Goal: Information Seeking & Learning: Learn about a topic

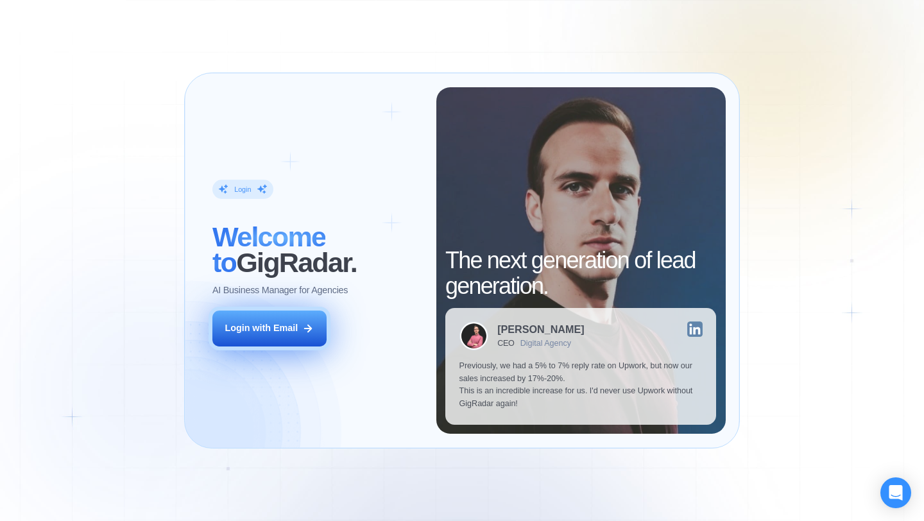
click at [313, 326] on icon at bounding box center [308, 329] width 12 height 12
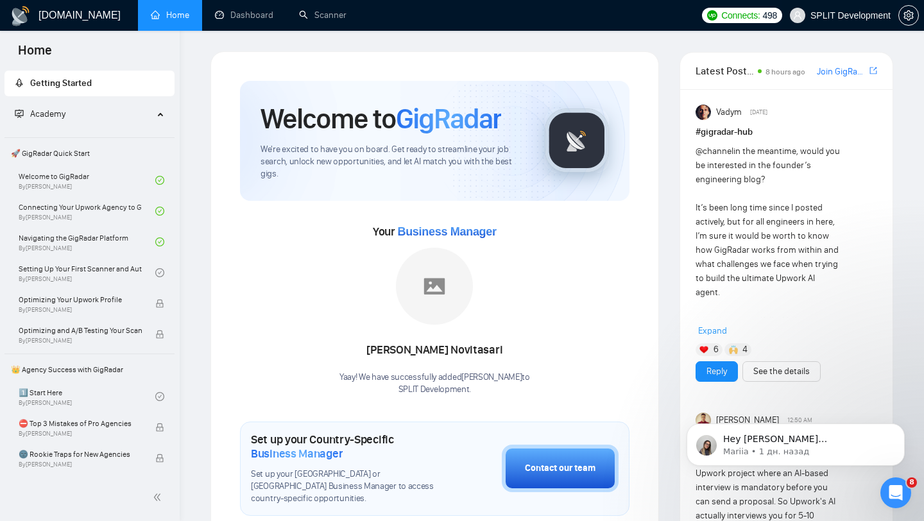
click at [824, 15] on span "SPLIT Development" at bounding box center [851, 15] width 80 height 0
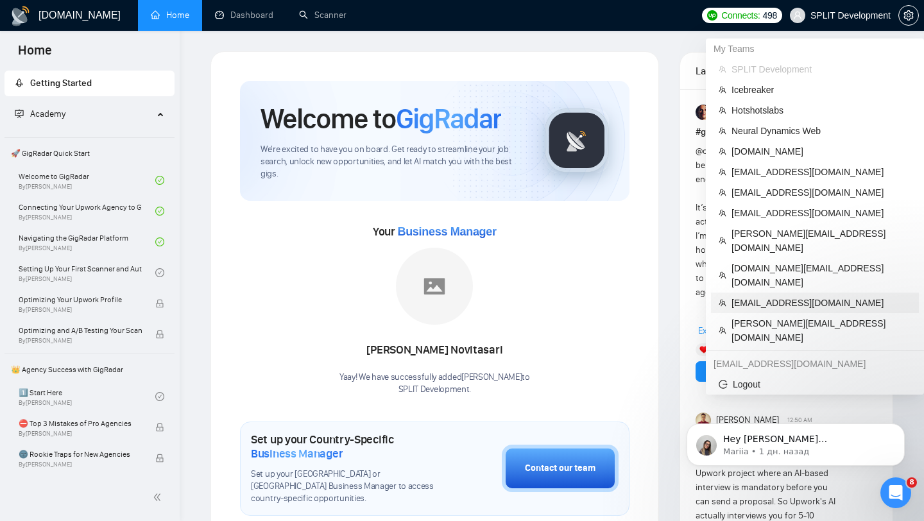
click at [759, 293] on li "[EMAIL_ADDRESS][DOMAIN_NAME]" at bounding box center [815, 303] width 208 height 21
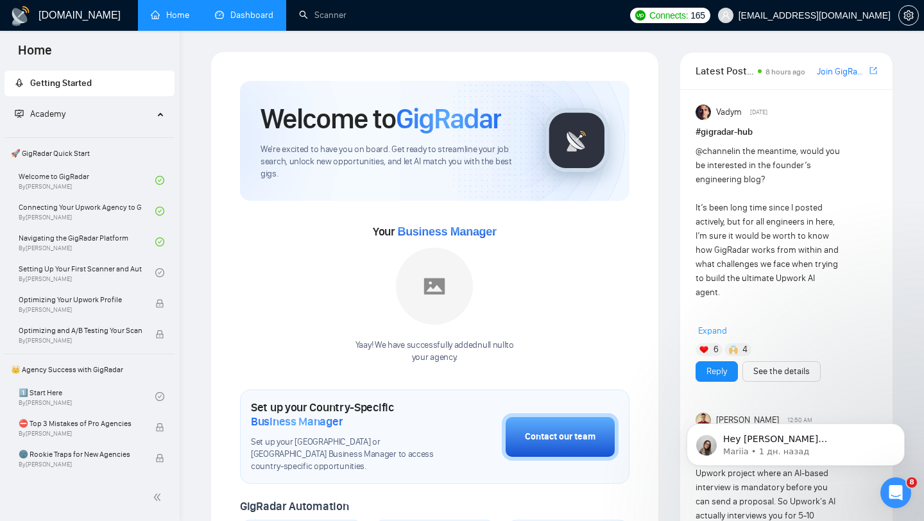
click at [215, 10] on link "Dashboard" at bounding box center [244, 15] width 58 height 11
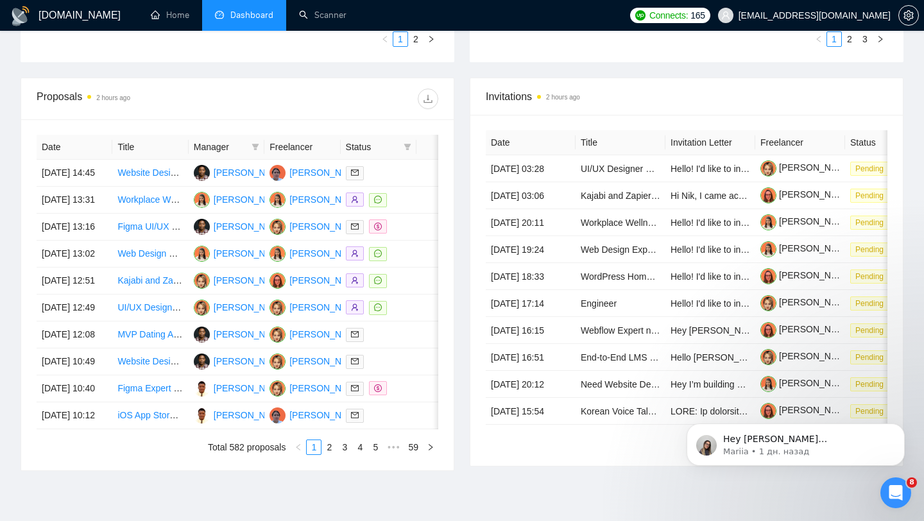
scroll to position [471, 0]
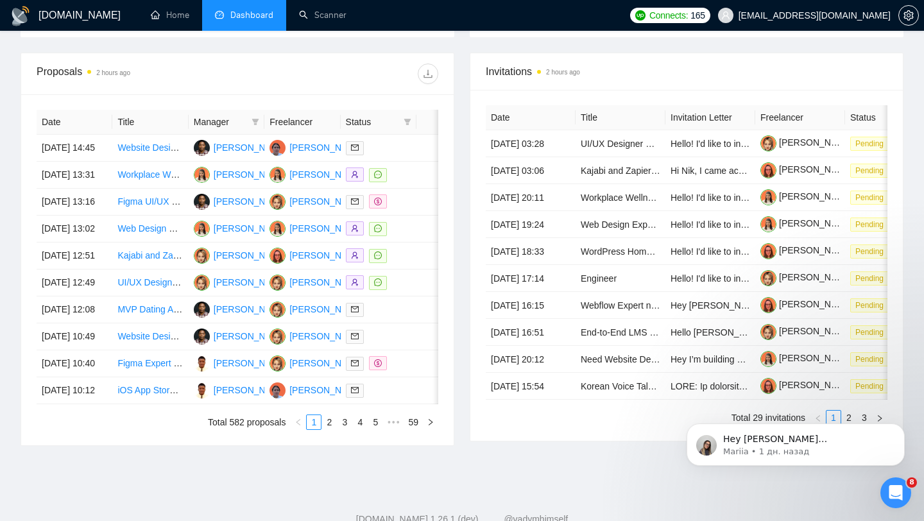
click at [417, 127] on th at bounding box center [439, 122] width 44 height 25
click at [401, 117] on span at bounding box center [407, 121] width 13 height 19
click at [386, 166] on span "Sent" at bounding box center [376, 167] width 62 height 14
checkbox input "true"
click at [372, 143] on span "Chat" at bounding box center [367, 146] width 24 height 10
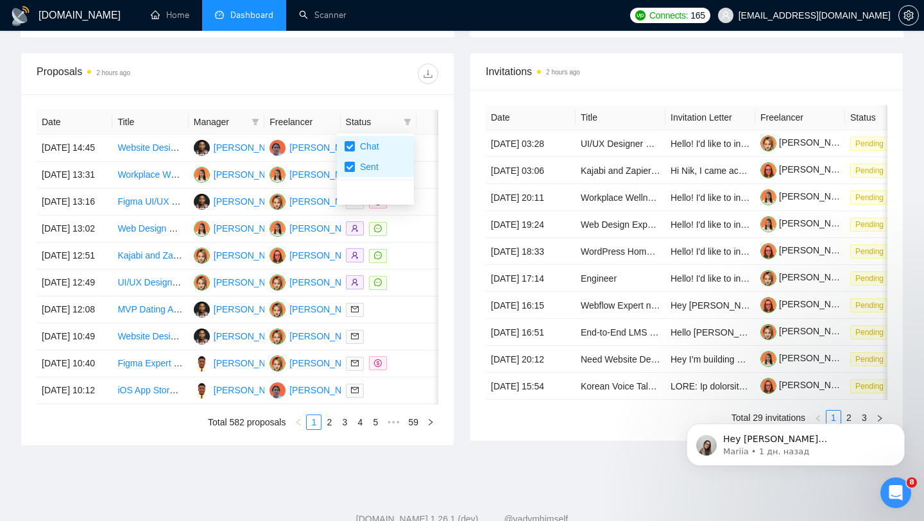
click at [454, 155] on div "Proposals 2 hours ago Date Title Manager Freelancer Status [DATE] 14:45 Website…" at bounding box center [237, 250] width 449 height 394
click at [404, 119] on icon "filter" at bounding box center [408, 122] width 8 height 8
click at [386, 137] on li "Chat" at bounding box center [375, 146] width 77 height 21
checkbox input "false"
click at [458, 173] on div "Proposals 2 hours ago Date Title Manager Freelancer Status [DATE] 14:45 Website…" at bounding box center [237, 250] width 449 height 394
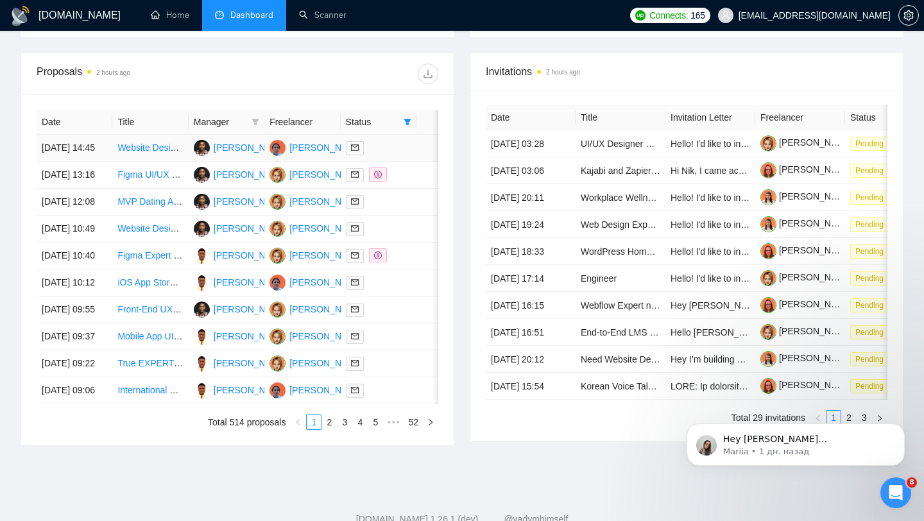
click at [402, 161] on td at bounding box center [379, 148] width 76 height 27
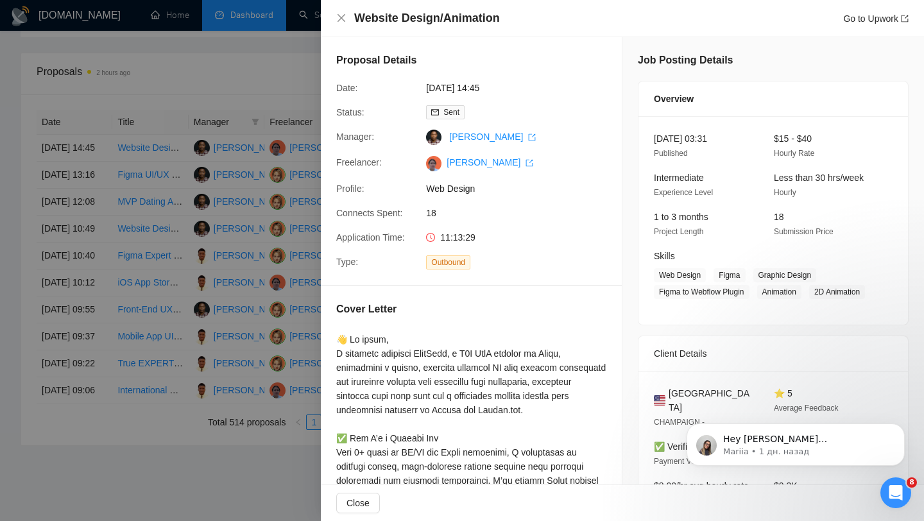
click at [104, 202] on div at bounding box center [462, 260] width 924 height 521
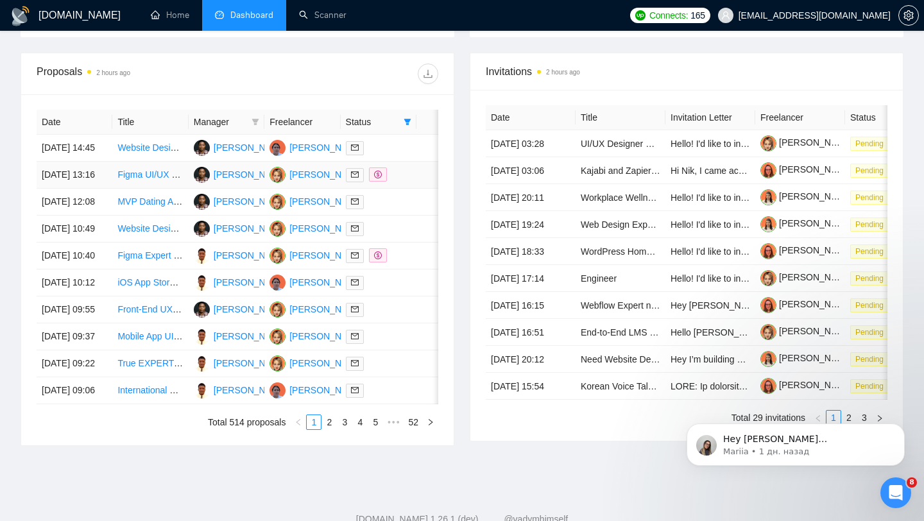
click at [415, 189] on td at bounding box center [379, 175] width 76 height 27
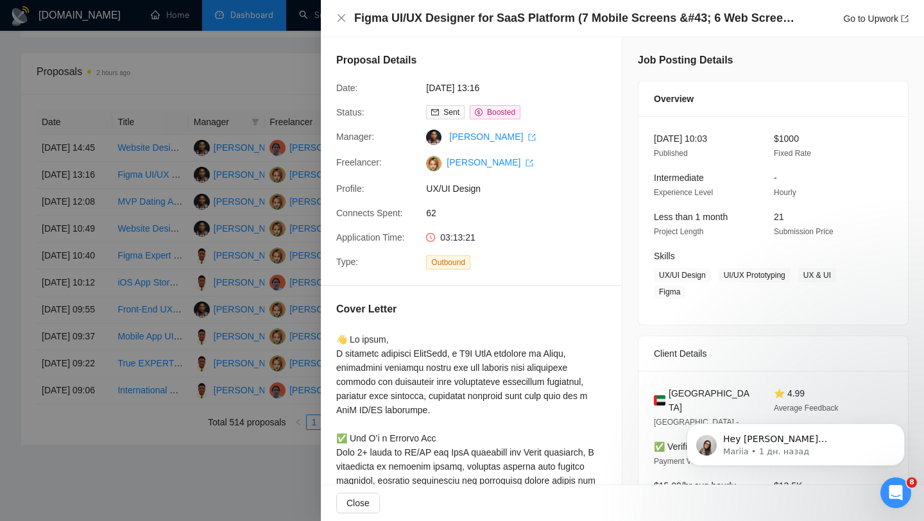
click at [155, 164] on div at bounding box center [462, 260] width 924 height 521
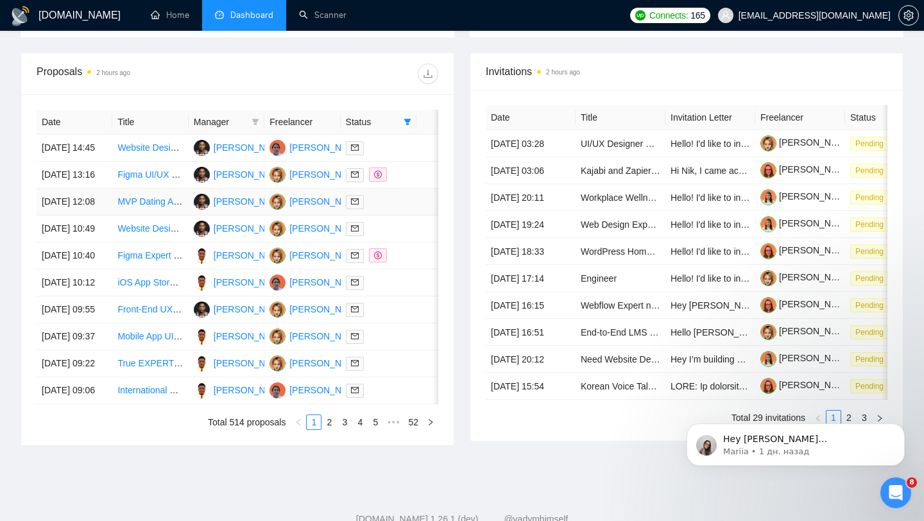
click at [391, 209] on div at bounding box center [378, 202] width 65 height 15
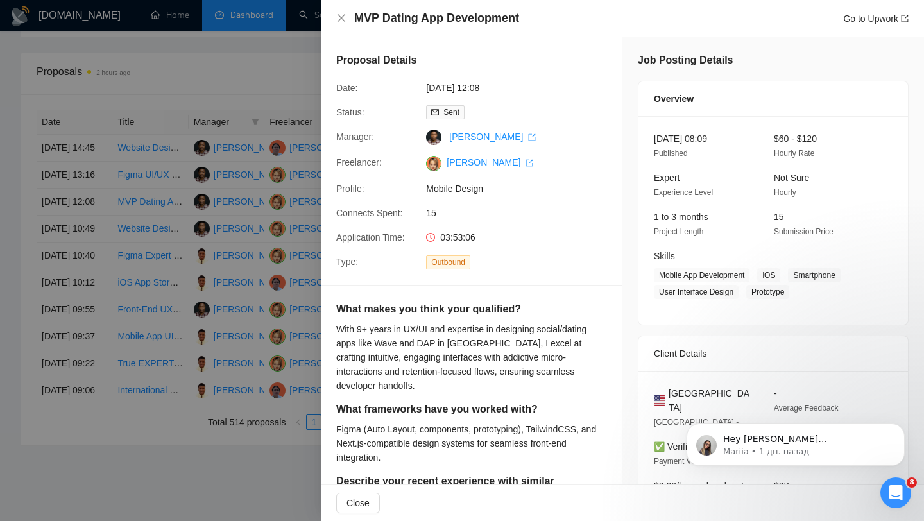
click at [221, 214] on div at bounding box center [462, 260] width 924 height 521
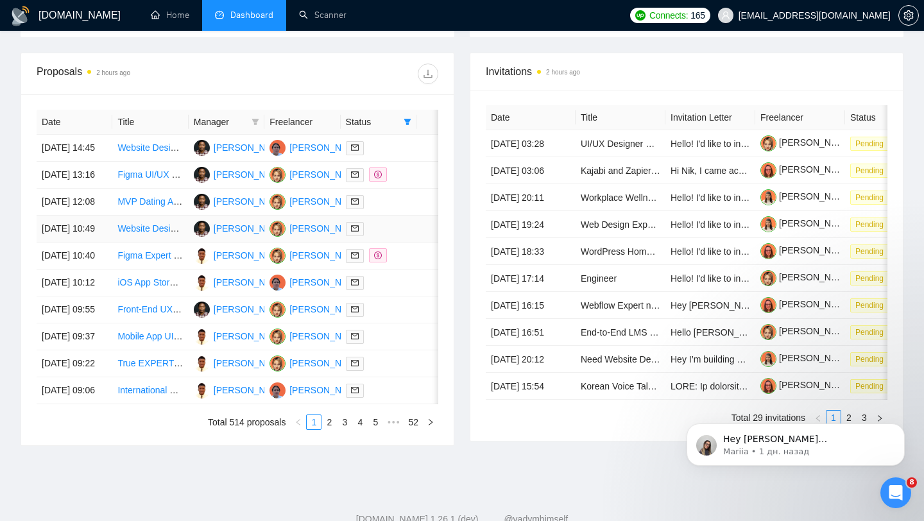
click at [376, 236] on div at bounding box center [378, 228] width 65 height 15
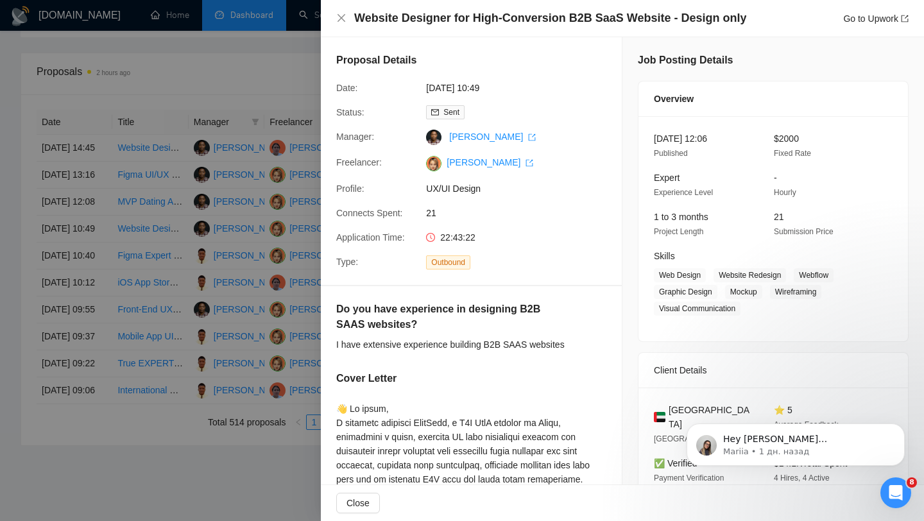
click at [258, 273] on div at bounding box center [462, 260] width 924 height 521
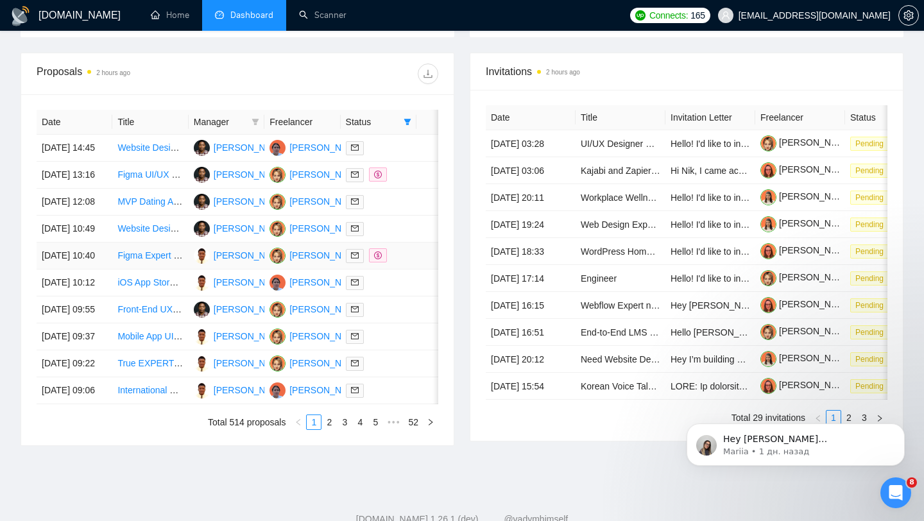
click at [406, 263] on div at bounding box center [378, 255] width 65 height 15
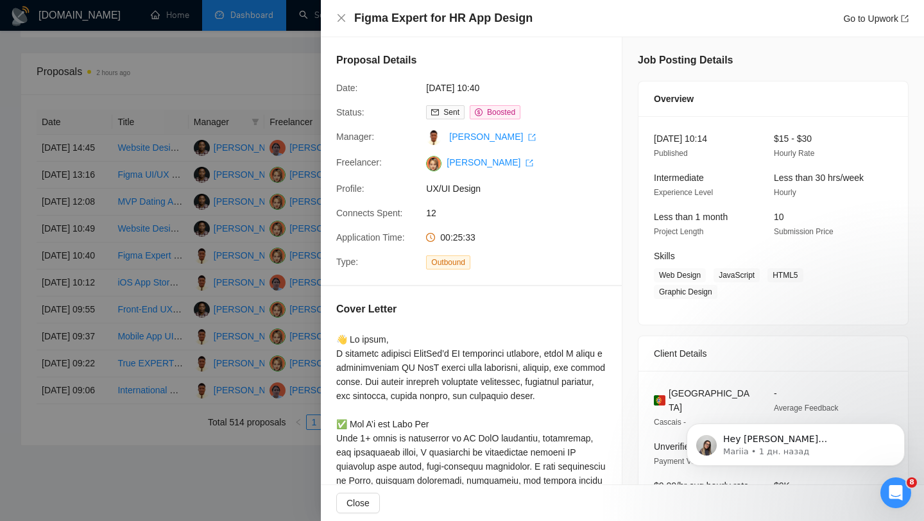
click at [117, 210] on div at bounding box center [462, 260] width 924 height 521
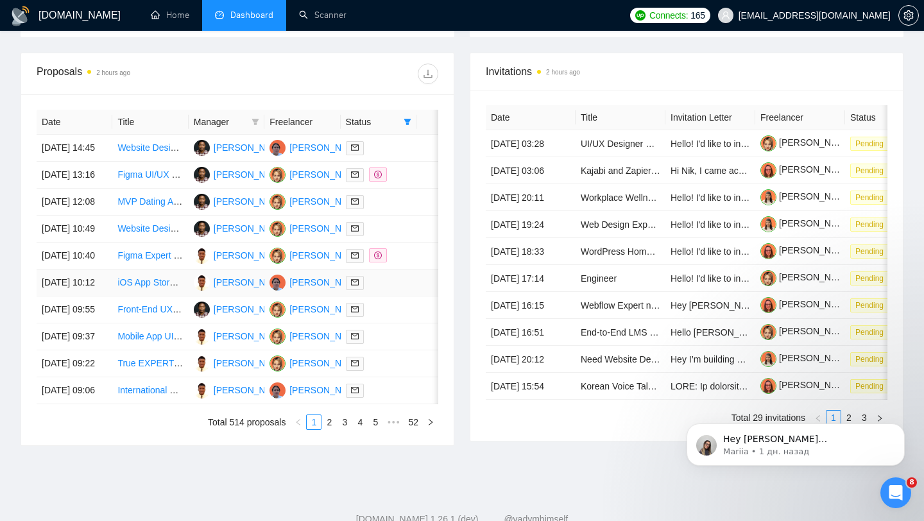
click at [406, 297] on td at bounding box center [379, 283] width 76 height 27
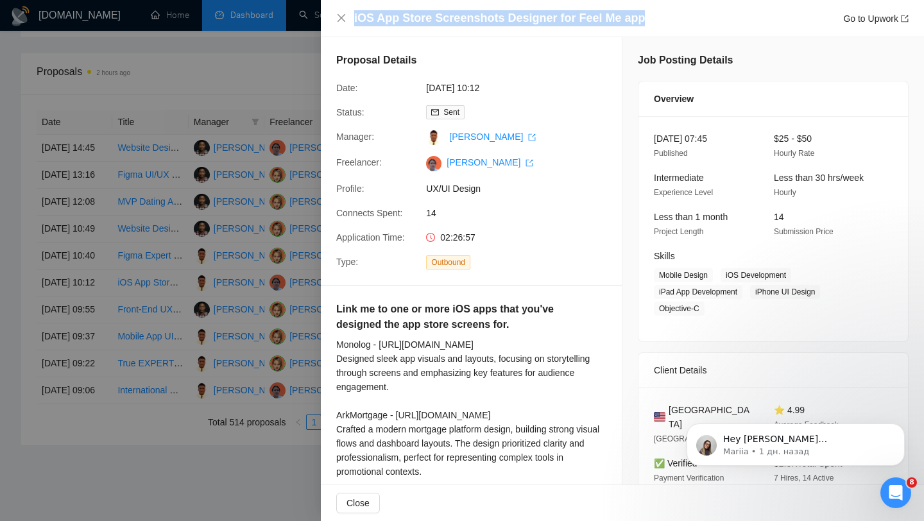
drag, startPoint x: 650, startPoint y: 18, endPoint x: 333, endPoint y: 5, distance: 316.7
click at [333, 5] on div "iOS App Store Screenshots Designer for Feel Me app Go to Upwork" at bounding box center [622, 18] width 603 height 37
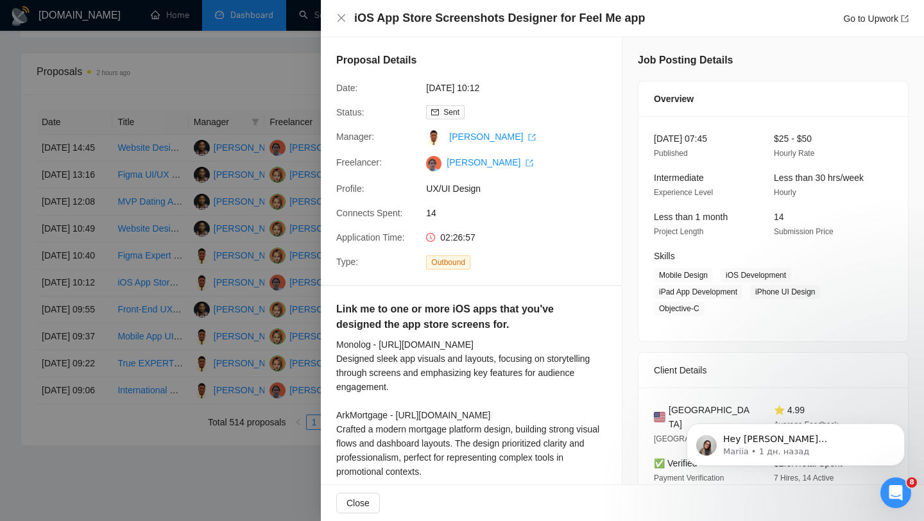
click at [221, 293] on div at bounding box center [462, 260] width 924 height 521
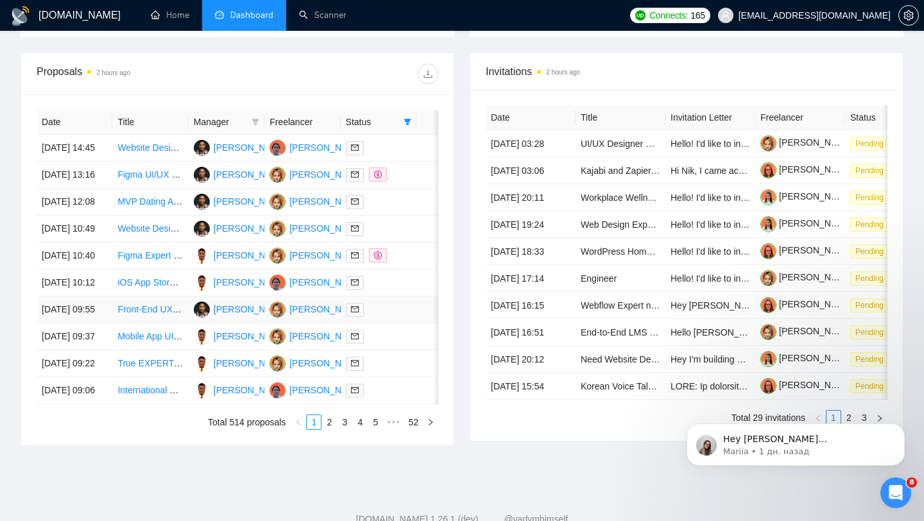
click at [408, 317] on div at bounding box center [378, 309] width 65 height 15
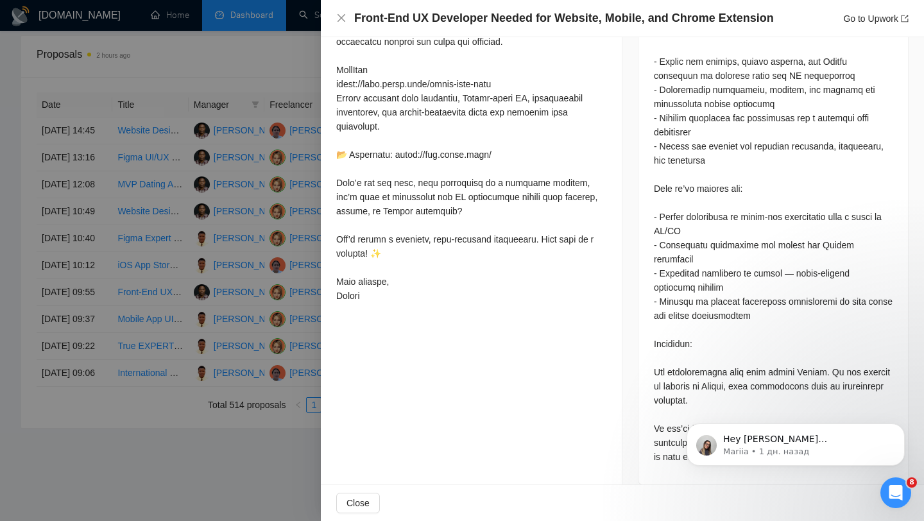
scroll to position [493, 0]
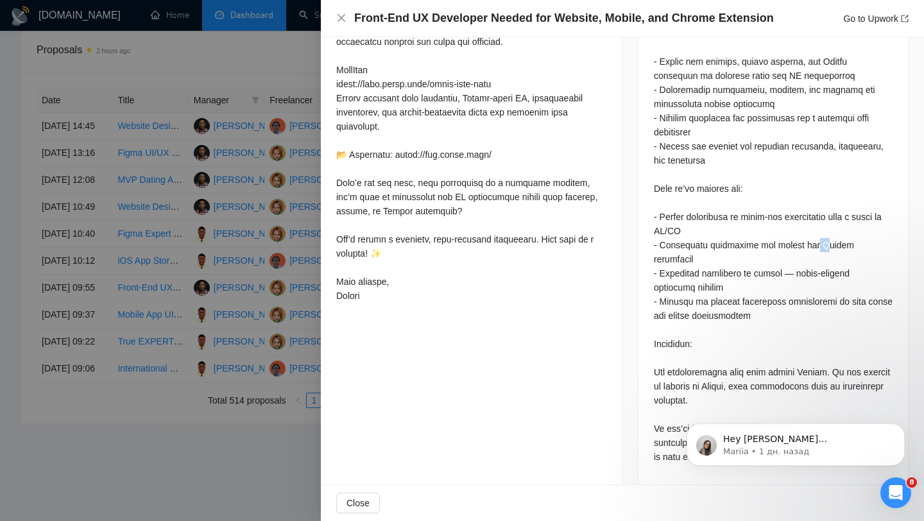
drag, startPoint x: 814, startPoint y: 231, endPoint x: 829, endPoint y: 232, distance: 14.8
click at [829, 232] on div at bounding box center [773, 181] width 239 height 565
click at [695, 239] on div at bounding box center [773, 181] width 239 height 565
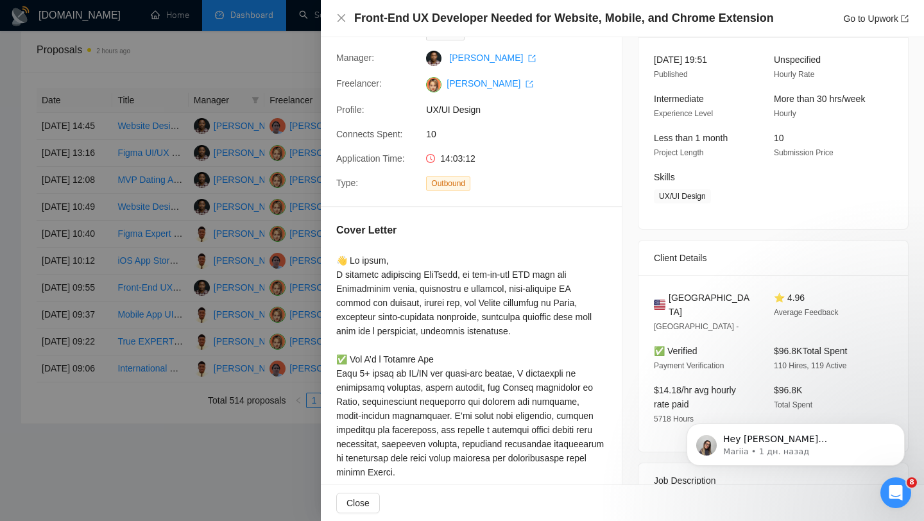
scroll to position [89, 0]
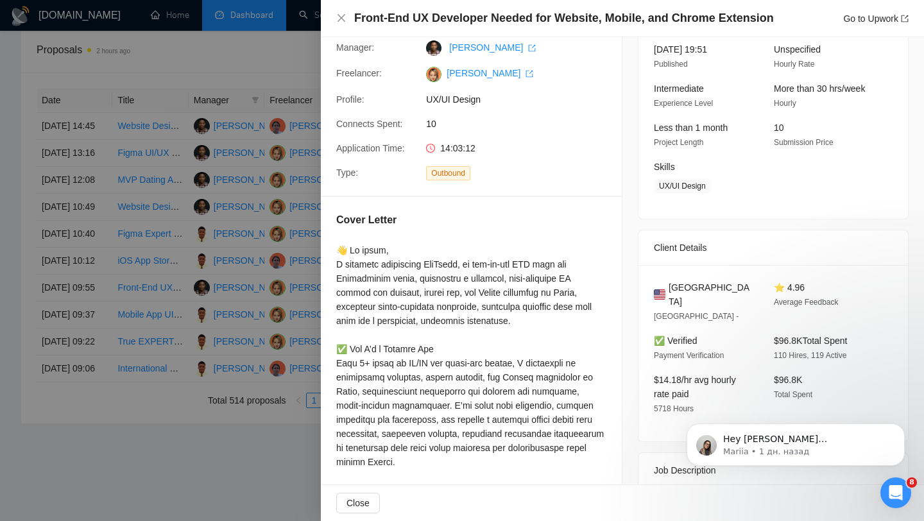
click at [318, 240] on div at bounding box center [462, 260] width 924 height 521
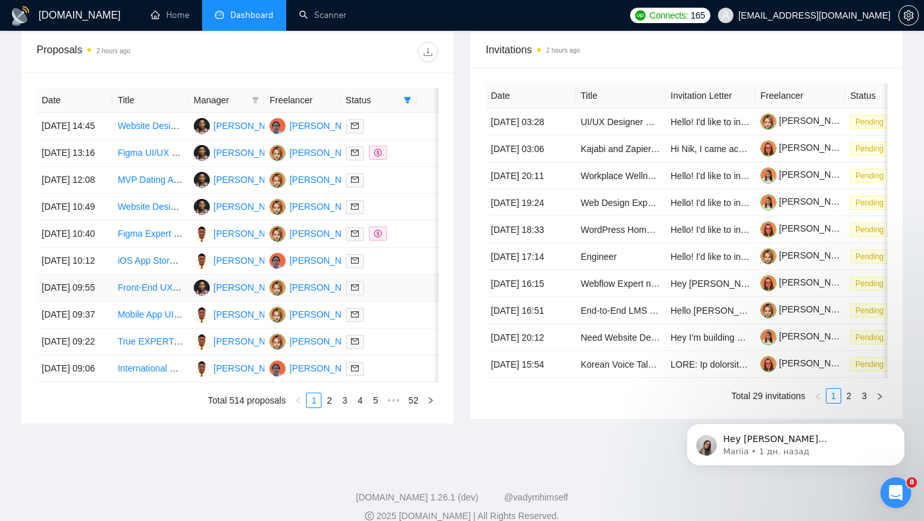
click at [386, 295] on div at bounding box center [378, 288] width 65 height 15
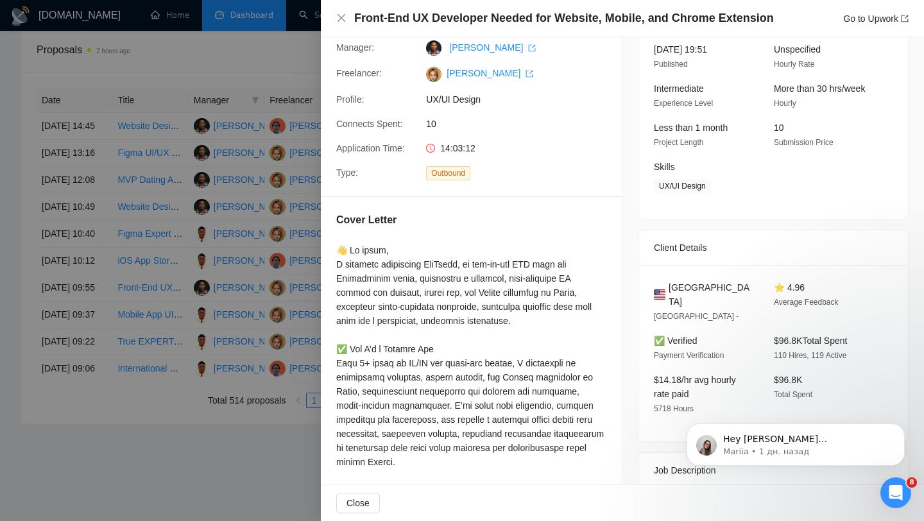
click at [288, 263] on div at bounding box center [462, 260] width 924 height 521
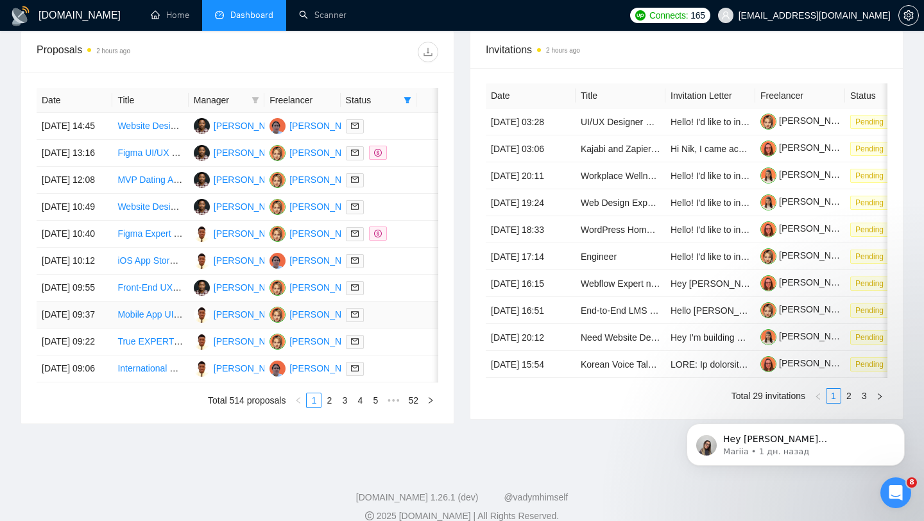
click at [412, 329] on td at bounding box center [379, 315] width 76 height 27
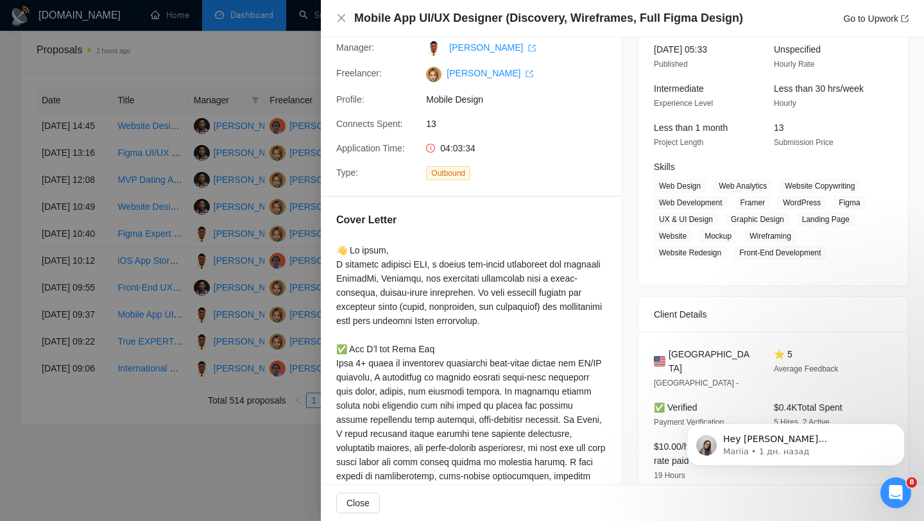
click at [223, 365] on div at bounding box center [462, 260] width 924 height 521
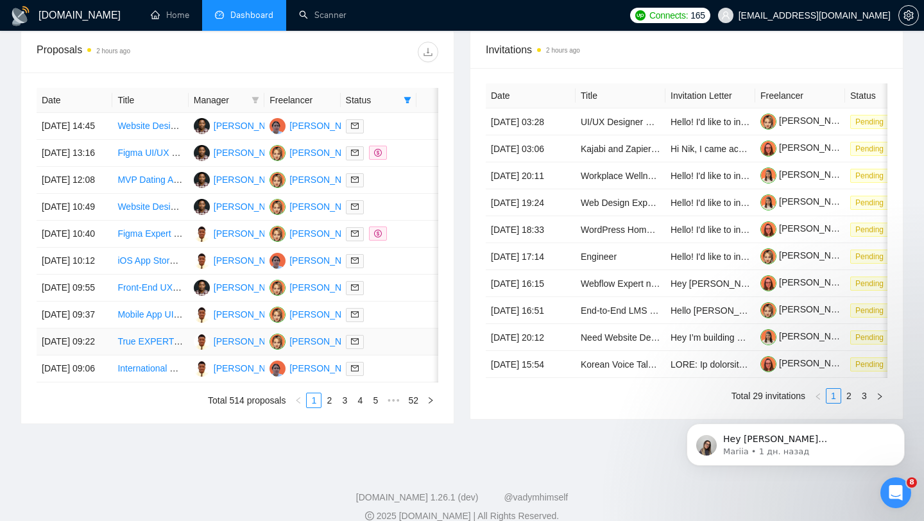
click at [388, 356] on td at bounding box center [379, 342] width 76 height 27
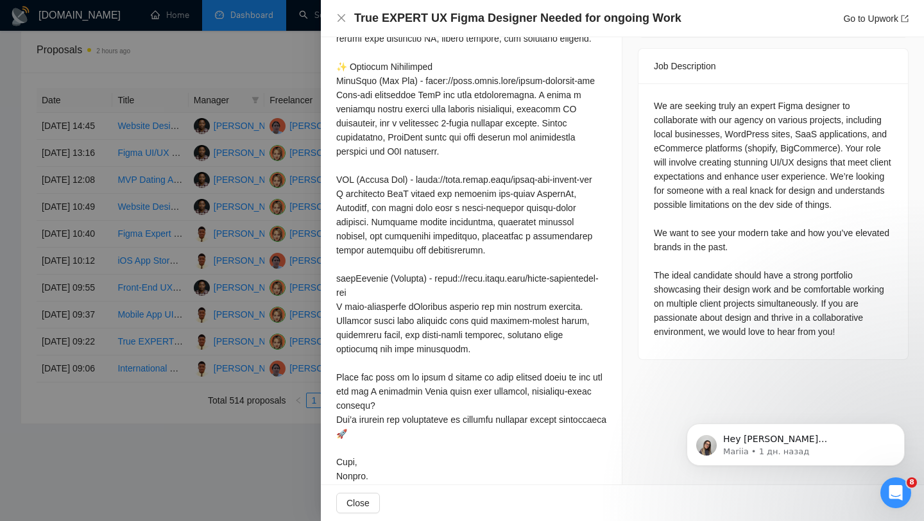
scroll to position [545, 0]
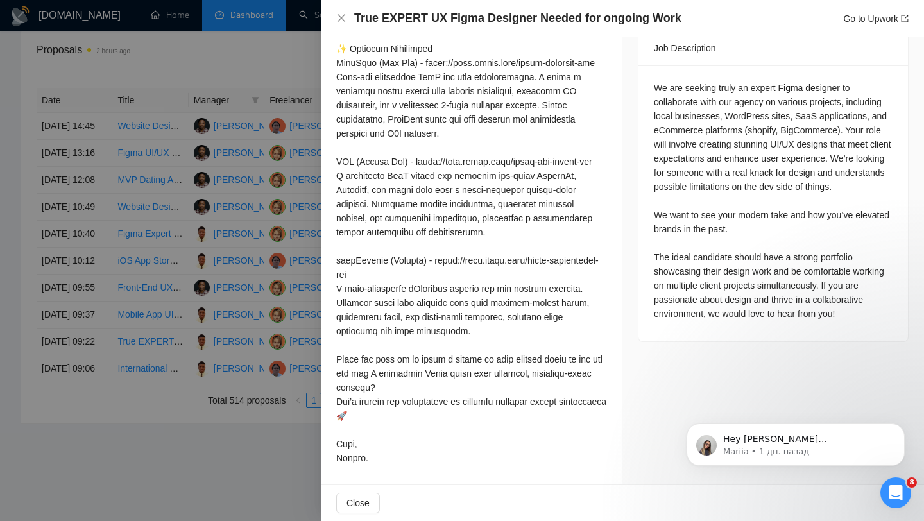
click at [166, 178] on div at bounding box center [462, 260] width 924 height 521
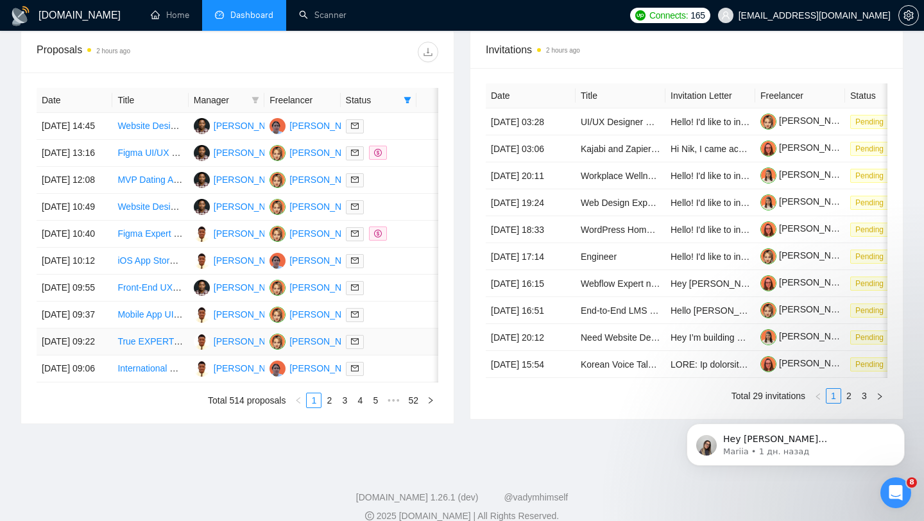
click at [394, 349] on div at bounding box center [378, 341] width 65 height 15
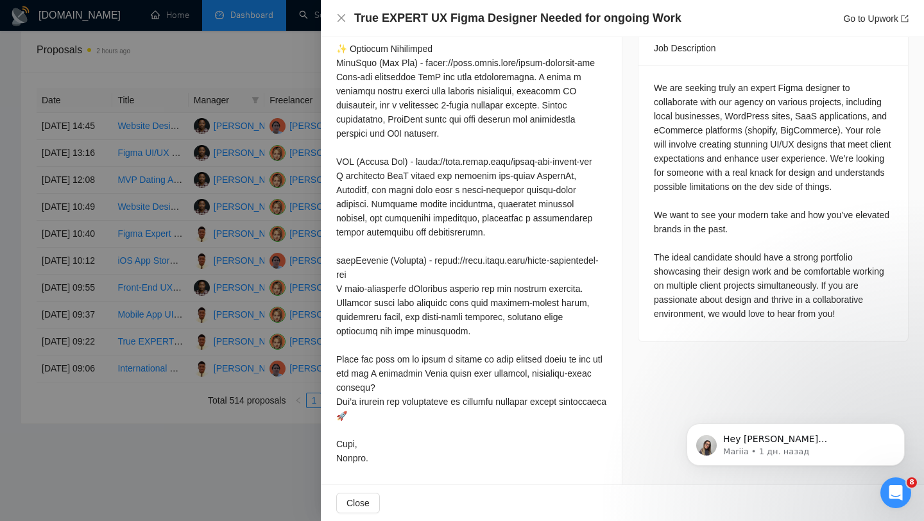
click at [44, 411] on div at bounding box center [462, 260] width 924 height 521
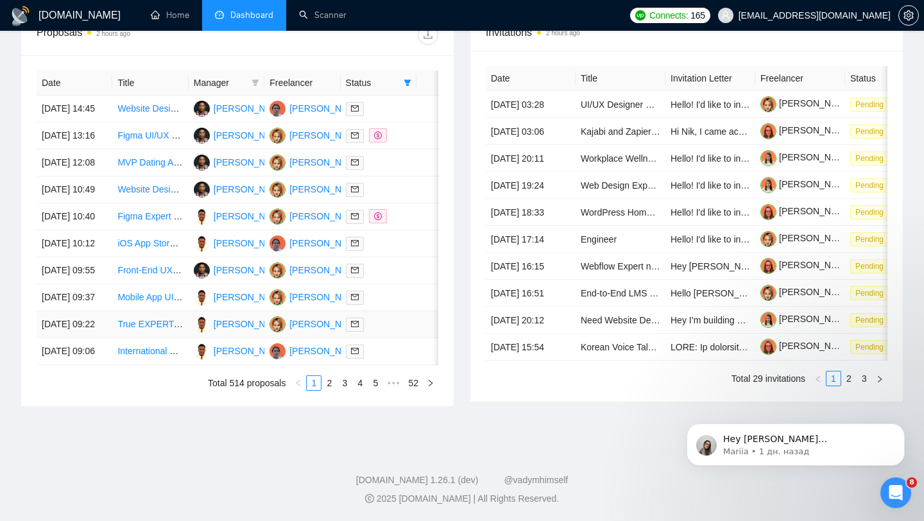
scroll to position [590, 0]
click at [383, 359] on div at bounding box center [378, 351] width 65 height 15
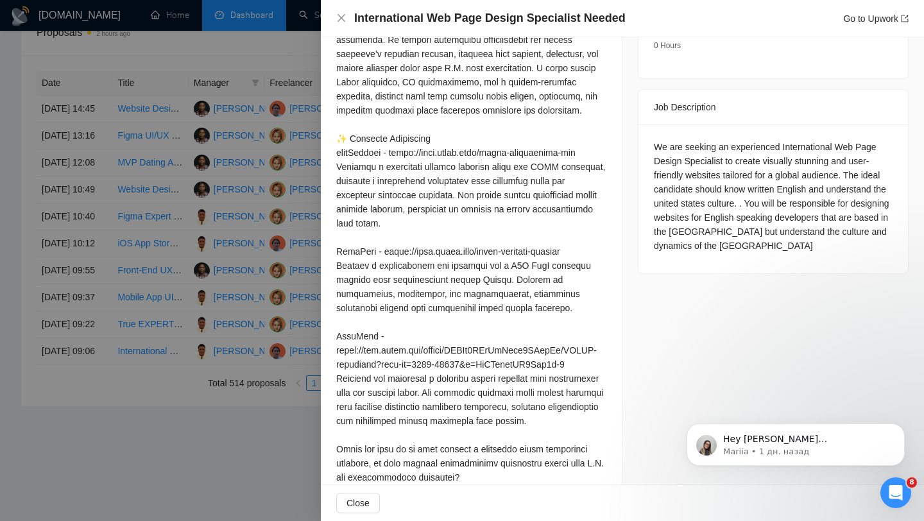
scroll to position [455, 0]
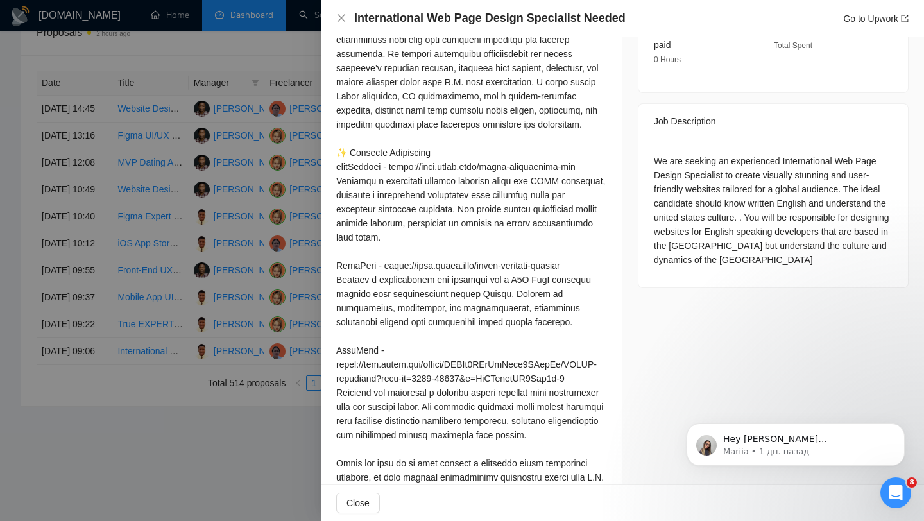
click at [131, 243] on div at bounding box center [462, 260] width 924 height 521
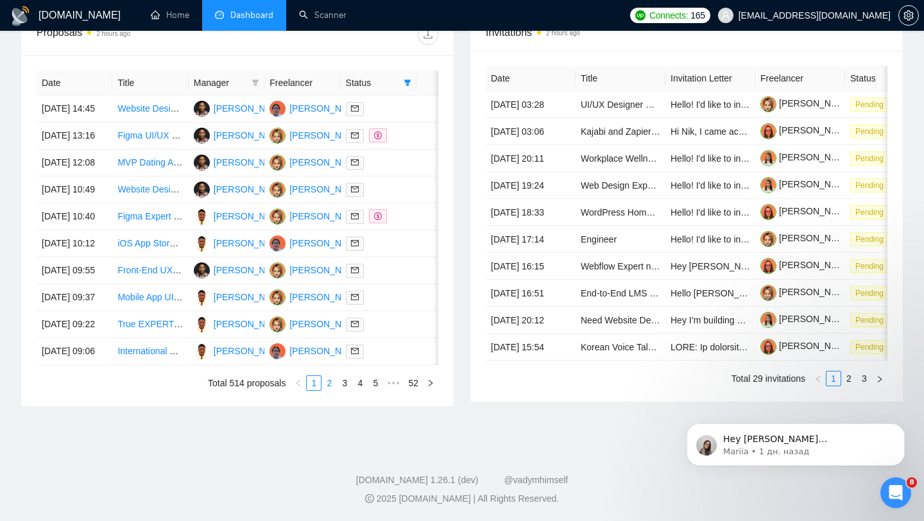
click at [329, 390] on link "2" at bounding box center [329, 383] width 14 height 14
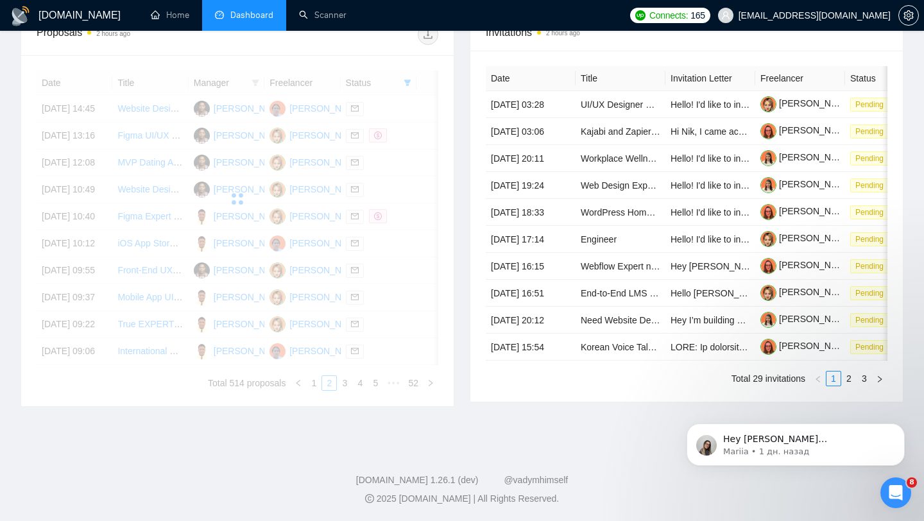
scroll to position [517, 0]
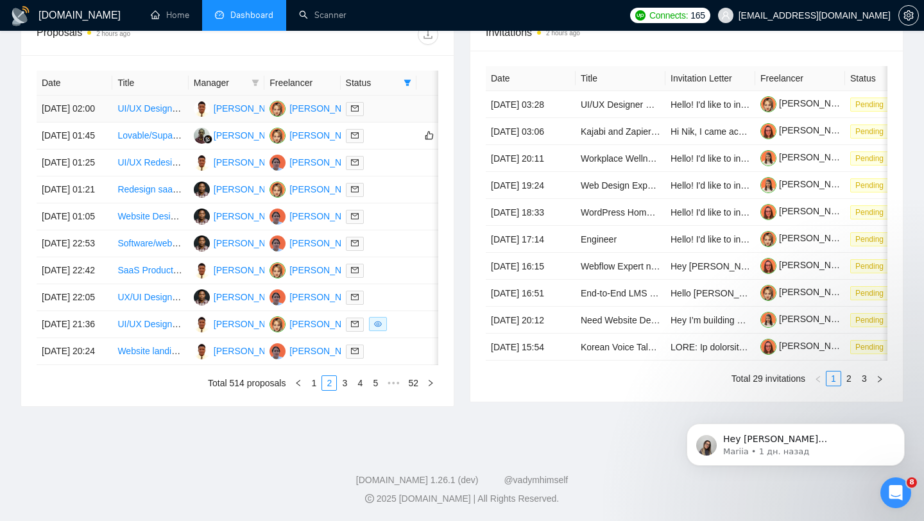
click at [399, 112] on div at bounding box center [378, 108] width 65 height 15
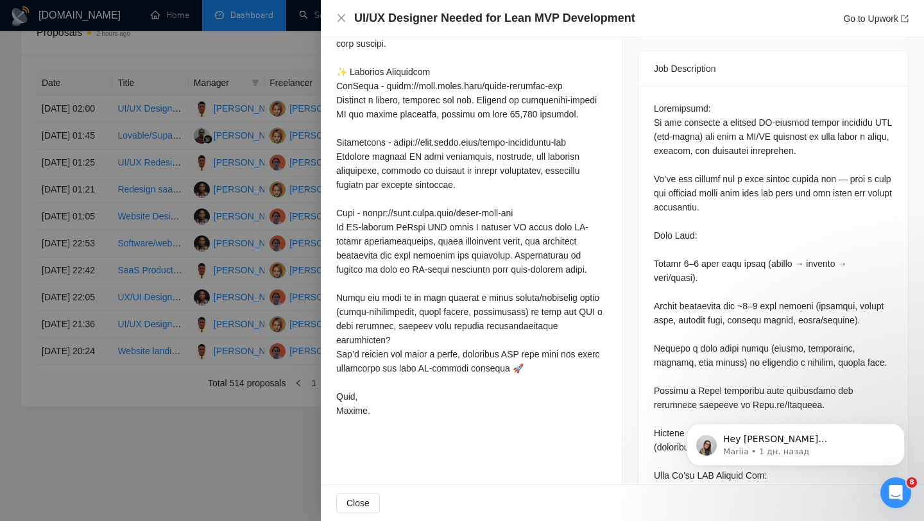
scroll to position [526, 0]
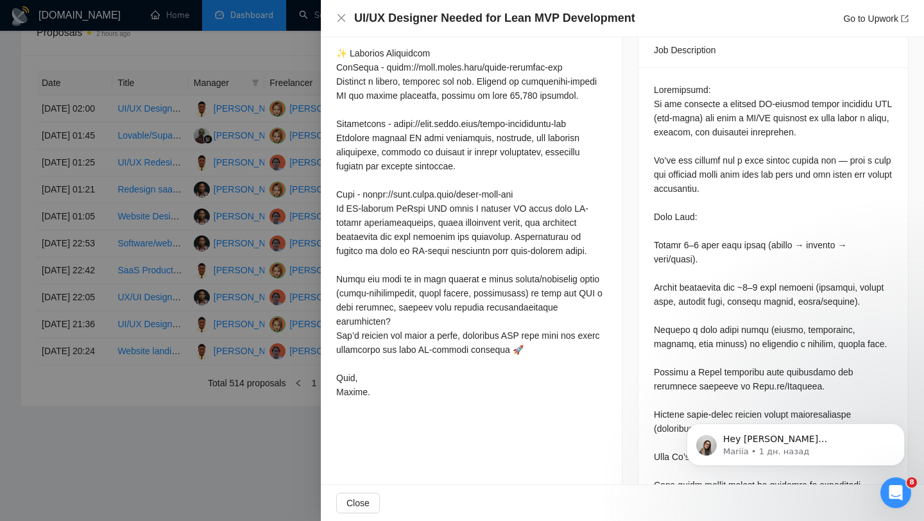
click at [125, 217] on div at bounding box center [462, 260] width 924 height 521
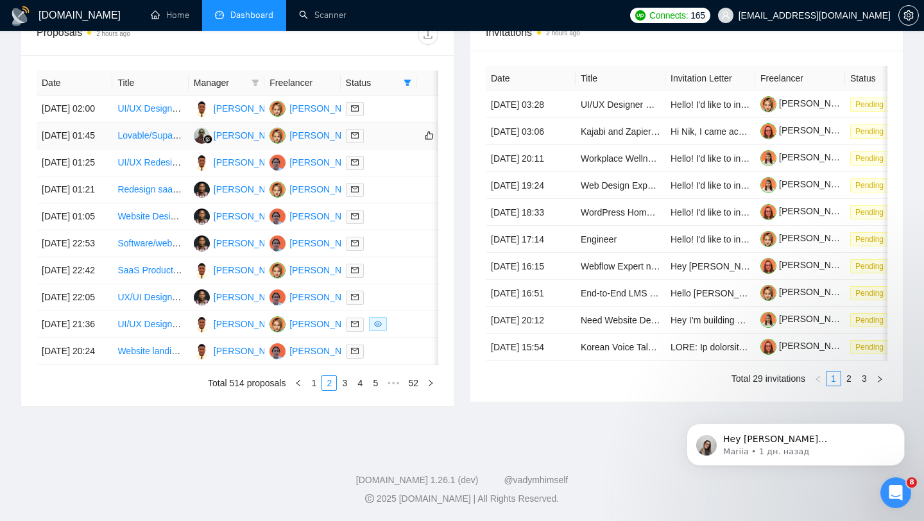
click at [406, 143] on div at bounding box center [378, 135] width 65 height 15
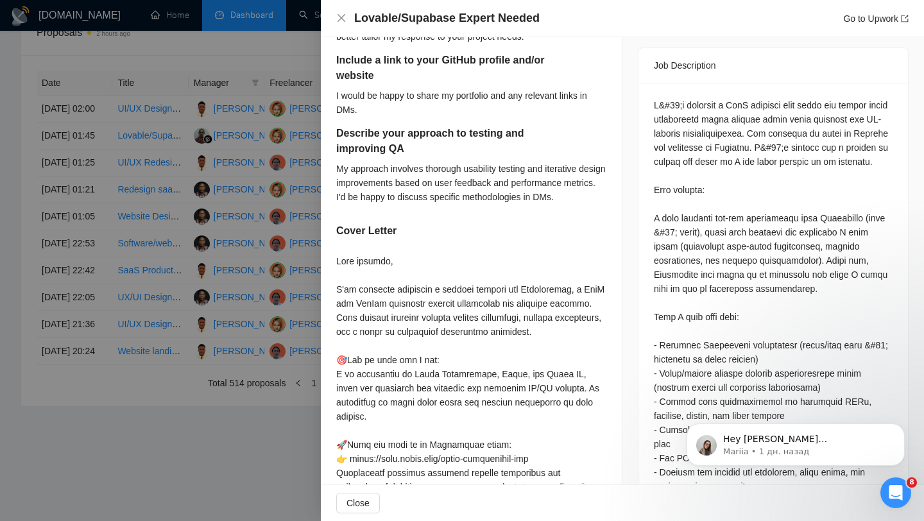
click at [155, 201] on div at bounding box center [462, 260] width 924 height 521
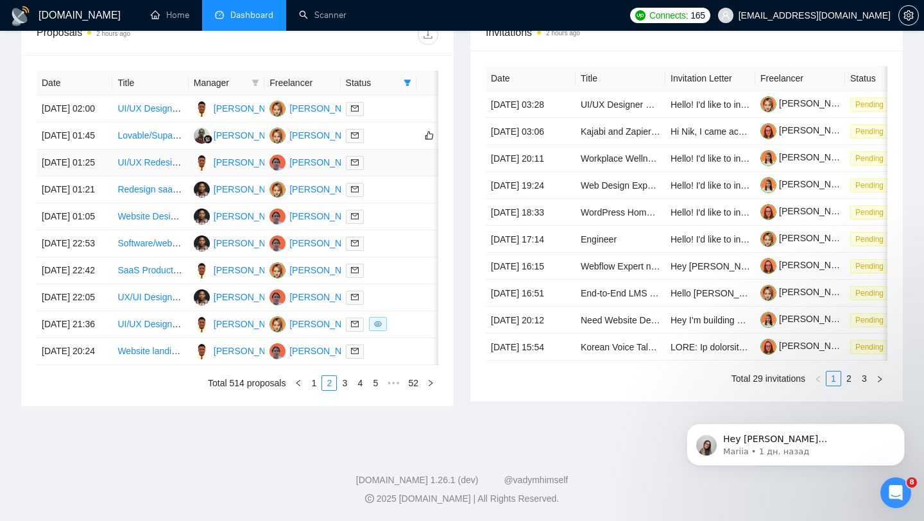
click at [396, 170] on div at bounding box center [378, 162] width 65 height 15
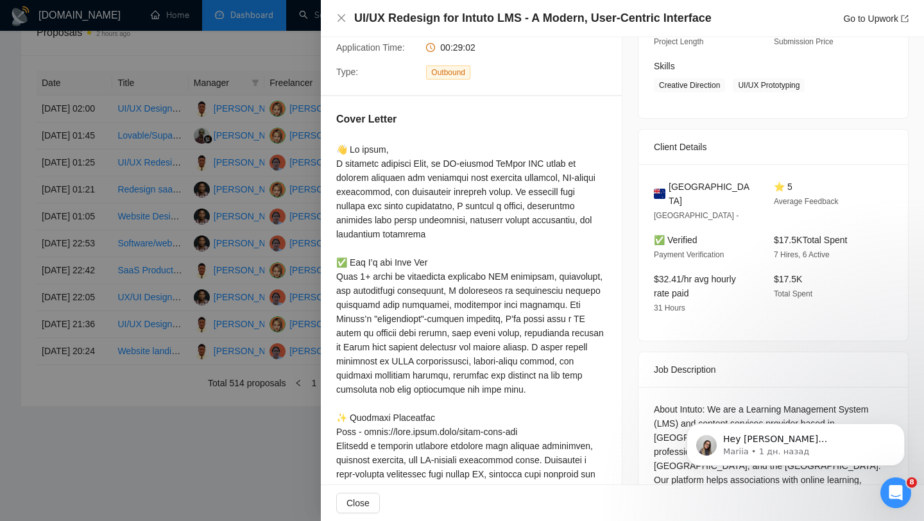
scroll to position [28, 0]
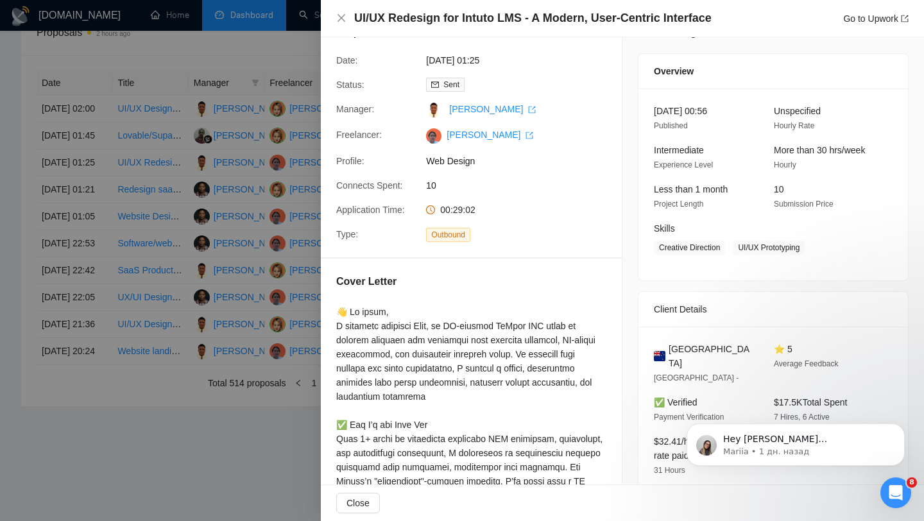
click at [229, 151] on div at bounding box center [462, 260] width 924 height 521
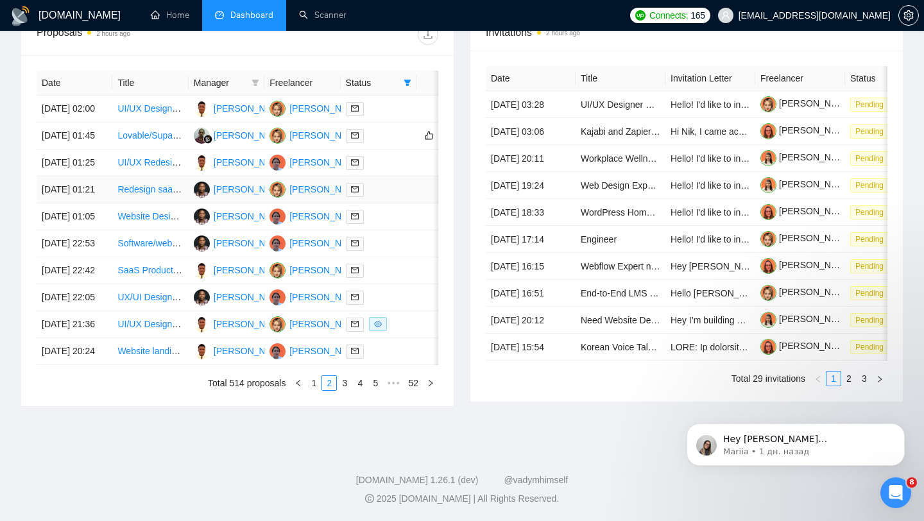
click at [406, 197] on div at bounding box center [378, 189] width 65 height 15
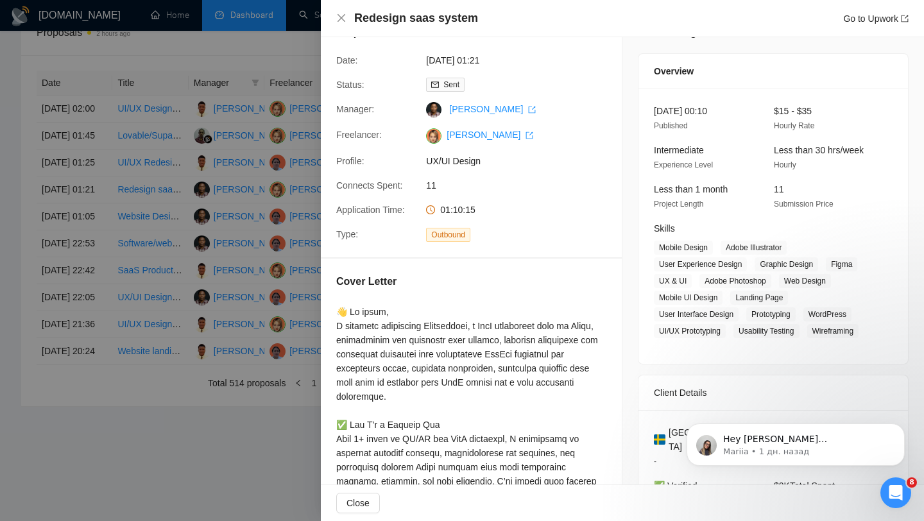
click at [225, 172] on div at bounding box center [462, 260] width 924 height 521
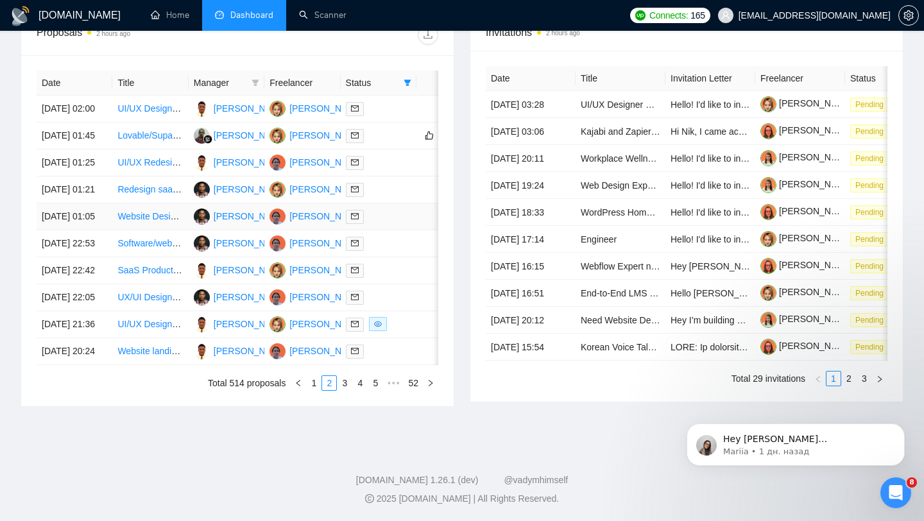
click at [422, 230] on td at bounding box center [439, 216] width 44 height 27
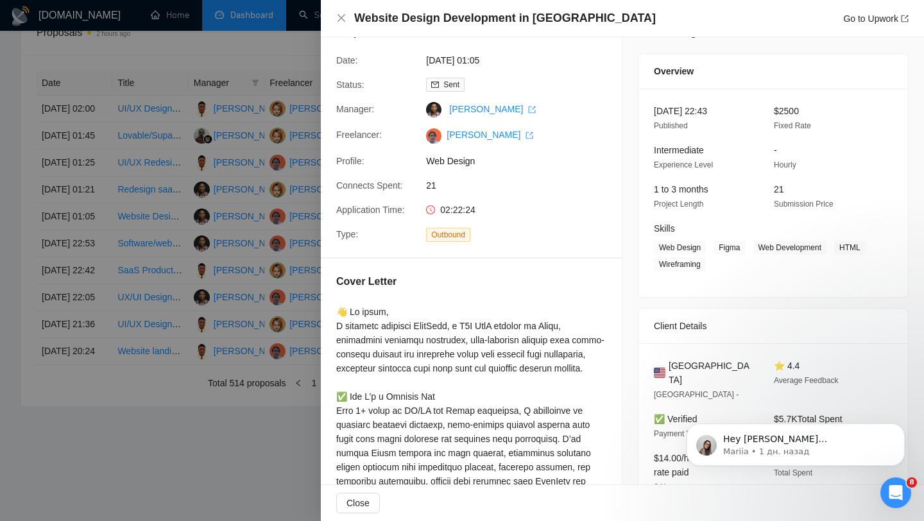
click at [191, 165] on div at bounding box center [462, 260] width 924 height 521
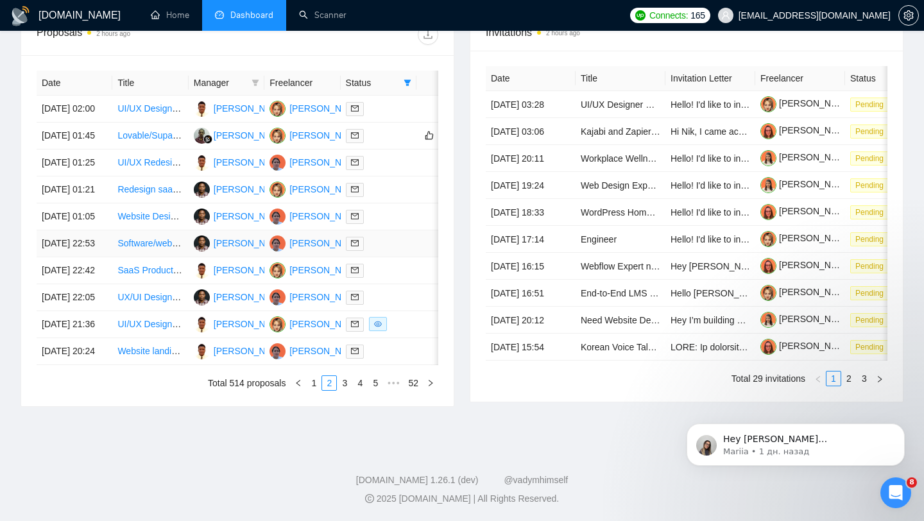
click at [395, 257] on td at bounding box center [379, 243] width 76 height 27
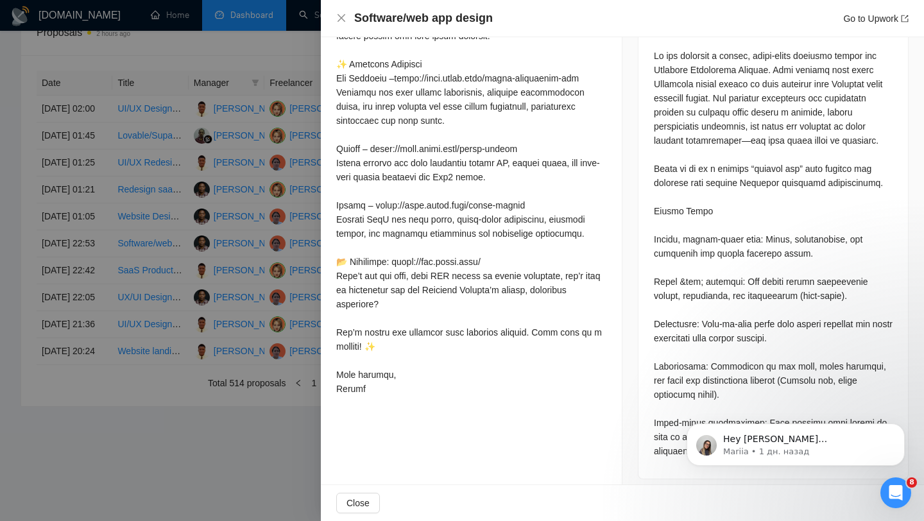
scroll to position [552, 0]
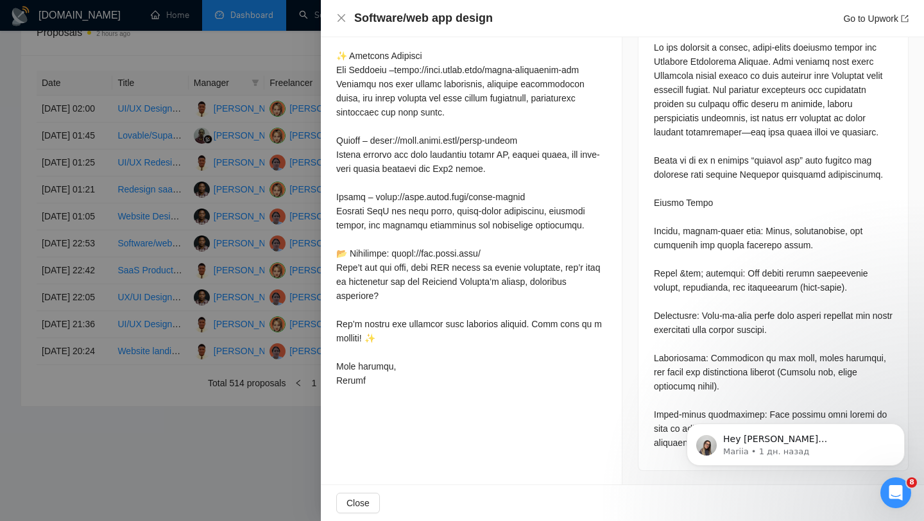
click at [198, 306] on div at bounding box center [462, 260] width 924 height 521
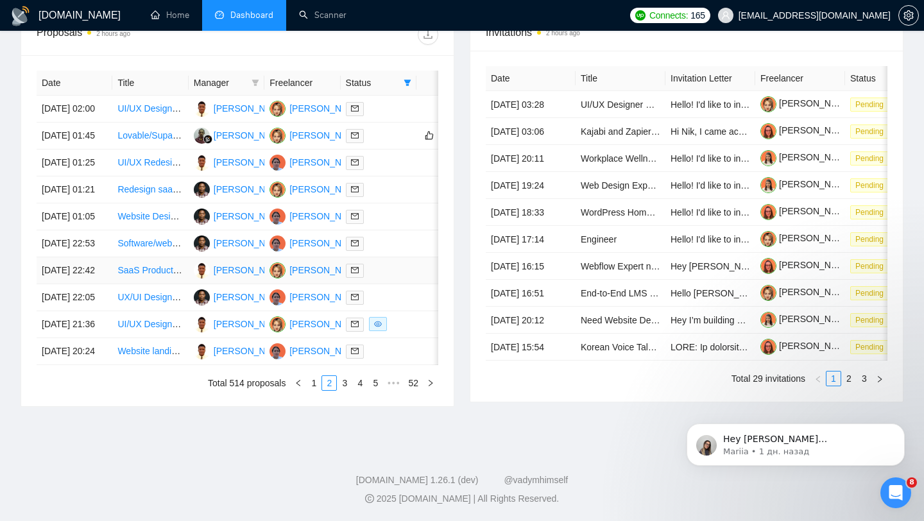
click at [168, 284] on td "SaaS Product Designer (Contract)" at bounding box center [150, 270] width 76 height 27
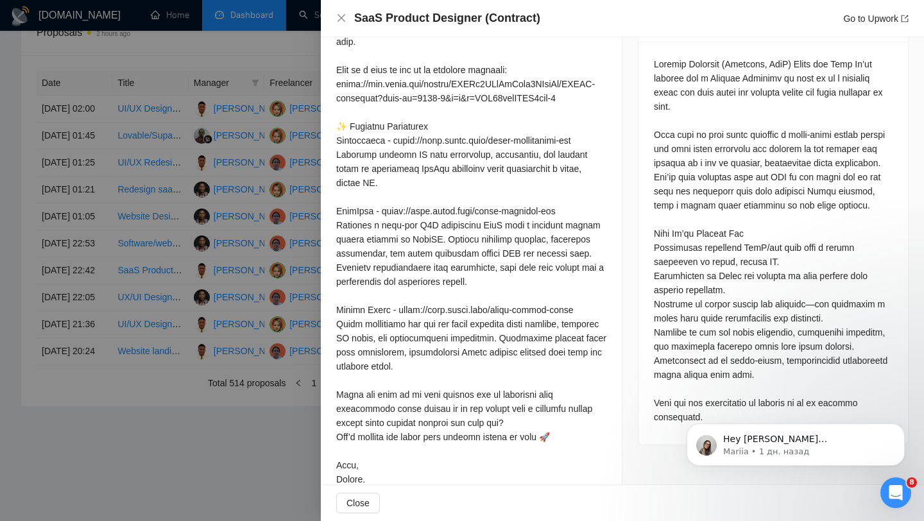
click at [187, 174] on div at bounding box center [462, 260] width 924 height 521
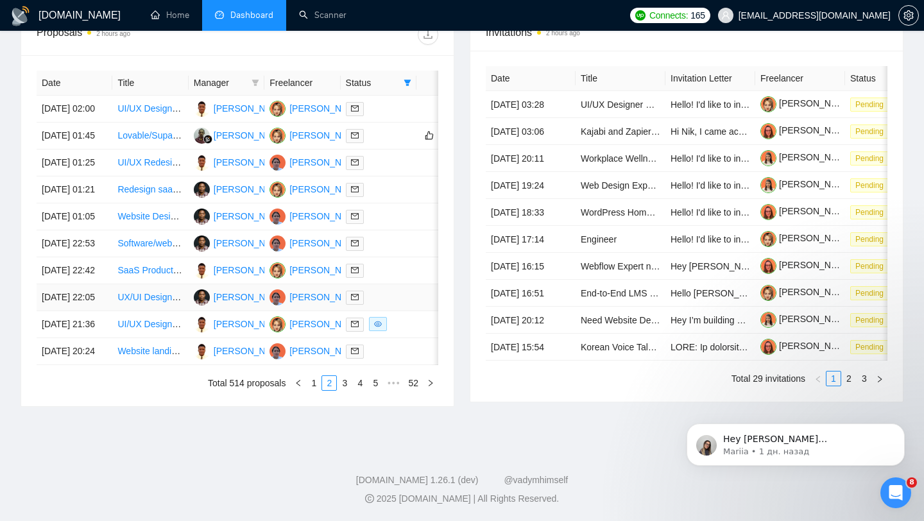
click at [177, 311] on td "UX/UI Designer for Curriculum Platform" at bounding box center [150, 297] width 76 height 27
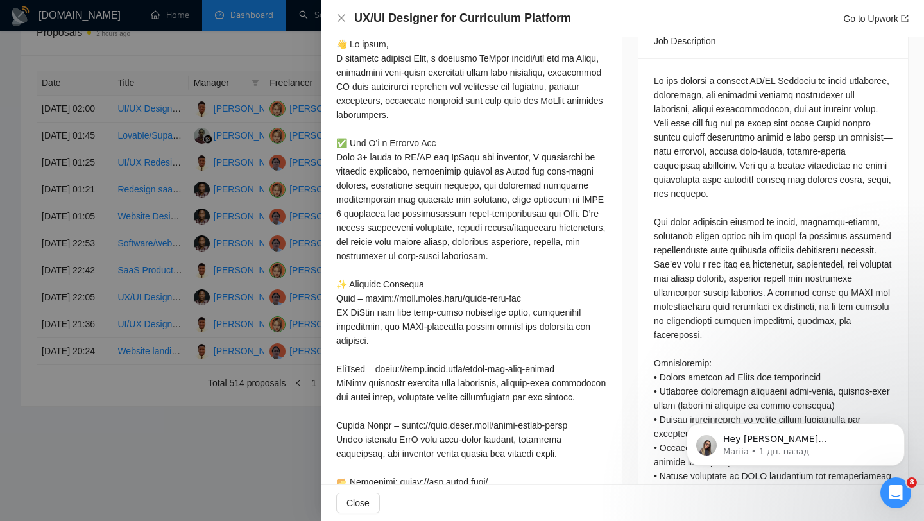
click at [196, 354] on div at bounding box center [462, 260] width 924 height 521
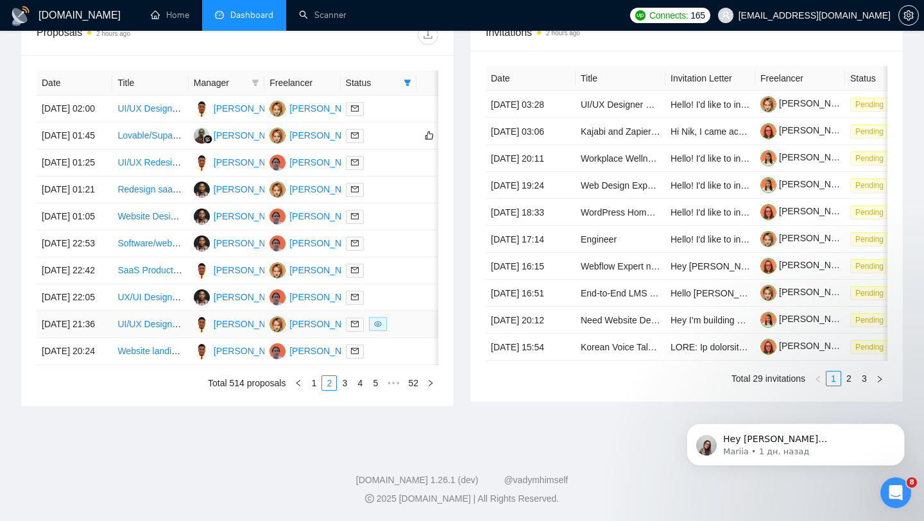
click at [176, 338] on td "UI/UX Designer for Mobile Application (Real Estate Sector)" at bounding box center [150, 324] width 76 height 27
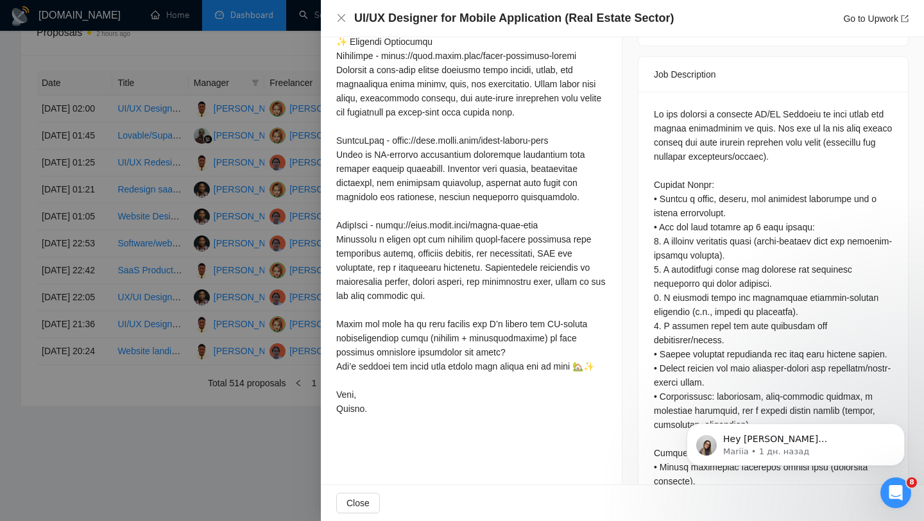
click at [141, 370] on div at bounding box center [462, 260] width 924 height 521
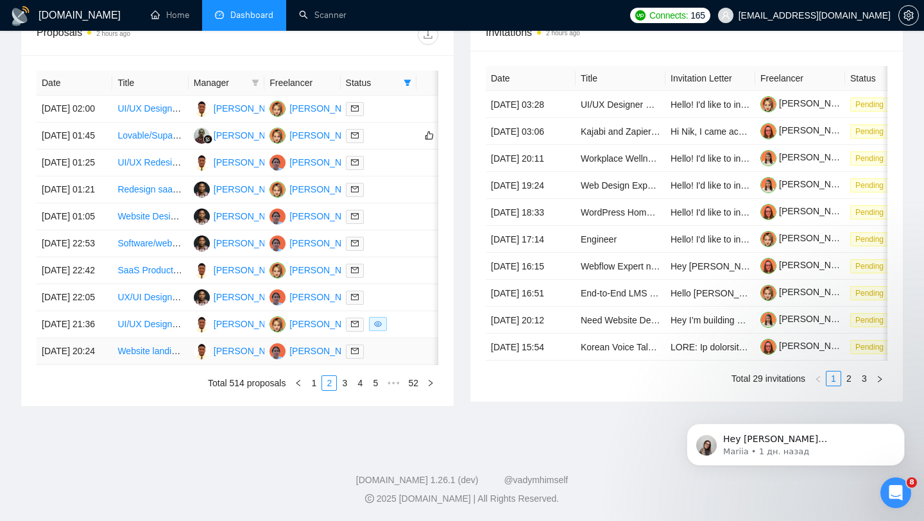
click at [178, 365] on td "Website landing page designer for desktop and mobile" at bounding box center [150, 351] width 76 height 27
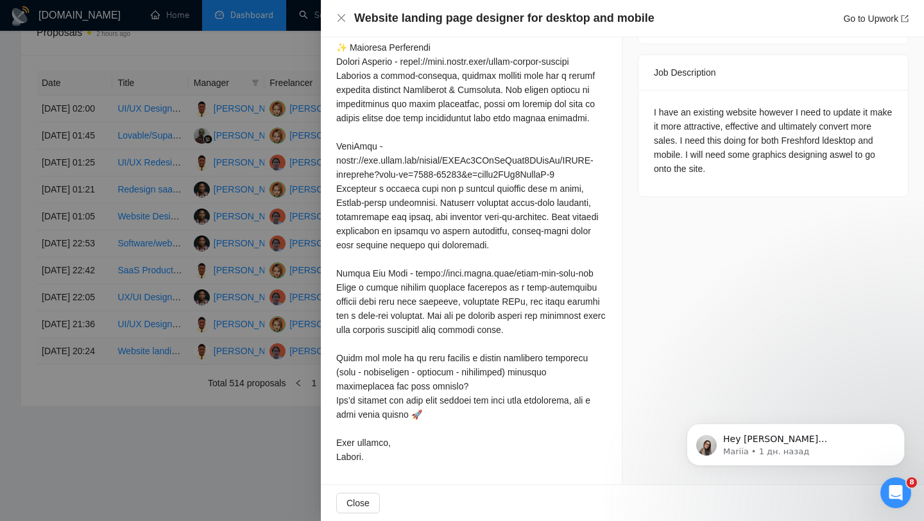
scroll to position [517, 0]
click at [128, 363] on div at bounding box center [462, 260] width 924 height 521
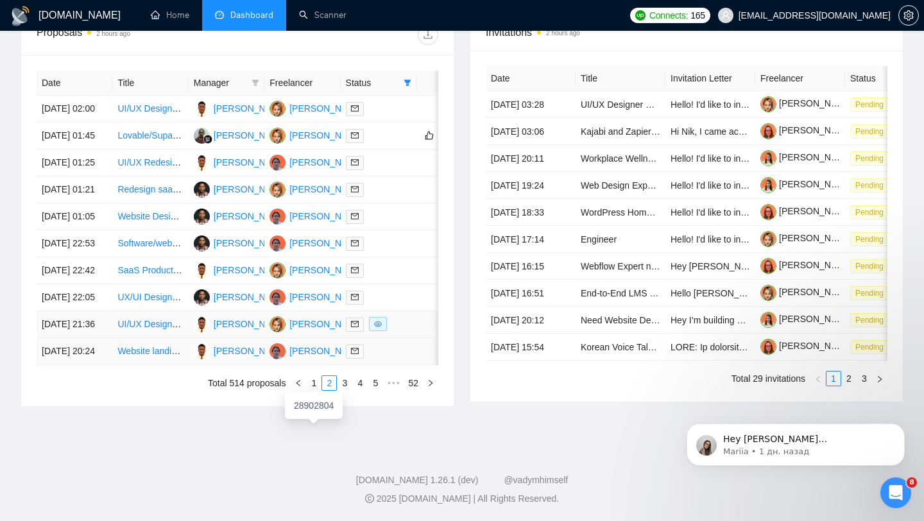
scroll to position [560, 0]
click at [342, 390] on link "3" at bounding box center [345, 383] width 14 height 14
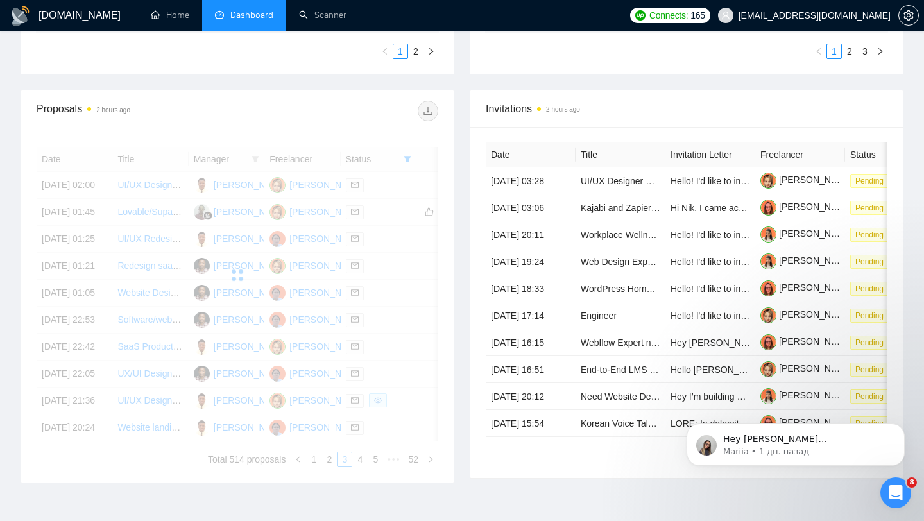
scroll to position [395, 0]
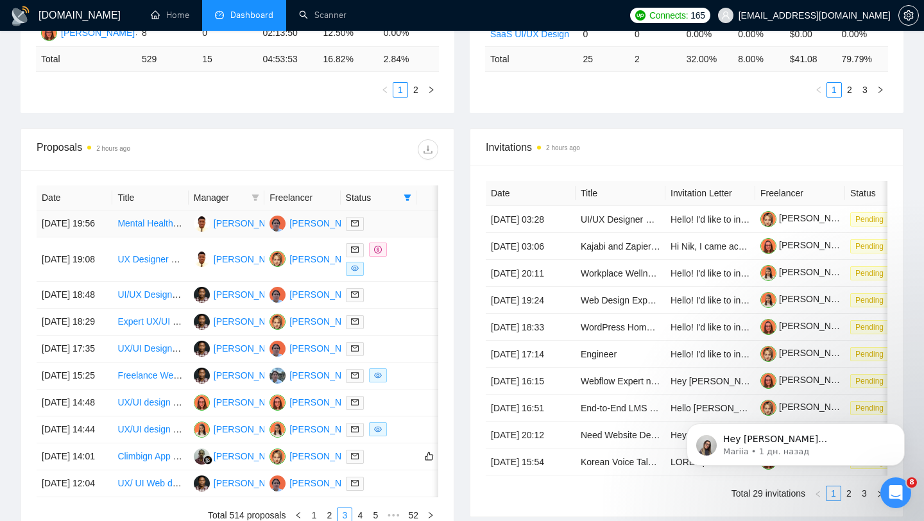
click at [184, 238] on td "Mental Health Care Website Redesign - Web Designer Needed" at bounding box center [150, 224] width 76 height 27
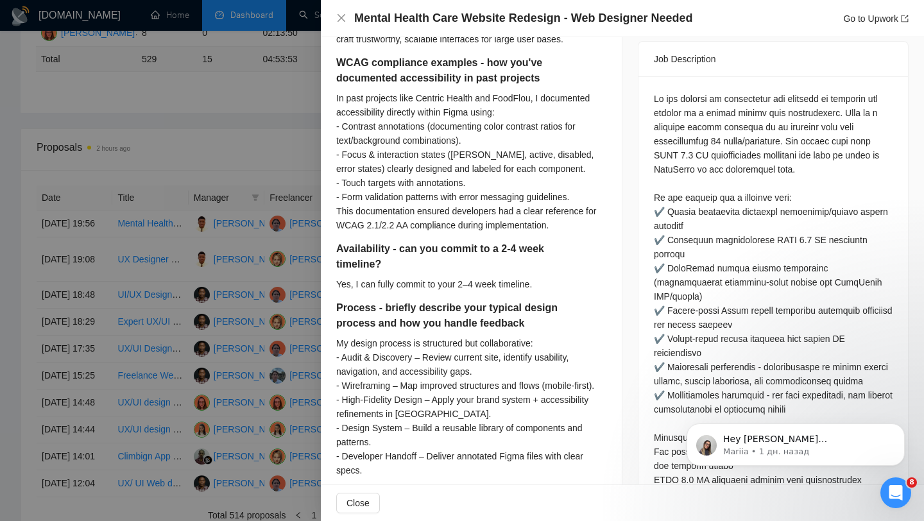
click at [119, 289] on div at bounding box center [462, 260] width 924 height 521
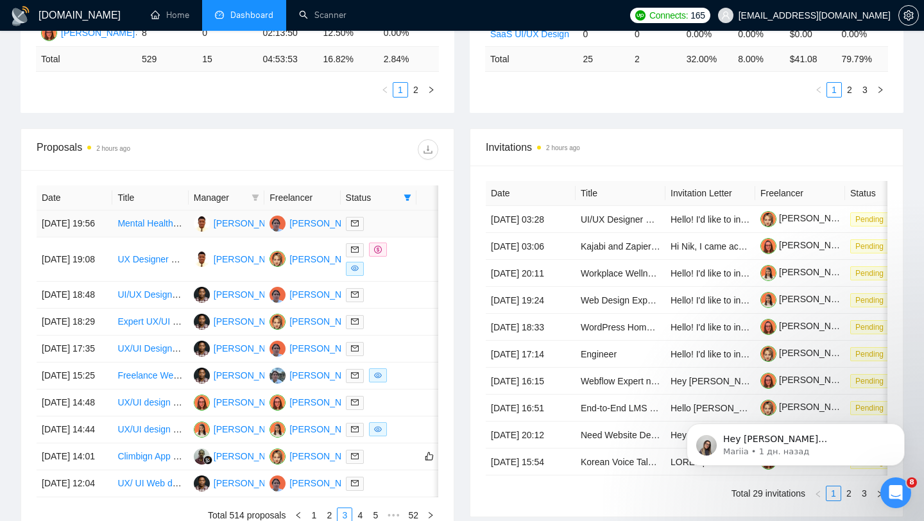
click at [185, 238] on td "Mental Health Care Website Redesign - Web Designer Needed" at bounding box center [150, 224] width 76 height 27
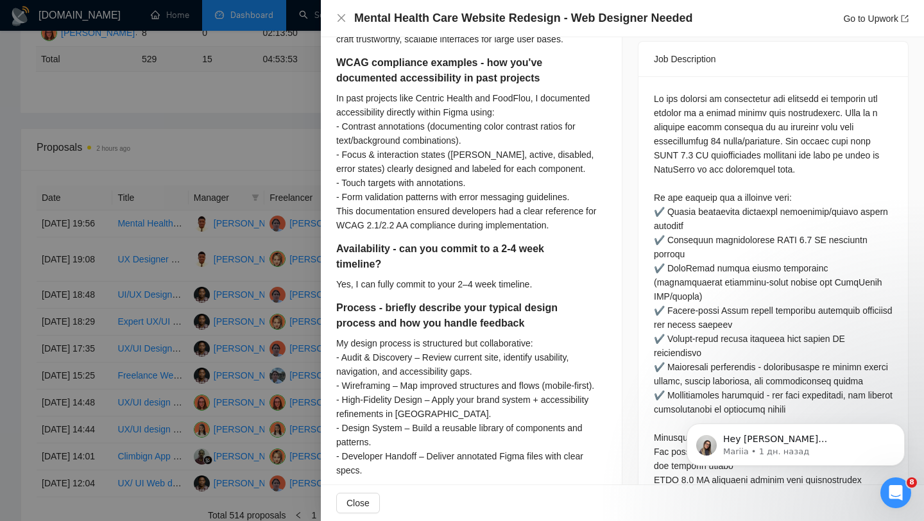
click at [89, 263] on div at bounding box center [462, 260] width 924 height 521
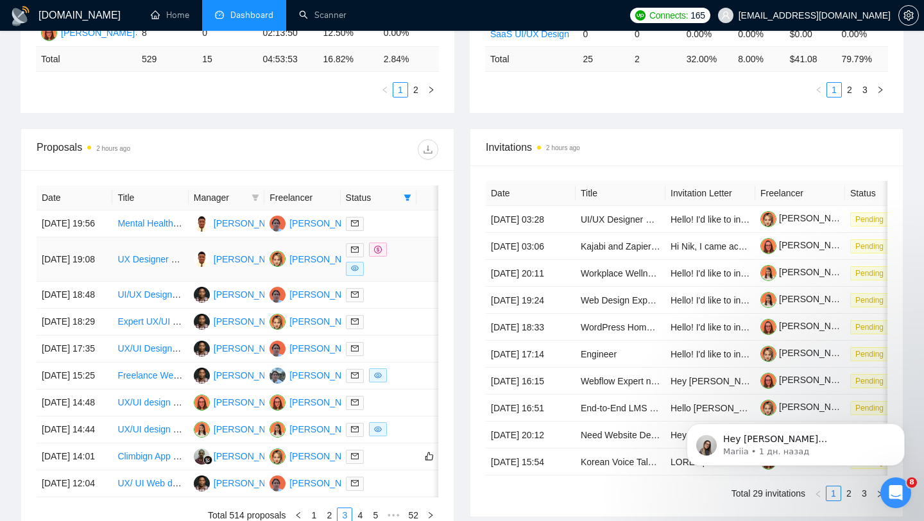
click at [173, 280] on td "UX Designer Needed for Customer Dashboard Refresh" at bounding box center [150, 260] width 76 height 44
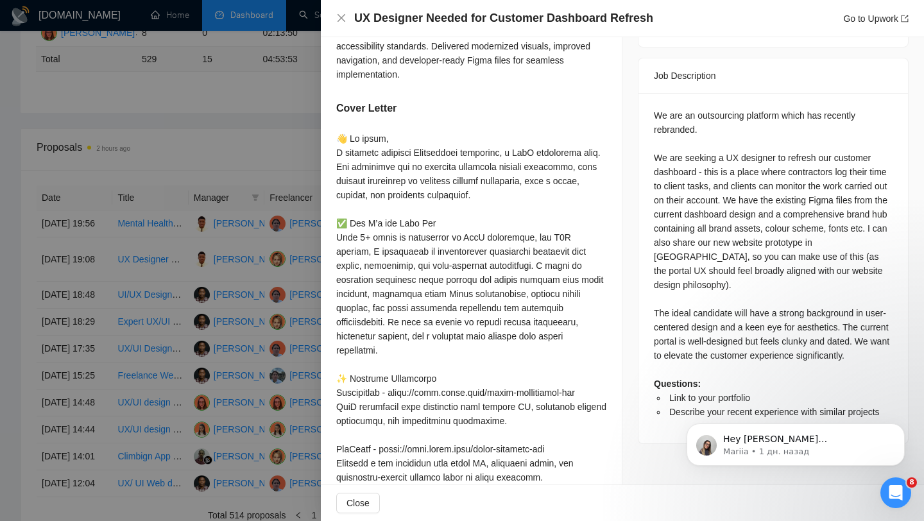
click at [191, 282] on div at bounding box center [462, 260] width 924 height 521
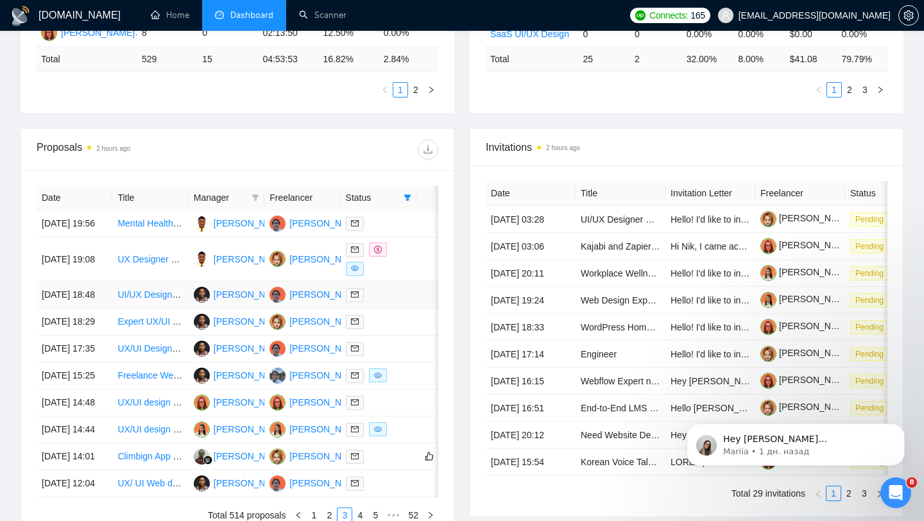
click at [187, 309] on td "UI/UX Designer for Windows App &amp; (Long-Term Collab)" at bounding box center [150, 295] width 76 height 27
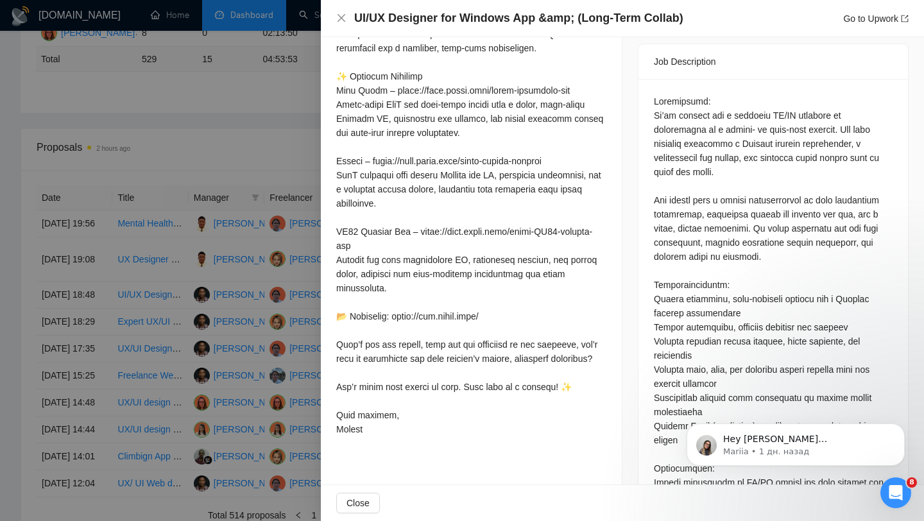
click at [85, 342] on div at bounding box center [462, 260] width 924 height 521
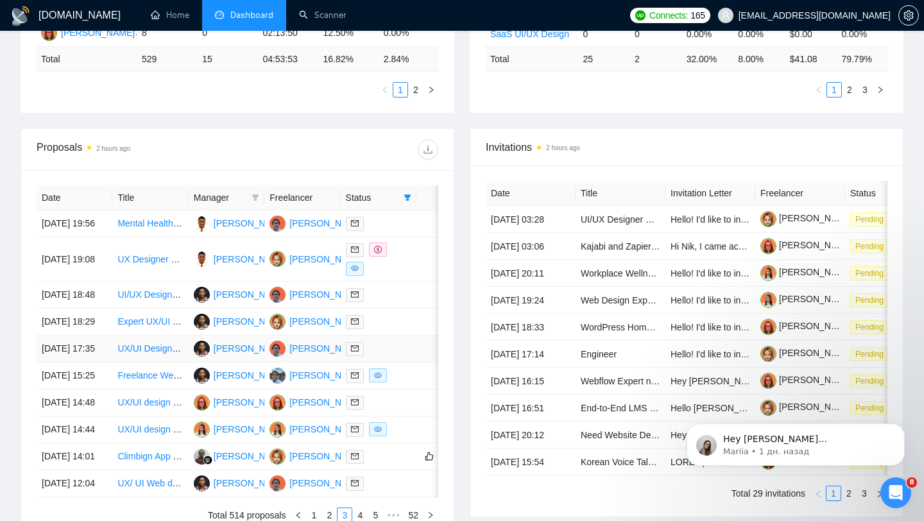
click at [183, 363] on td "UX/UI Designer (Figma, E-commerce, Children’s Experiences)" at bounding box center [150, 349] width 76 height 27
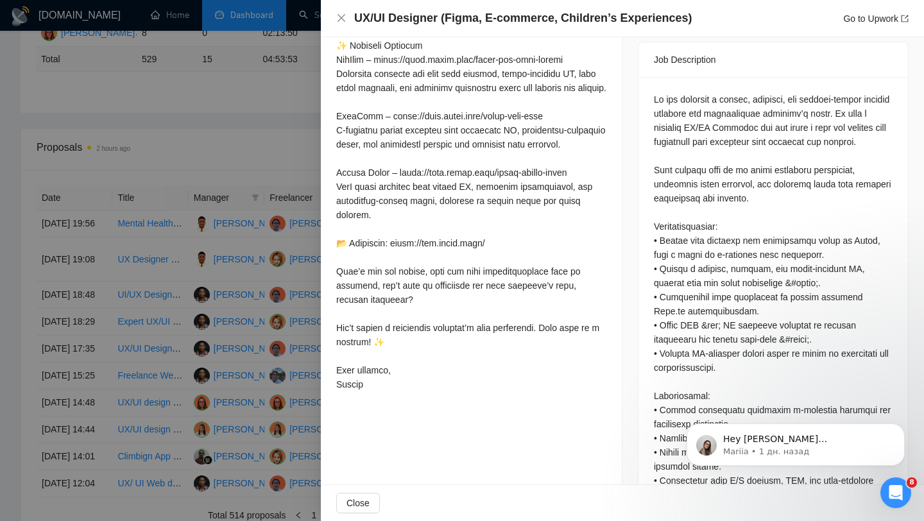
scroll to position [549, 0]
click at [209, 365] on div at bounding box center [462, 260] width 924 height 521
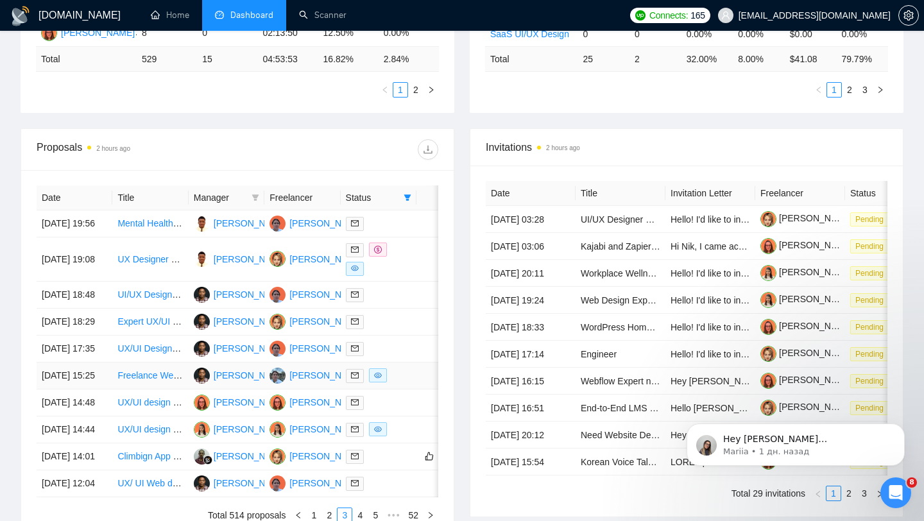
click at [313, 390] on td "[PERSON_NAME]" at bounding box center [302, 376] width 76 height 27
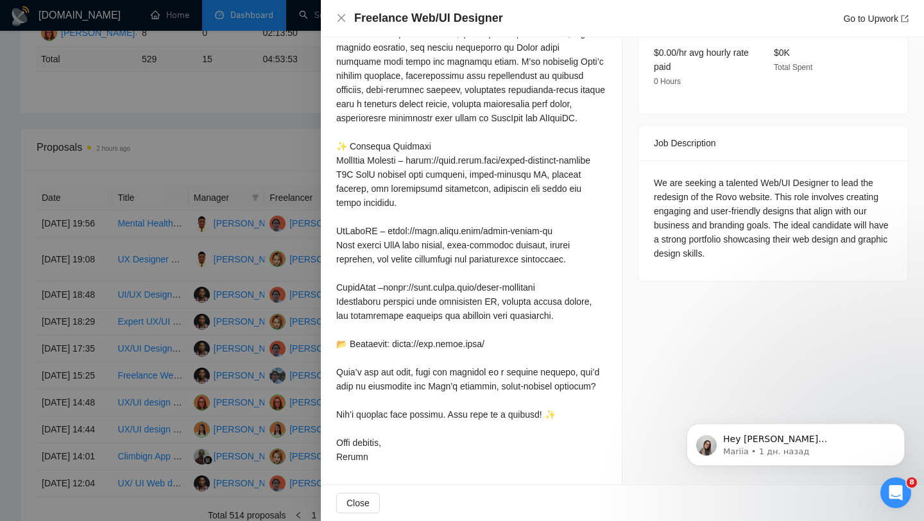
click at [123, 394] on div at bounding box center [462, 260] width 924 height 521
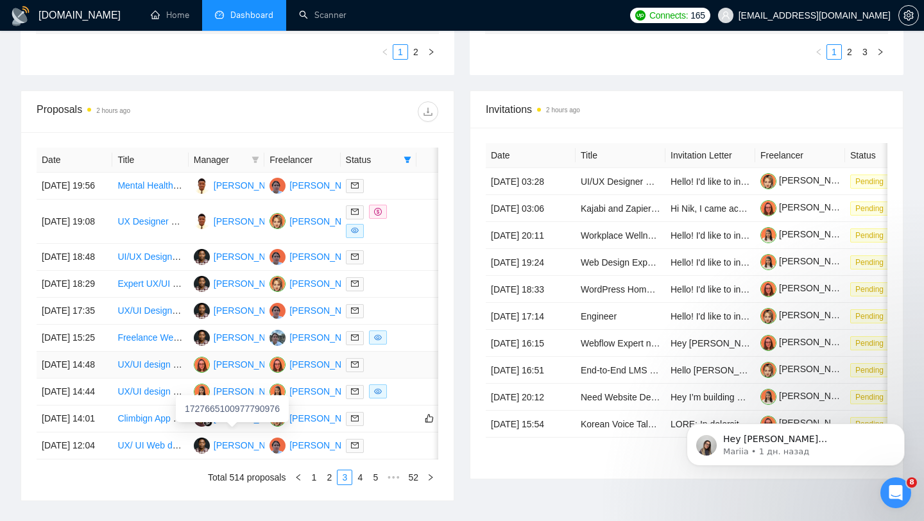
scroll to position [438, 0]
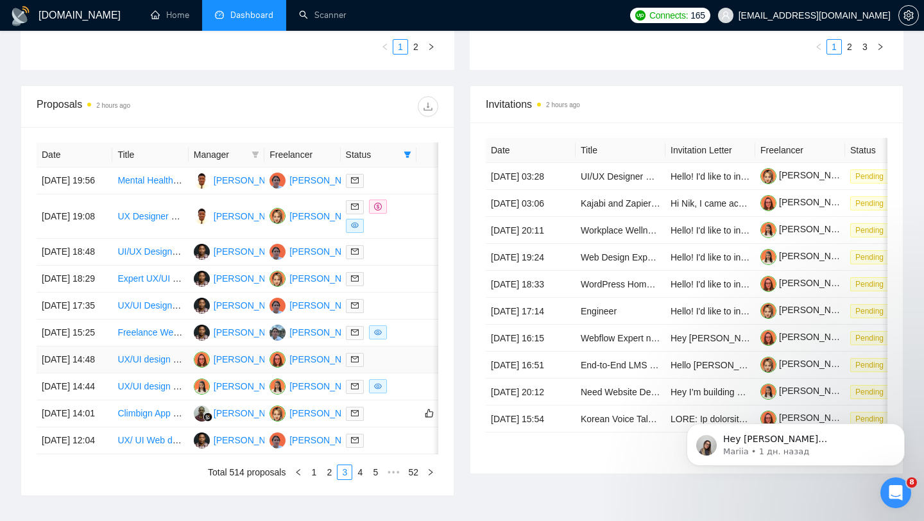
click at [319, 374] on td "[PERSON_NAME]" at bounding box center [302, 360] width 76 height 27
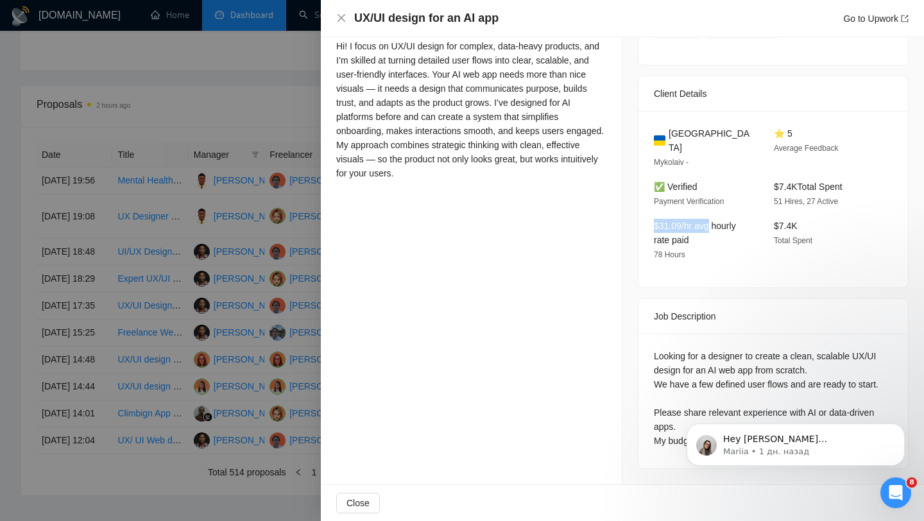
drag, startPoint x: 657, startPoint y: 212, endPoint x: 721, endPoint y: 212, distance: 64.2
click at [721, 221] on span "$31.09/hr avg hourly rate paid" at bounding box center [695, 233] width 82 height 24
click at [228, 390] on div at bounding box center [462, 260] width 924 height 521
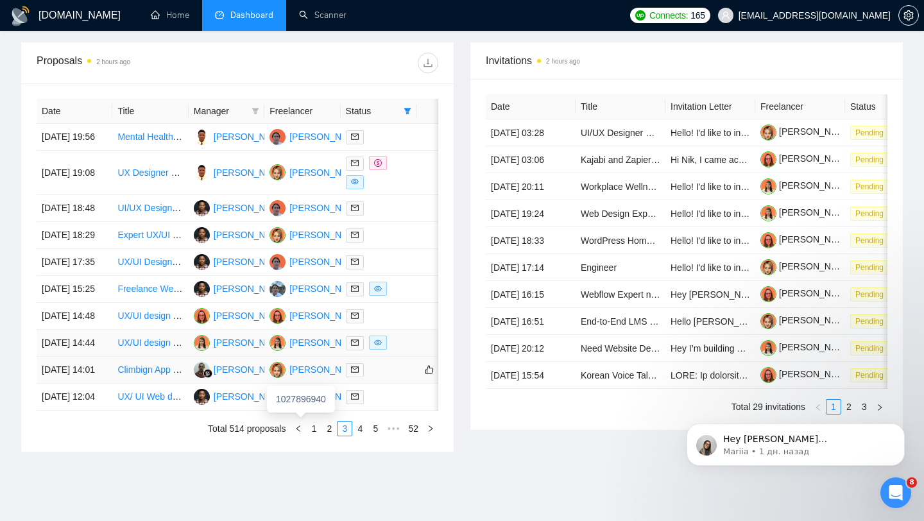
scroll to position [486, 0]
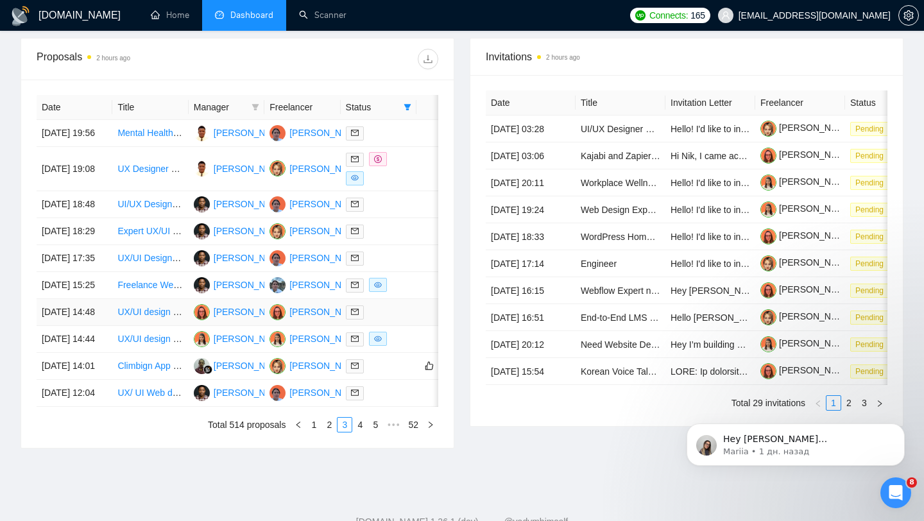
click at [415, 326] on td at bounding box center [379, 312] width 76 height 27
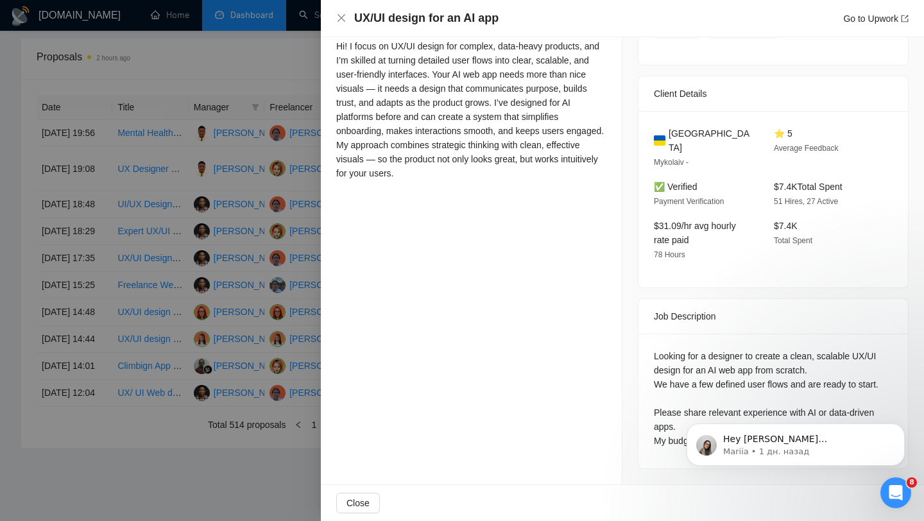
click at [173, 348] on div at bounding box center [462, 260] width 924 height 521
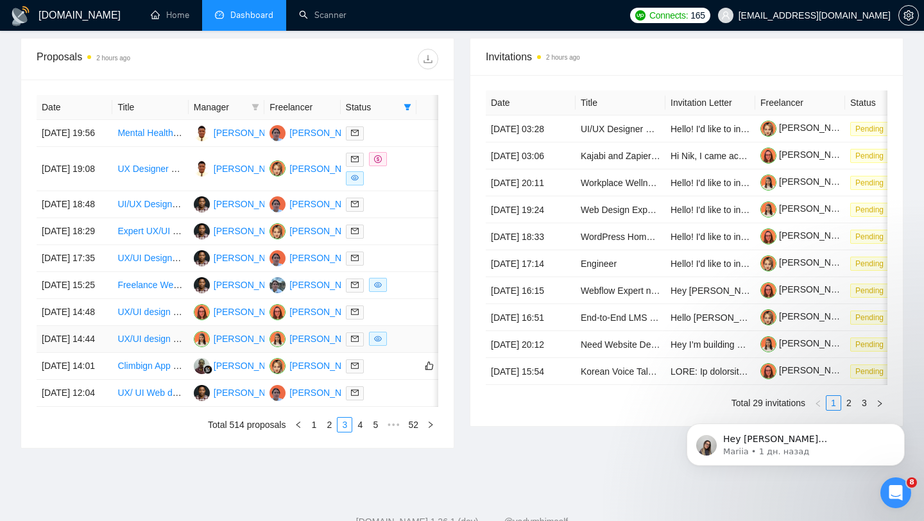
click at [413, 353] on td at bounding box center [379, 339] width 76 height 27
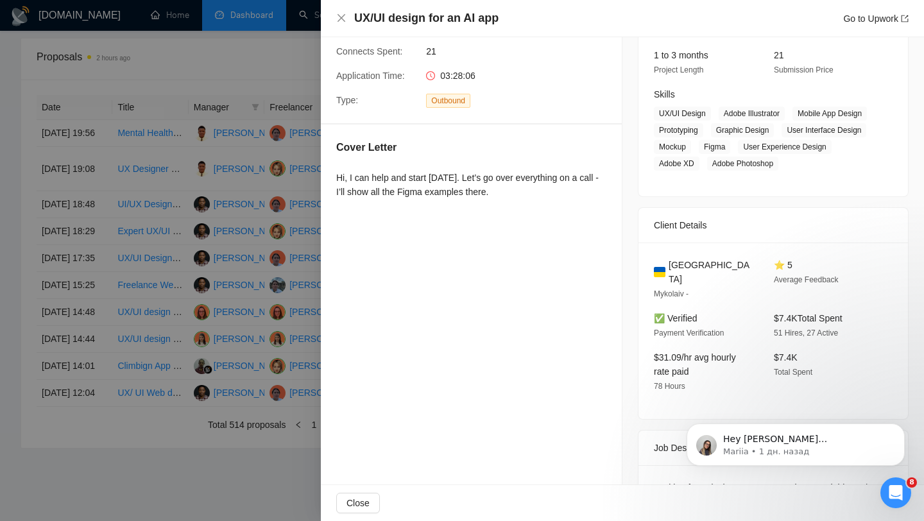
scroll to position [0, 0]
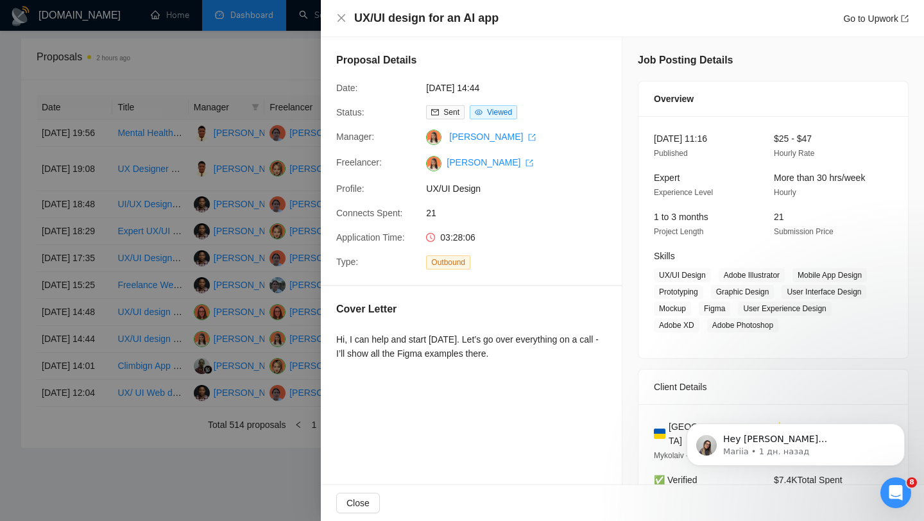
click at [275, 366] on div at bounding box center [462, 260] width 924 height 521
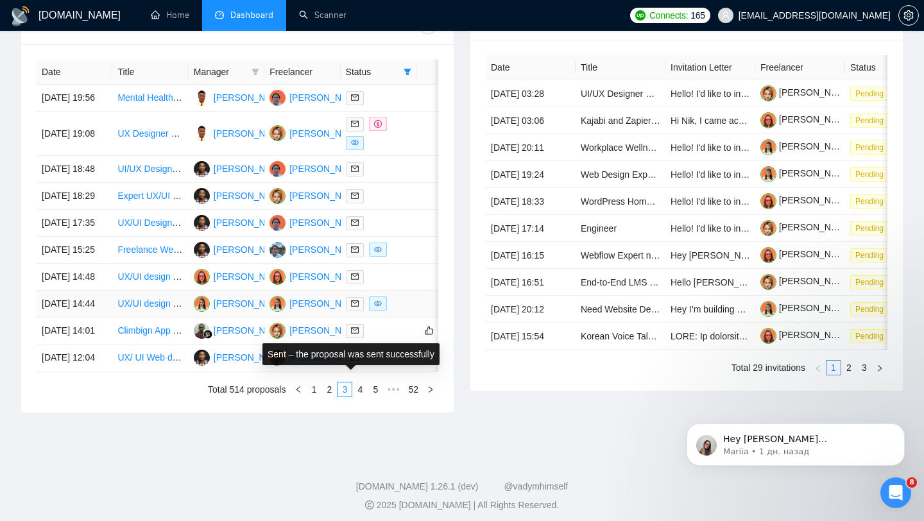
scroll to position [529, 0]
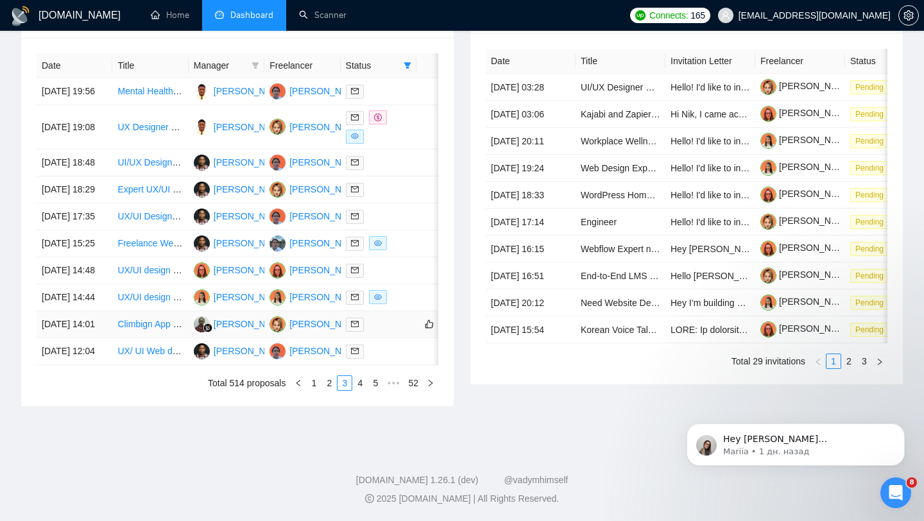
click at [386, 332] on div at bounding box center [378, 324] width 65 height 15
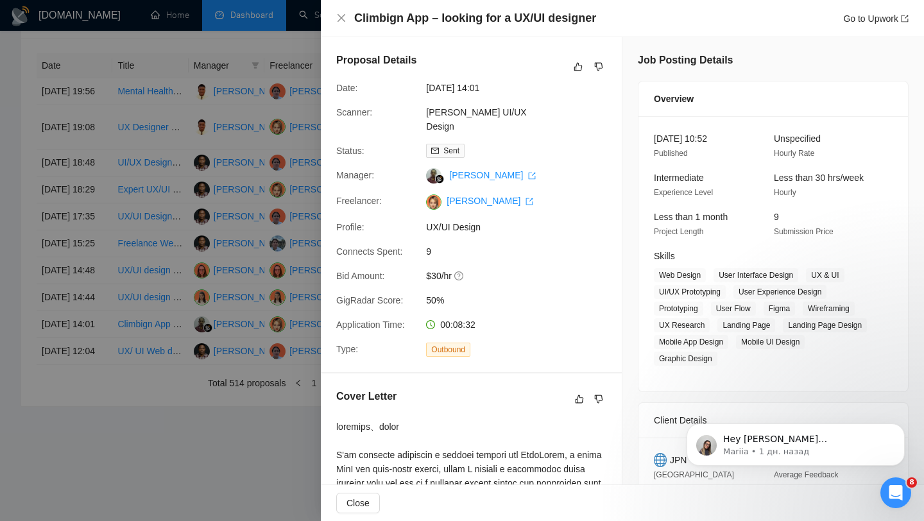
click at [246, 245] on div at bounding box center [462, 260] width 924 height 521
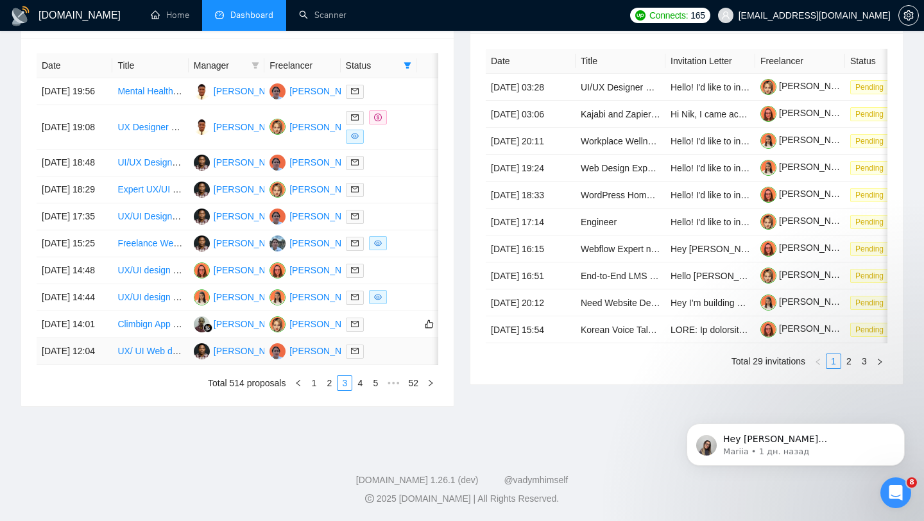
click at [398, 365] on td at bounding box center [379, 351] width 76 height 27
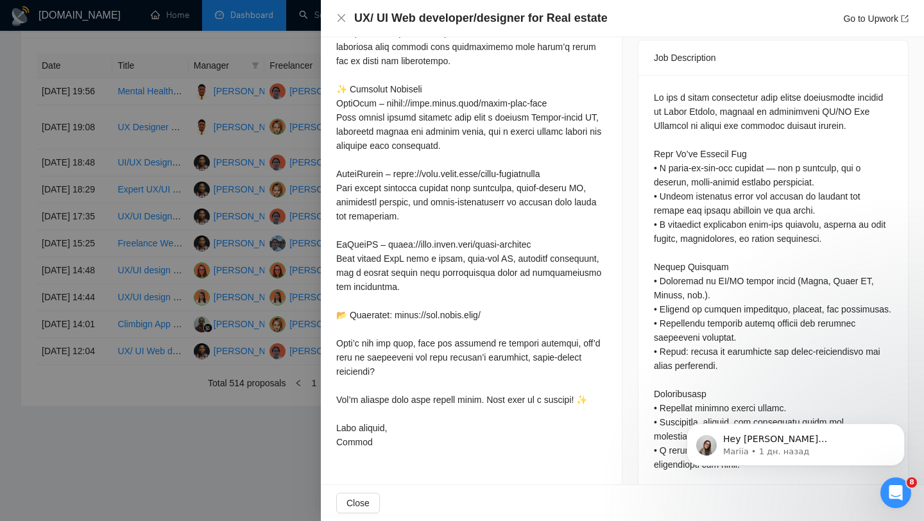
scroll to position [501, 0]
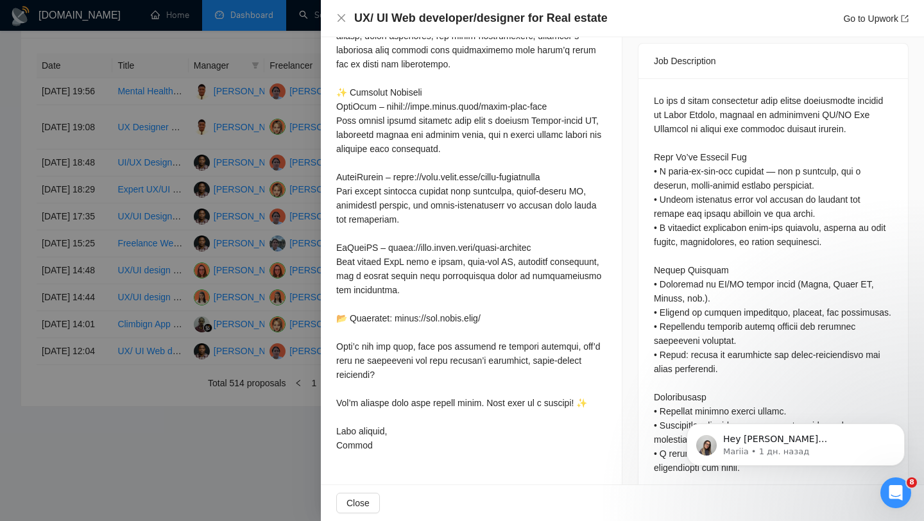
click at [96, 279] on div at bounding box center [462, 260] width 924 height 521
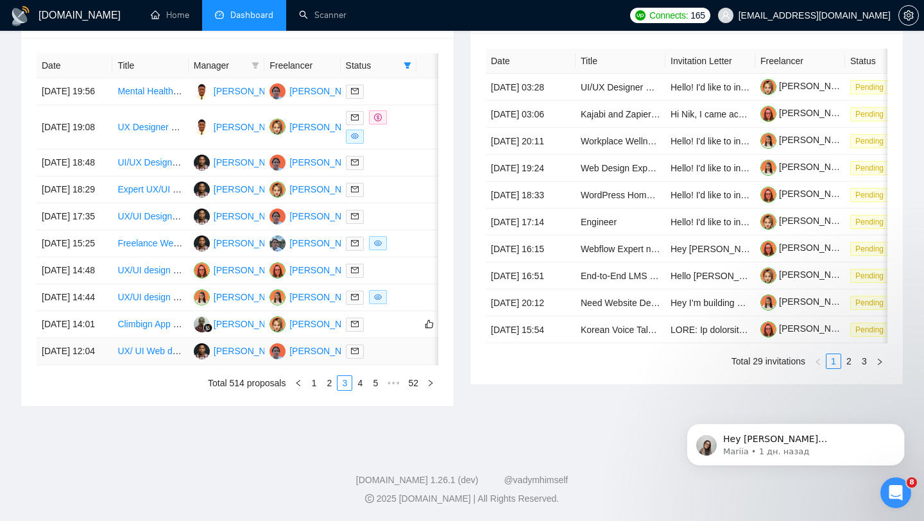
scroll to position [558, 0]
click at [144, 365] on td "UX/ UI Web developer/designer for Real estate" at bounding box center [150, 351] width 76 height 27
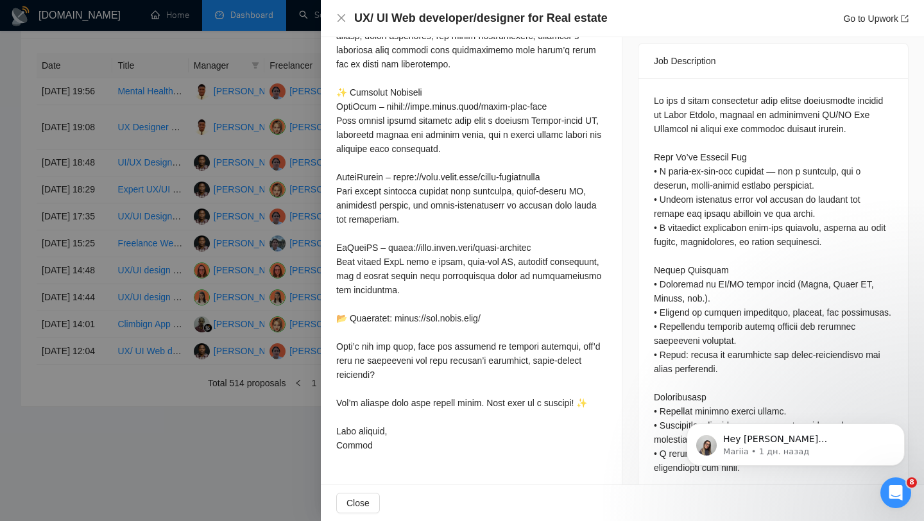
click at [144, 443] on div at bounding box center [462, 260] width 924 height 521
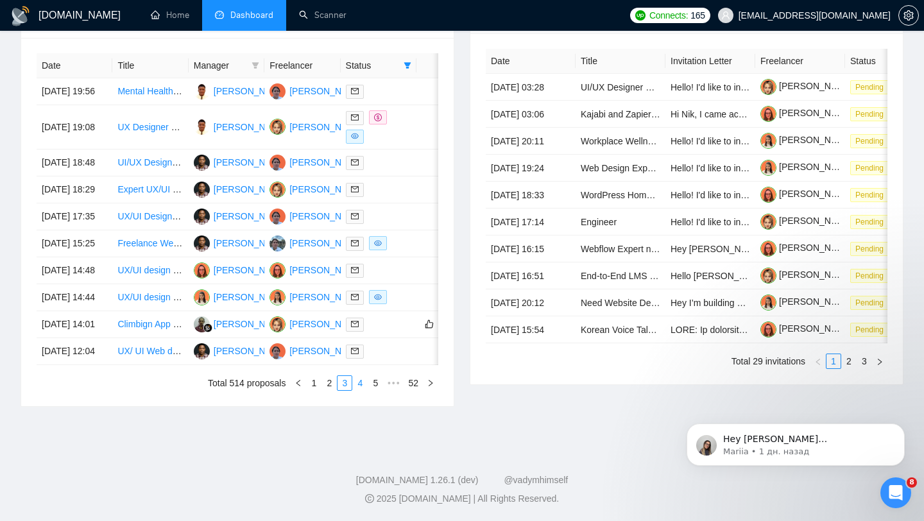
click at [361, 390] on link "4" at bounding box center [360, 383] width 14 height 14
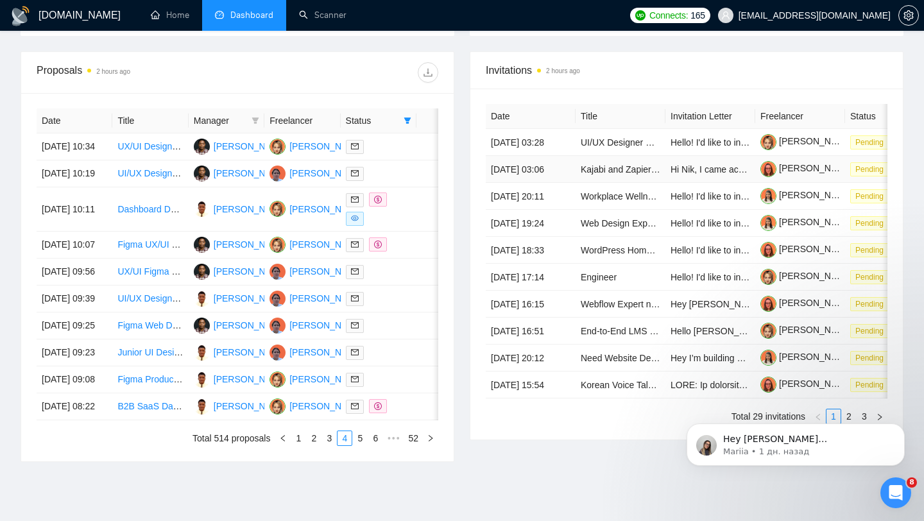
scroll to position [468, 0]
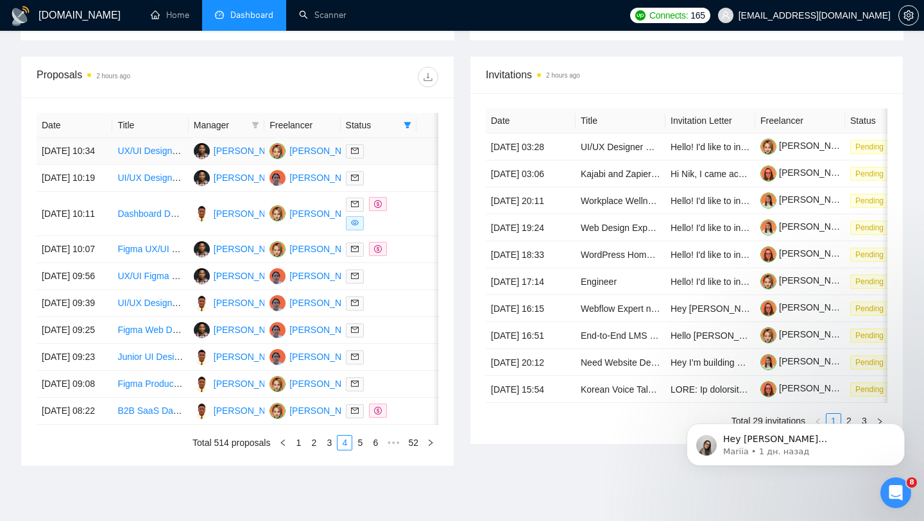
click at [394, 165] on td at bounding box center [379, 151] width 76 height 27
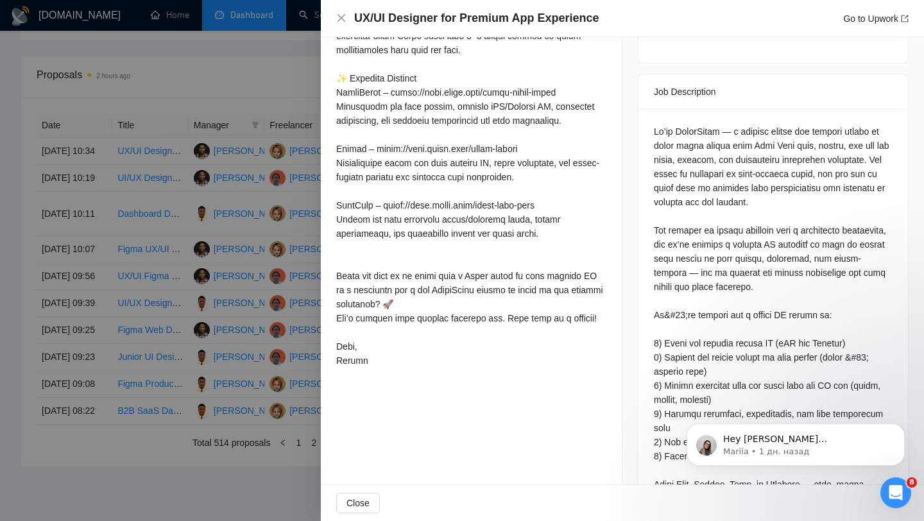
click at [199, 214] on div at bounding box center [462, 260] width 924 height 521
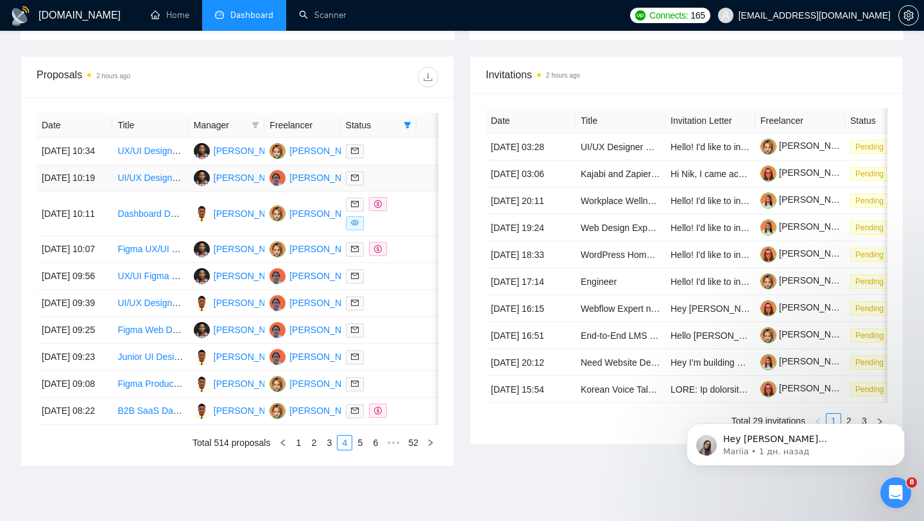
click at [411, 192] on td at bounding box center [379, 178] width 76 height 27
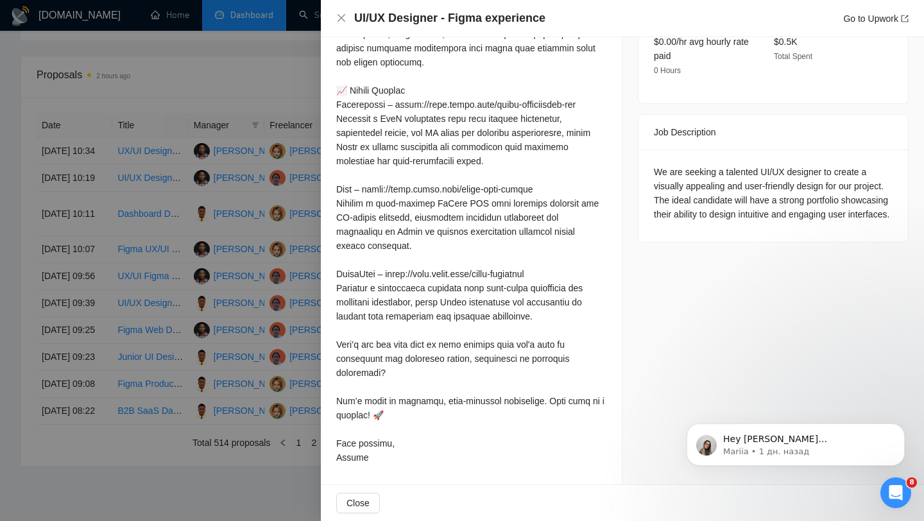
click at [165, 163] on div at bounding box center [462, 260] width 924 height 521
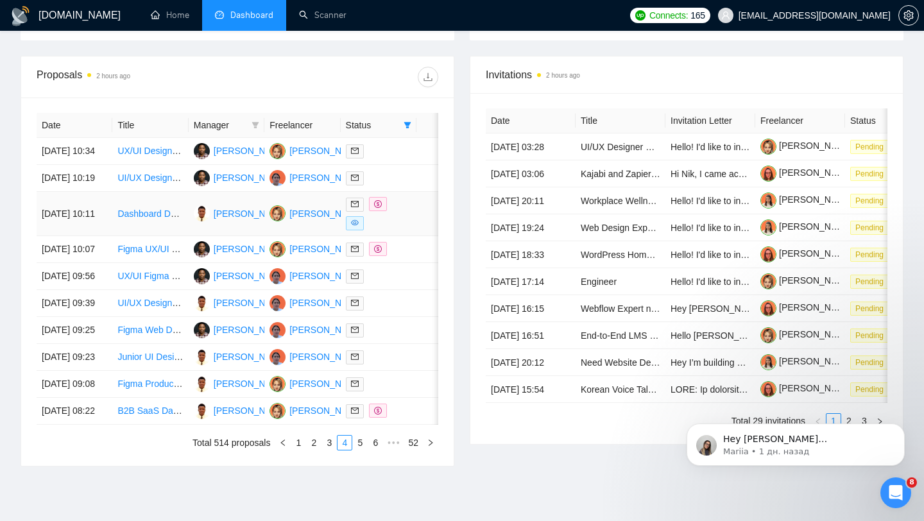
click at [410, 230] on div at bounding box center [378, 213] width 65 height 33
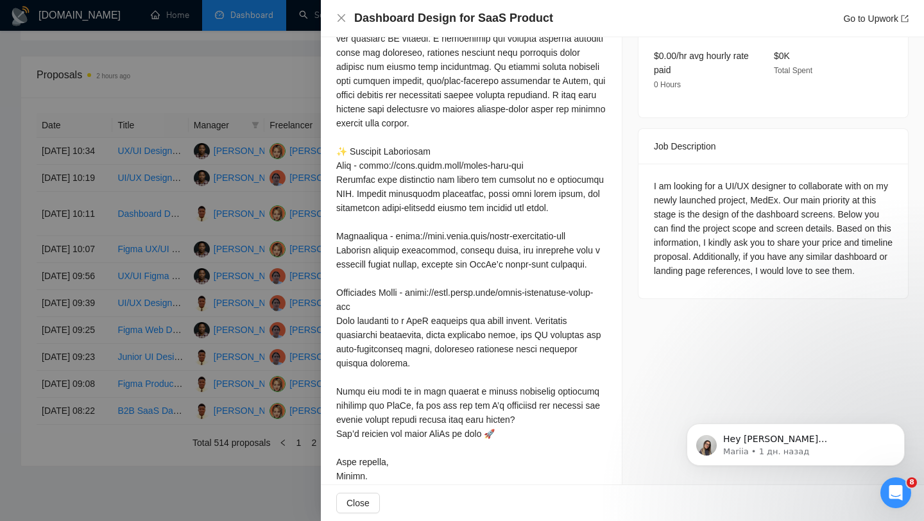
click at [212, 195] on div at bounding box center [462, 260] width 924 height 521
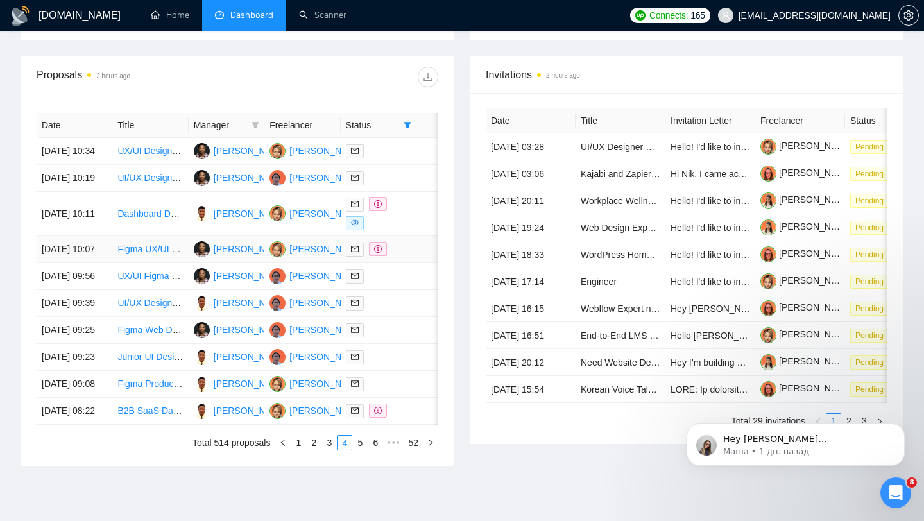
click at [403, 263] on td at bounding box center [379, 249] width 76 height 27
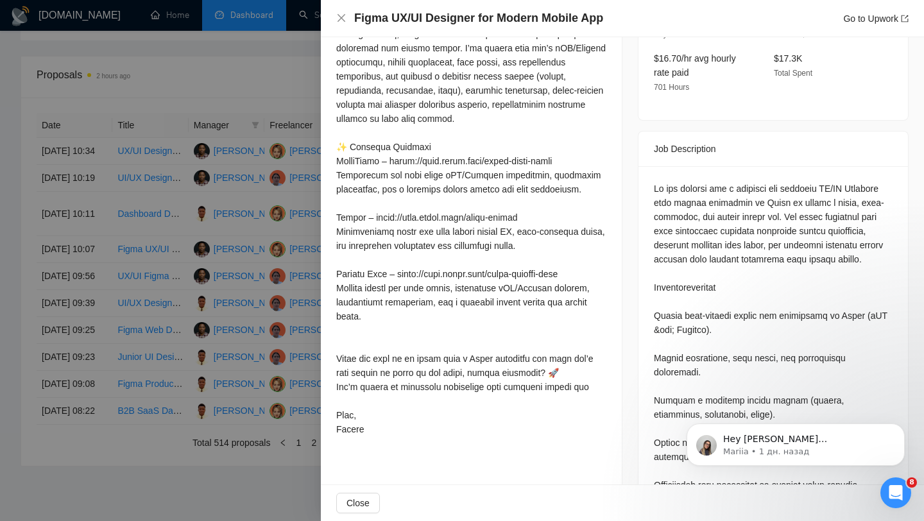
click at [180, 218] on div at bounding box center [462, 260] width 924 height 521
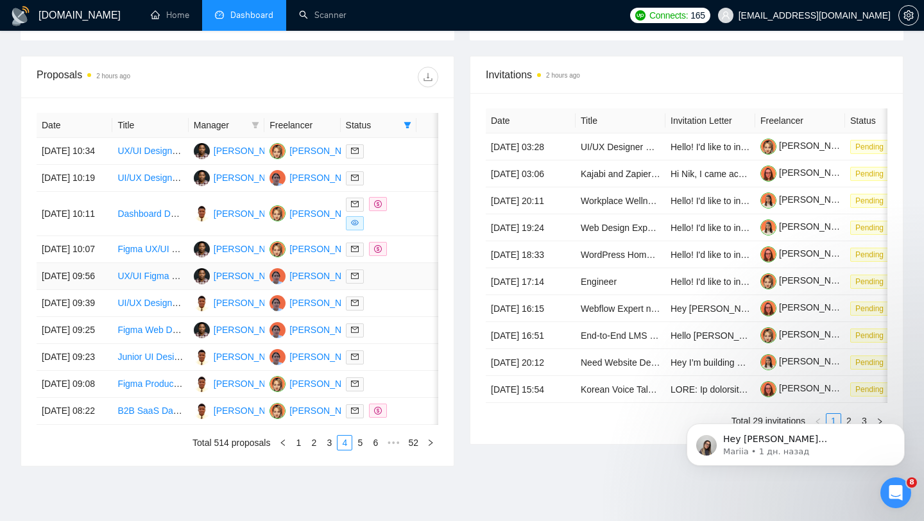
click at [395, 284] on div at bounding box center [378, 276] width 65 height 15
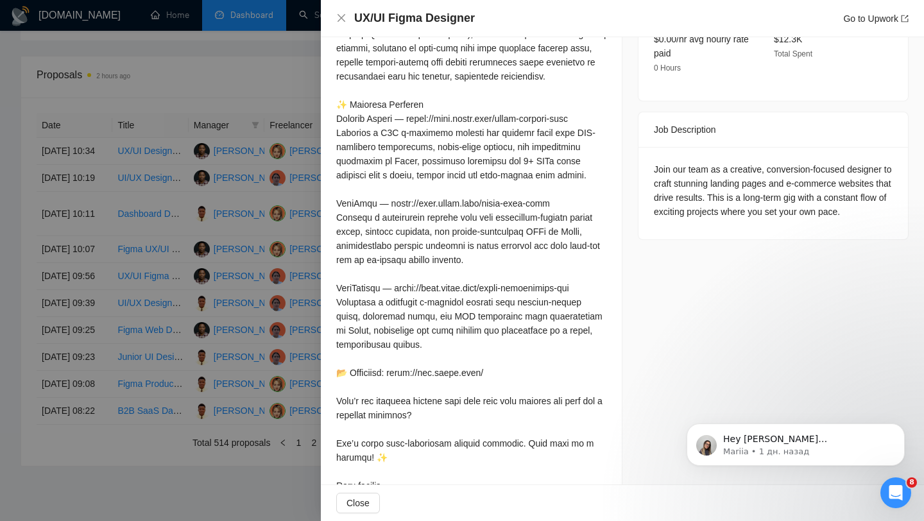
click at [180, 325] on div at bounding box center [462, 260] width 924 height 521
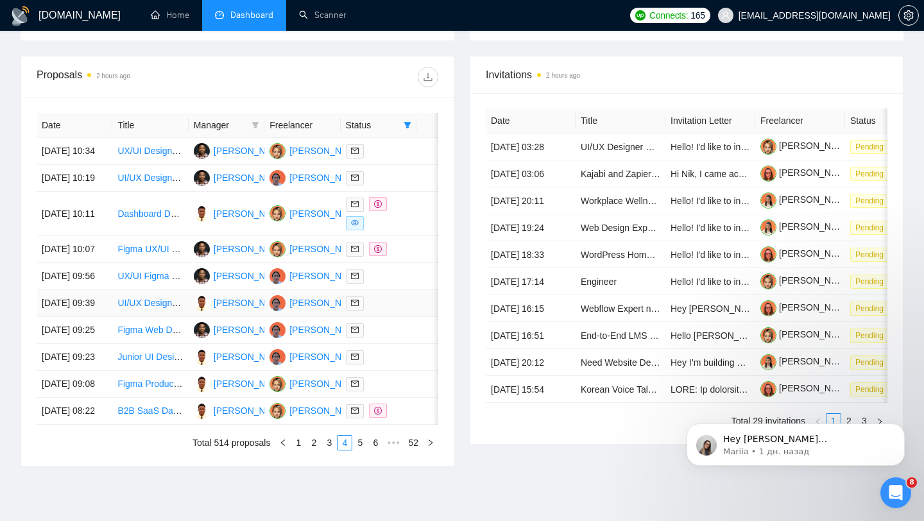
click at [390, 311] on div at bounding box center [378, 303] width 65 height 15
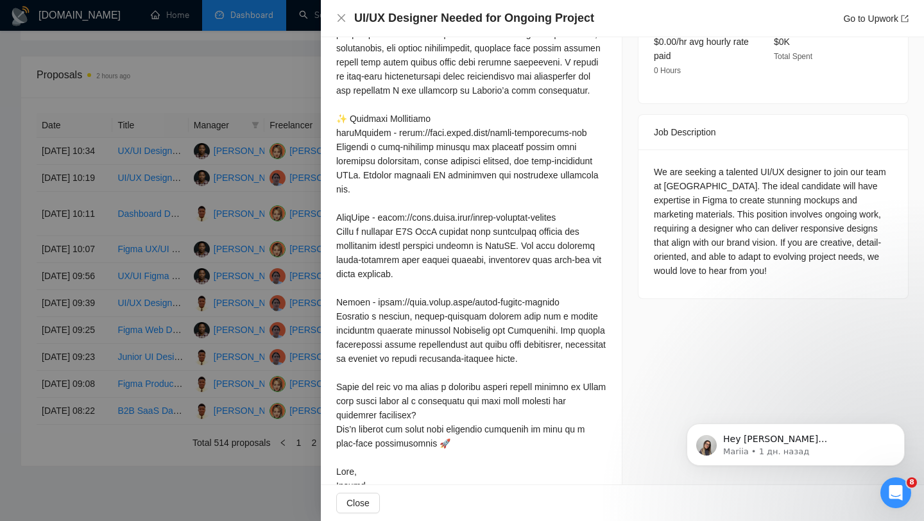
click at [161, 279] on div at bounding box center [462, 260] width 924 height 521
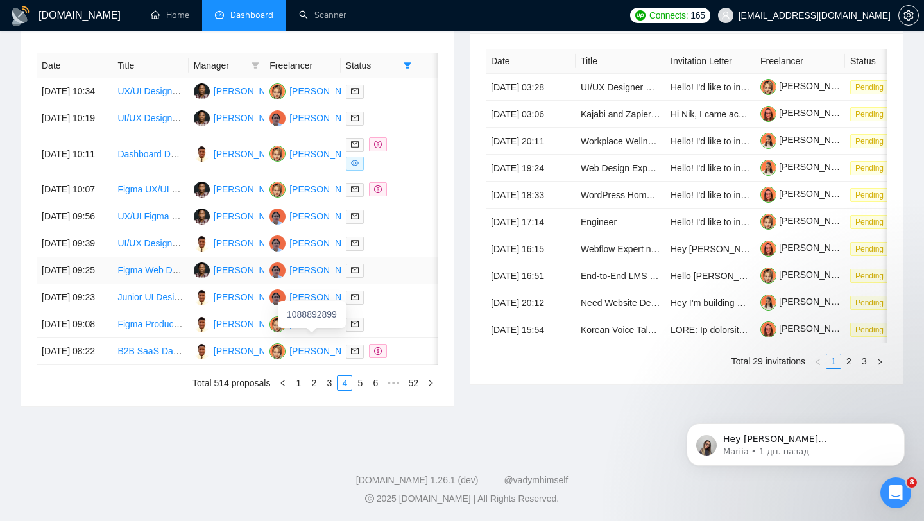
scroll to position [548, 0]
click at [369, 305] on div at bounding box center [378, 297] width 65 height 15
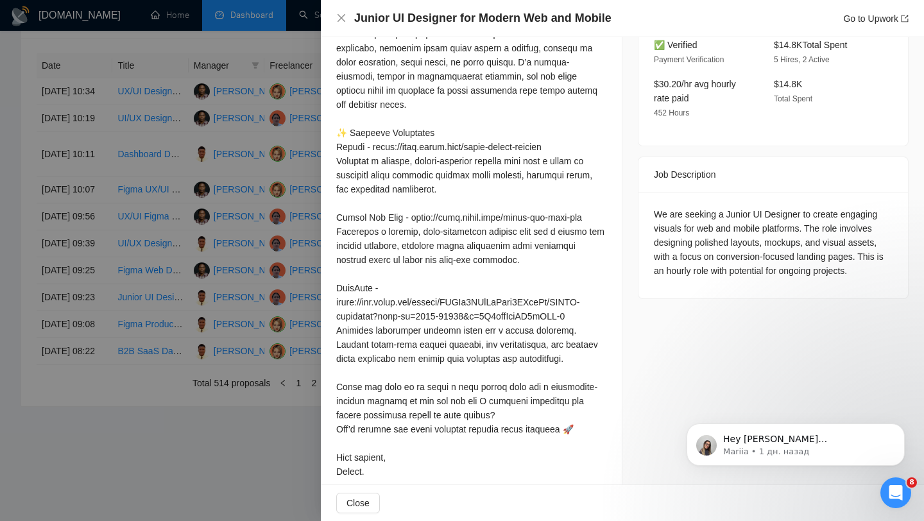
click at [214, 83] on div at bounding box center [462, 260] width 924 height 521
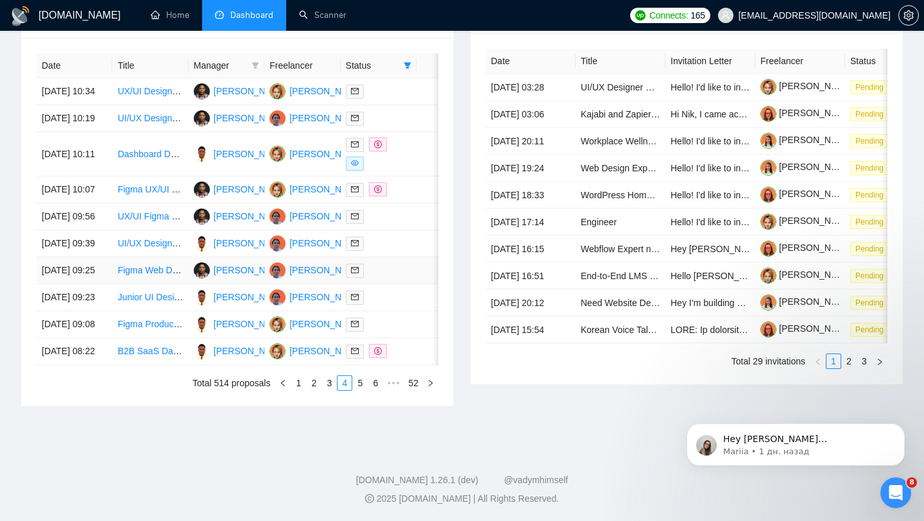
click at [392, 278] on div at bounding box center [378, 270] width 65 height 15
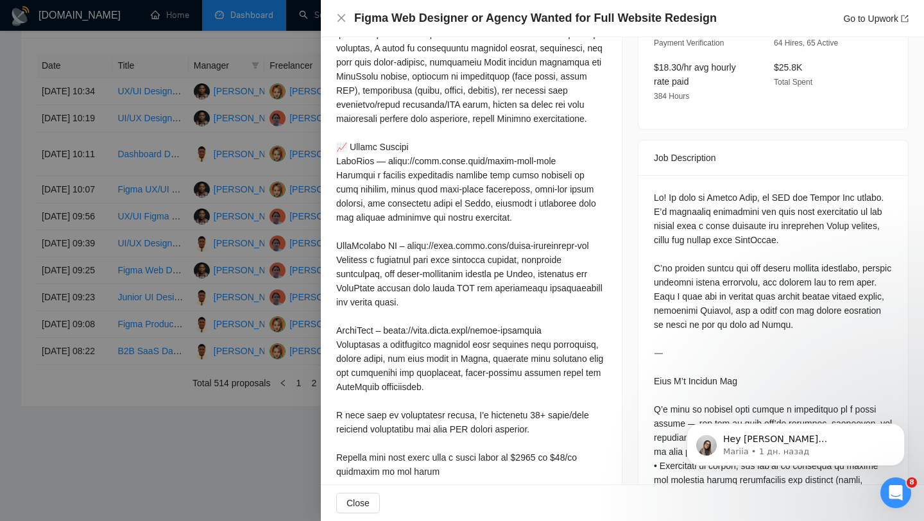
click at [152, 311] on div at bounding box center [462, 260] width 924 height 521
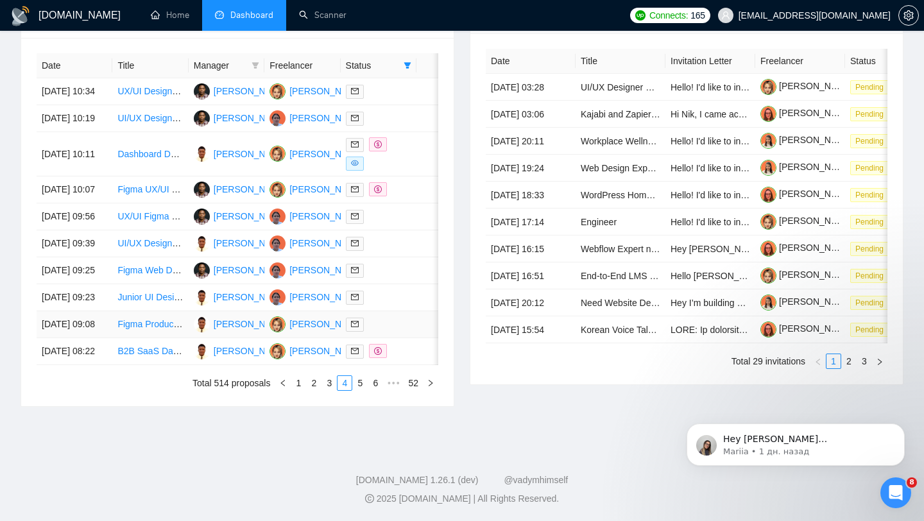
click at [401, 332] on div at bounding box center [378, 324] width 65 height 15
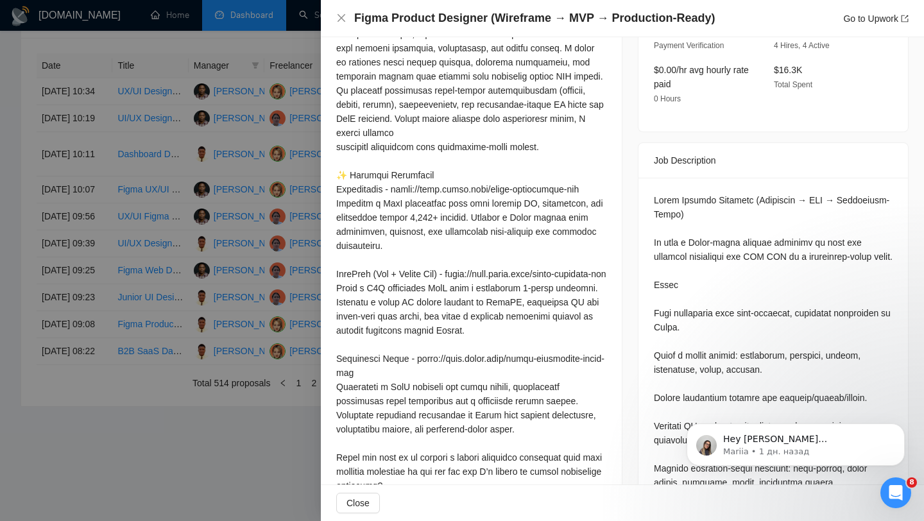
click at [199, 280] on div at bounding box center [462, 260] width 924 height 521
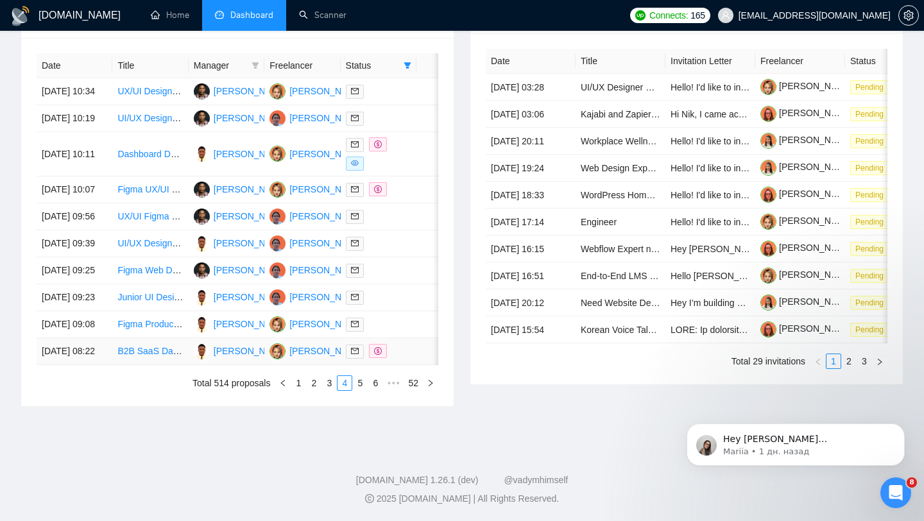
click at [401, 359] on div at bounding box center [378, 351] width 65 height 15
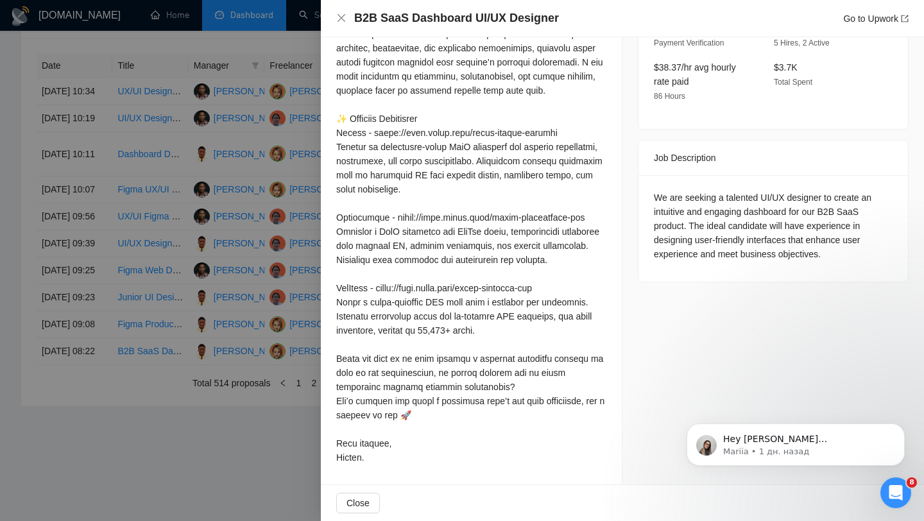
click at [242, 382] on div at bounding box center [462, 260] width 924 height 521
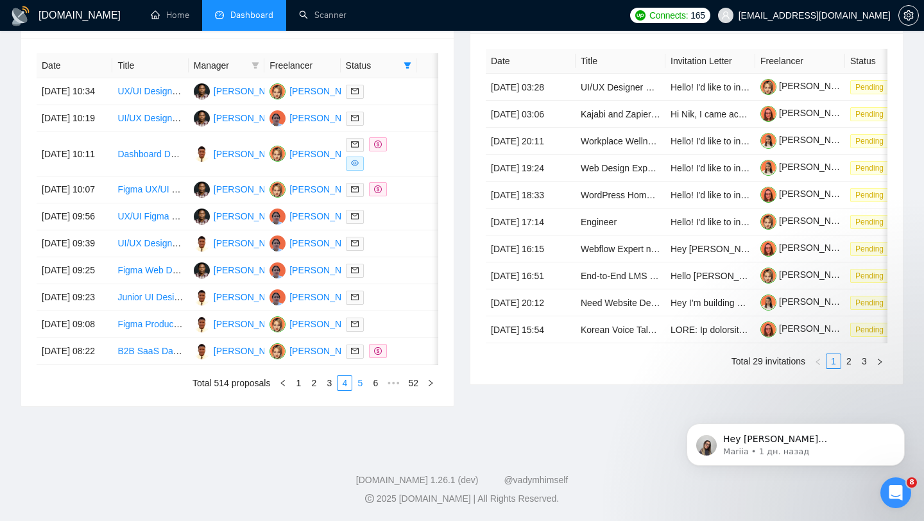
click at [356, 390] on link "5" at bounding box center [360, 383] width 14 height 14
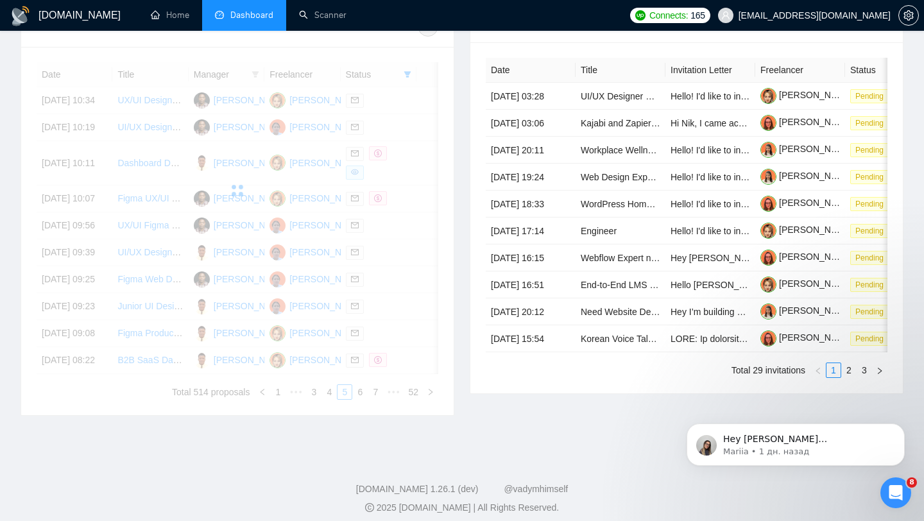
scroll to position [509, 0]
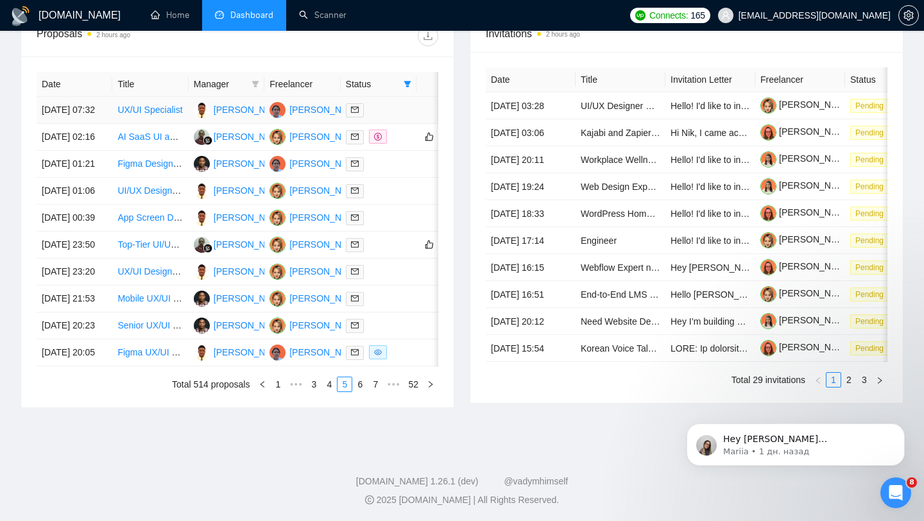
click at [401, 124] on td at bounding box center [379, 110] width 76 height 27
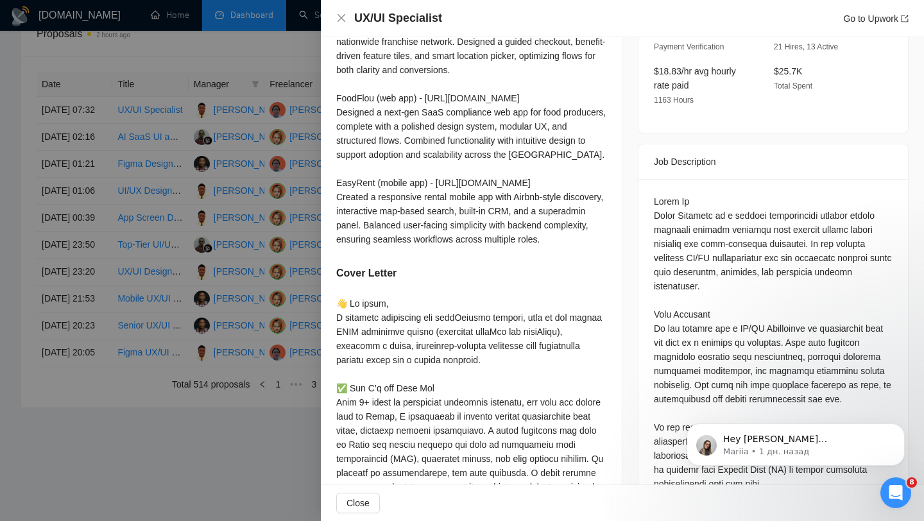
scroll to position [451, 0]
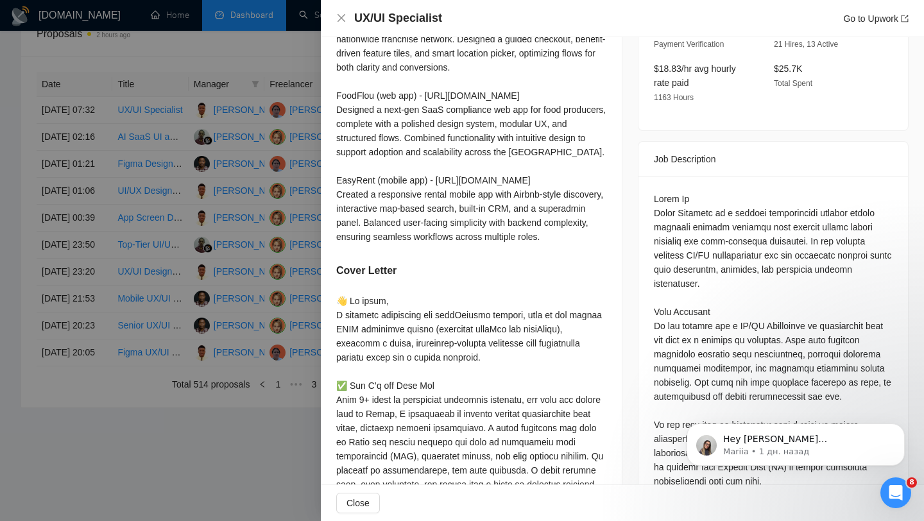
click at [245, 286] on div at bounding box center [462, 260] width 924 height 521
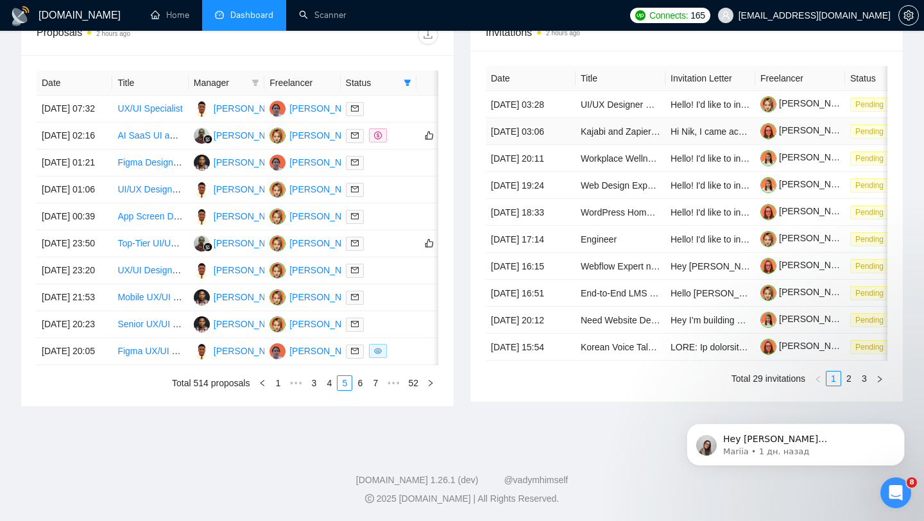
scroll to position [632, 0]
click at [277, 381] on link "1" at bounding box center [278, 383] width 14 height 14
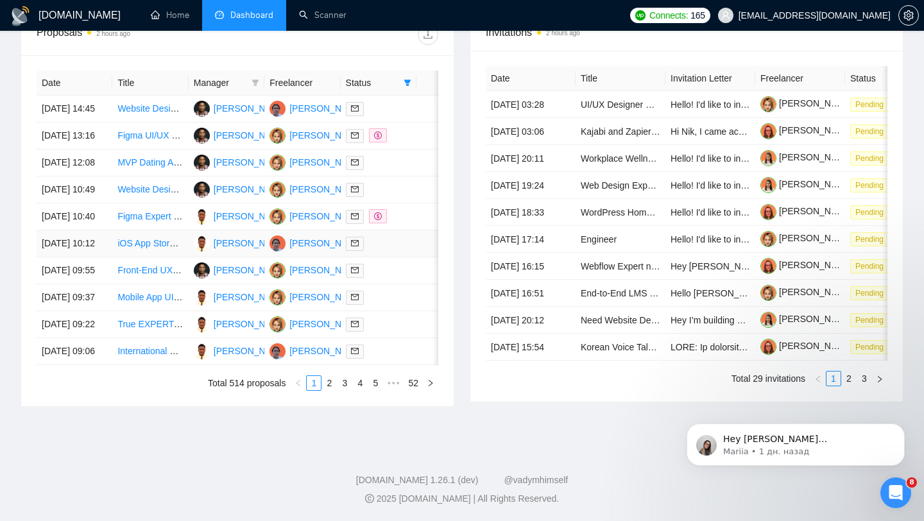
scroll to position [529, 0]
click at [398, 130] on div at bounding box center [378, 135] width 65 height 15
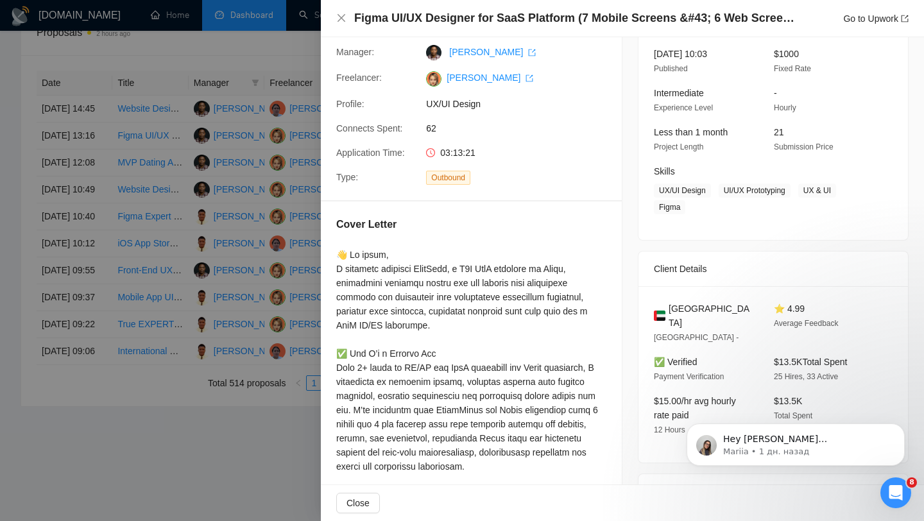
scroll to position [32, 0]
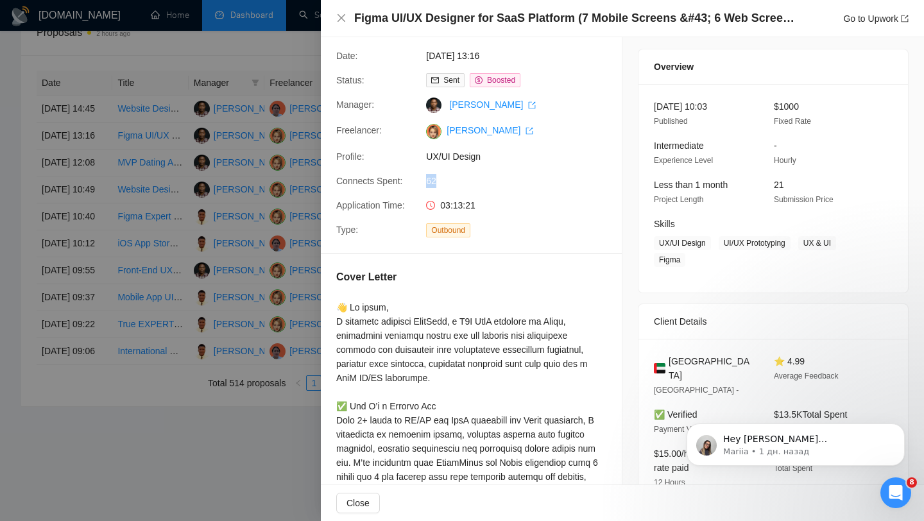
drag, startPoint x: 420, startPoint y: 182, endPoint x: 474, endPoint y: 185, distance: 54.6
click at [474, 185] on div "Connects Spent: 62" at bounding box center [466, 181] width 270 height 14
click at [232, 227] on div at bounding box center [462, 260] width 924 height 521
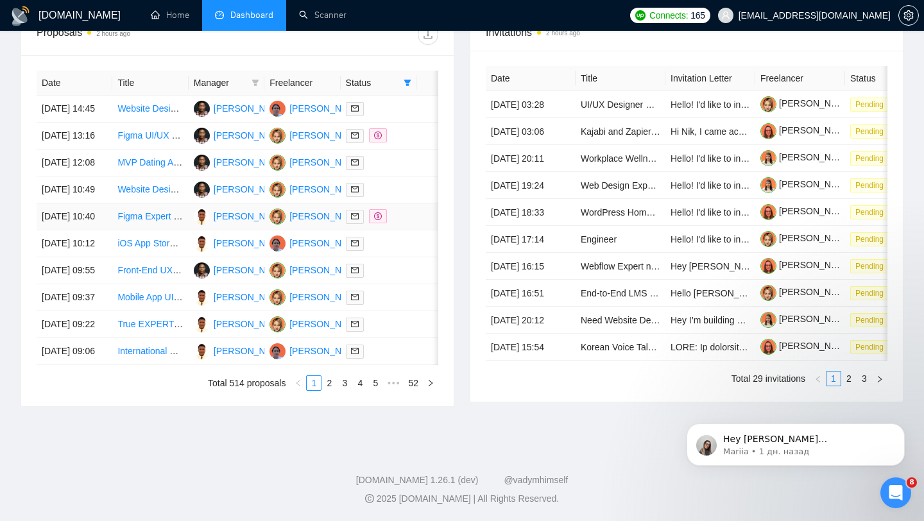
click at [420, 230] on td at bounding box center [439, 216] width 44 height 27
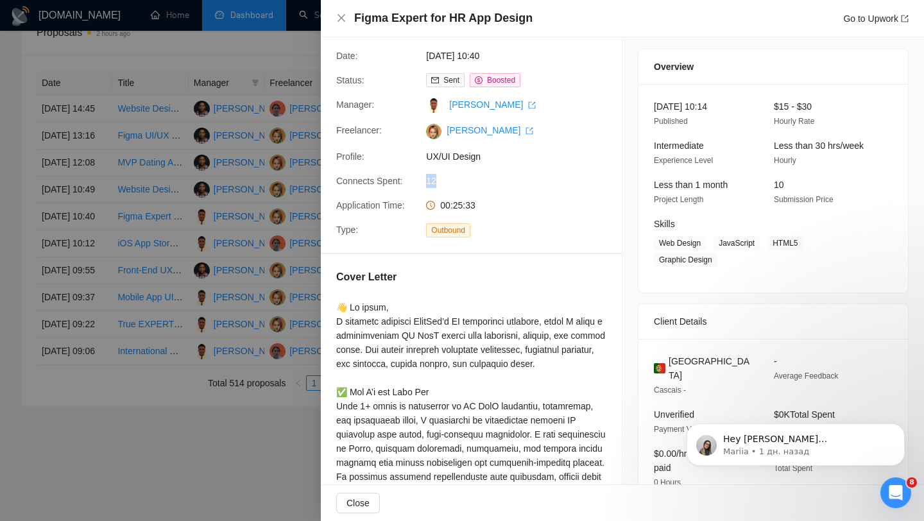
drag, startPoint x: 427, startPoint y: 181, endPoint x: 453, endPoint y: 181, distance: 26.3
click at [453, 181] on span "12" at bounding box center [522, 181] width 193 height 14
click at [205, 306] on div at bounding box center [462, 260] width 924 height 521
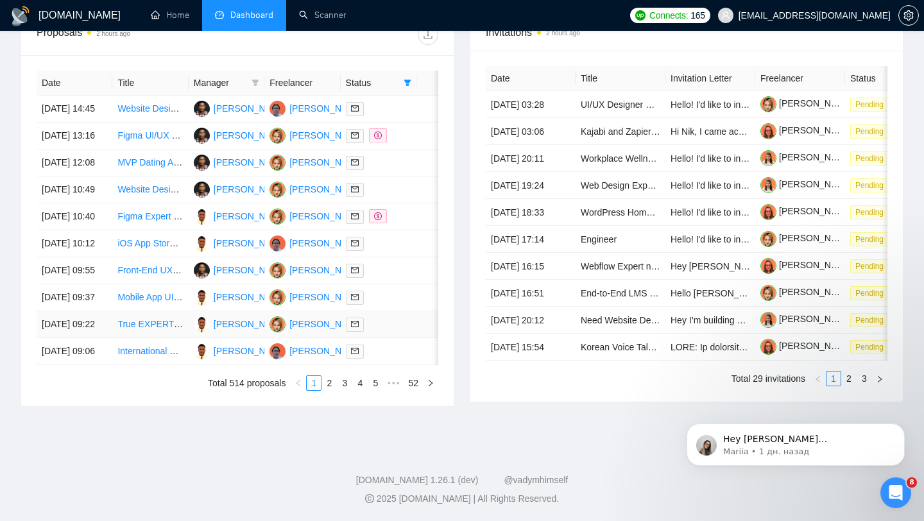
scroll to position [567, 0]
click at [422, 213] on td at bounding box center [439, 216] width 44 height 27
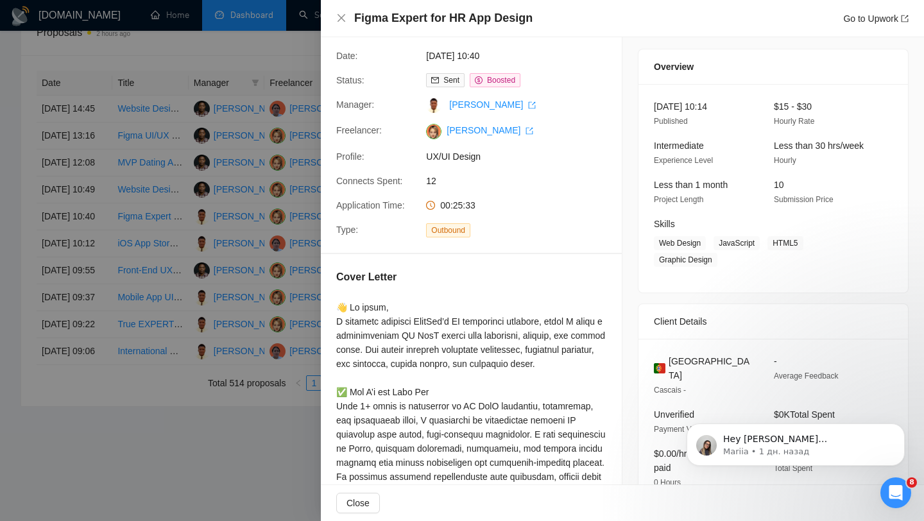
drag, startPoint x: 467, startPoint y: 204, endPoint x: 496, endPoint y: 204, distance: 29.5
click at [475, 204] on span "00:25:33" at bounding box center [457, 205] width 35 height 10
click at [247, 293] on div at bounding box center [462, 260] width 924 height 521
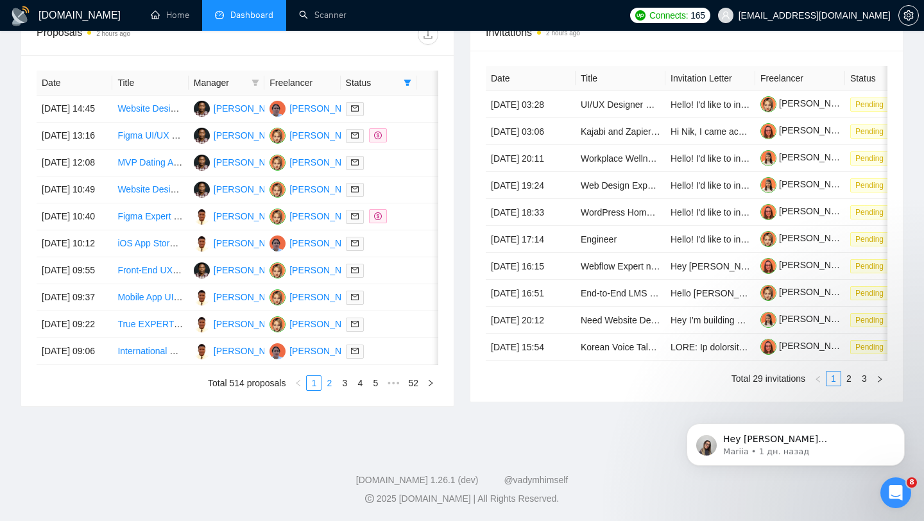
click at [329, 390] on link "2" at bounding box center [329, 383] width 14 height 14
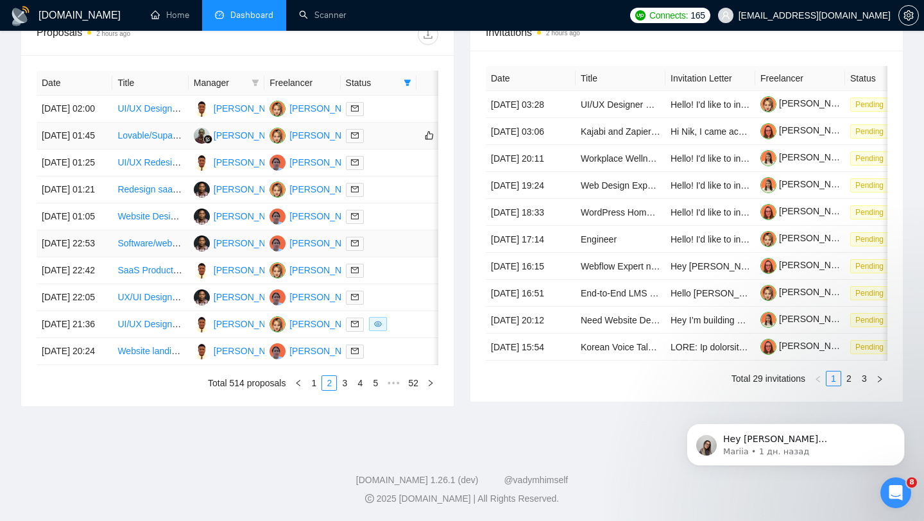
scroll to position [632, 0]
click at [339, 385] on link "3" at bounding box center [345, 383] width 14 height 14
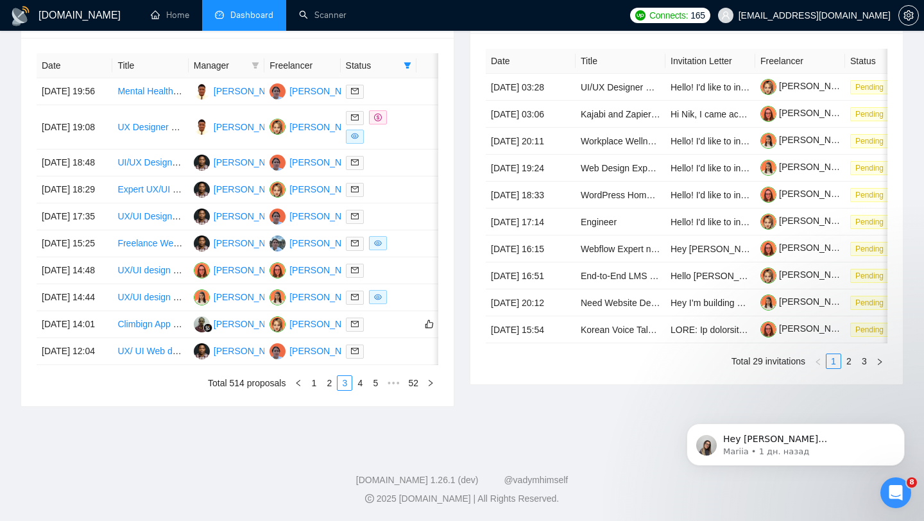
scroll to position [565, 0]
click at [402, 110] on div at bounding box center [378, 126] width 65 height 33
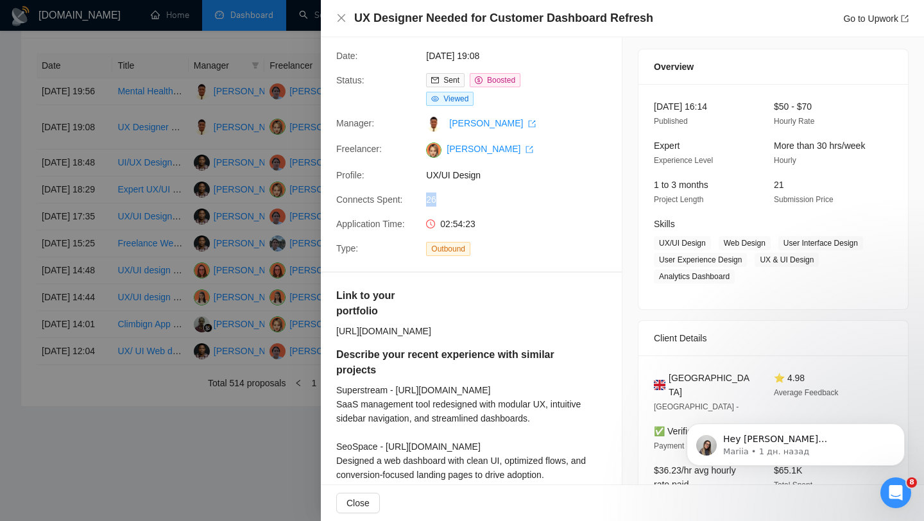
drag, startPoint x: 429, startPoint y: 199, endPoint x: 452, endPoint y: 197, distance: 23.2
click at [445, 199] on span "26" at bounding box center [522, 200] width 193 height 14
click at [238, 272] on div at bounding box center [462, 260] width 924 height 521
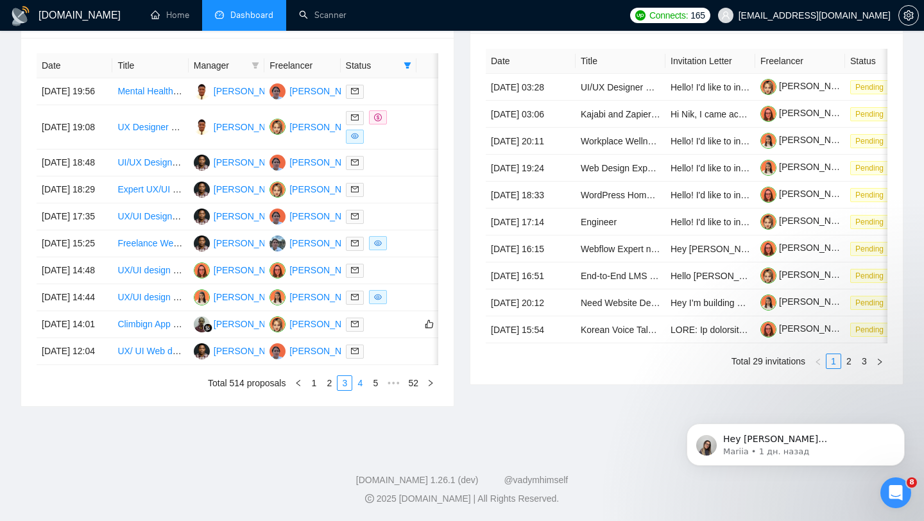
click at [365, 390] on link "4" at bounding box center [360, 383] width 14 height 14
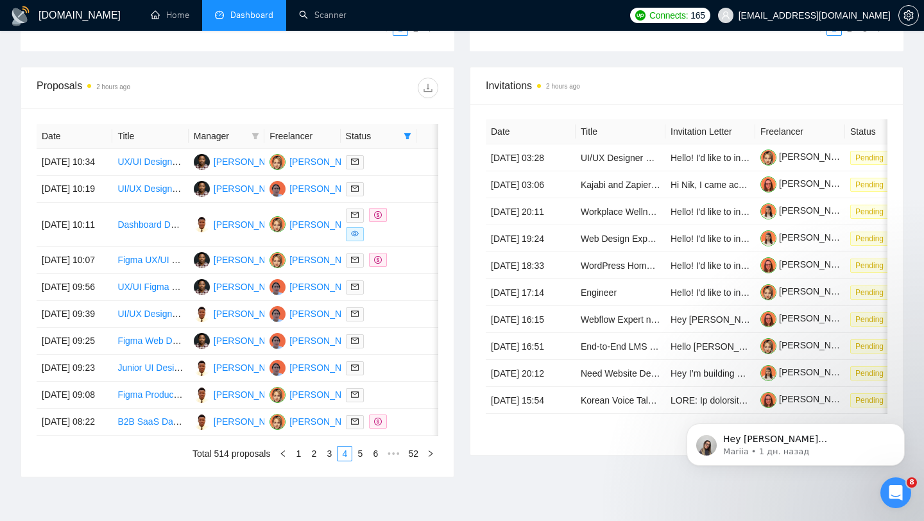
scroll to position [456, 0]
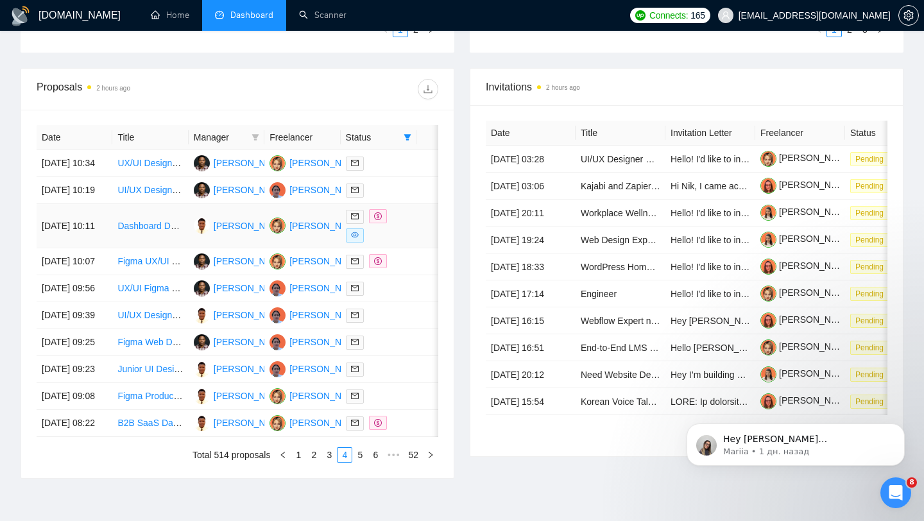
click at [415, 239] on td at bounding box center [379, 226] width 76 height 44
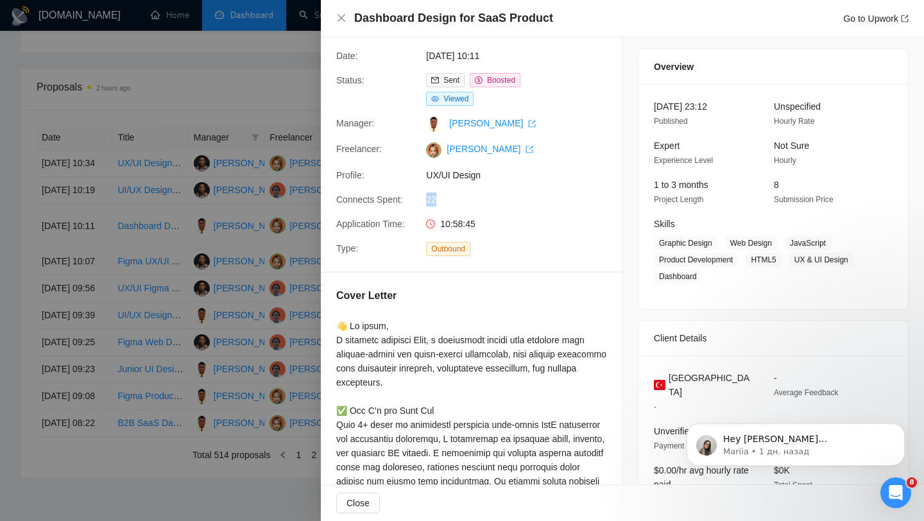
drag, startPoint x: 426, startPoint y: 200, endPoint x: 494, endPoint y: 200, distance: 67.4
click at [488, 200] on span "22" at bounding box center [522, 200] width 193 height 14
click at [162, 265] on div at bounding box center [462, 260] width 924 height 521
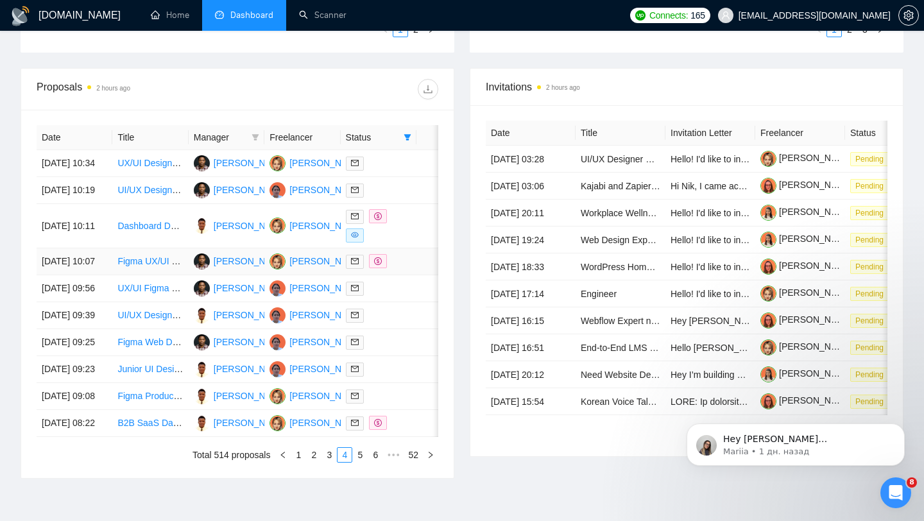
click at [421, 275] on td at bounding box center [439, 261] width 44 height 27
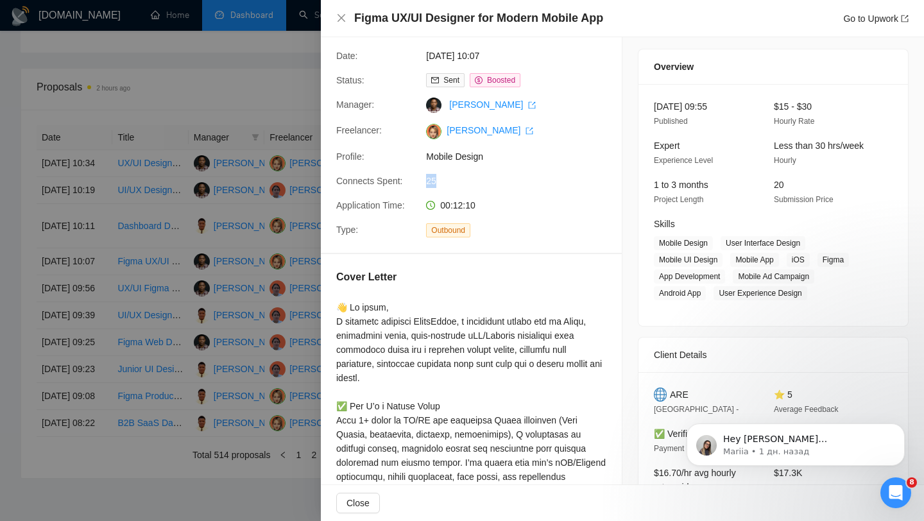
drag, startPoint x: 414, startPoint y: 177, endPoint x: 475, endPoint y: 177, distance: 61.0
click at [475, 177] on div "Connects Spent: 25" at bounding box center [466, 181] width 270 height 14
click at [270, 201] on div at bounding box center [462, 260] width 924 height 521
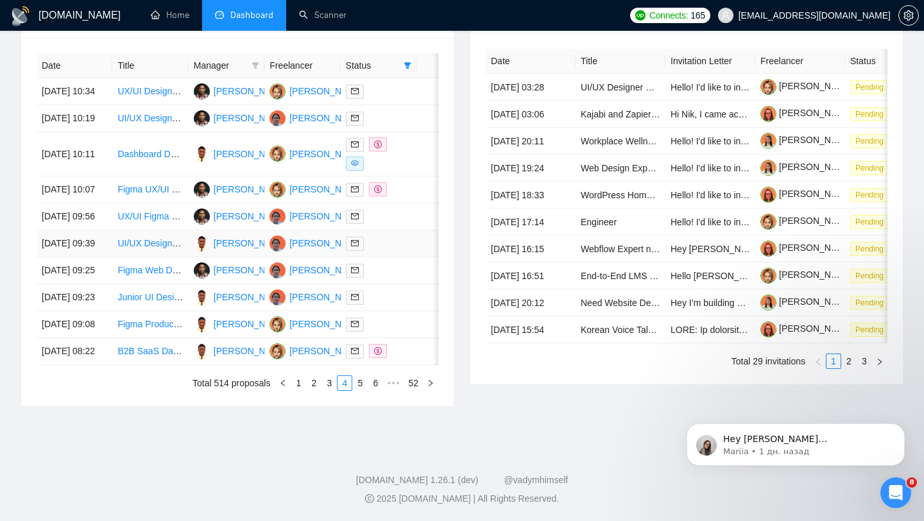
scroll to position [637, 0]
click at [410, 353] on td at bounding box center [379, 351] width 76 height 27
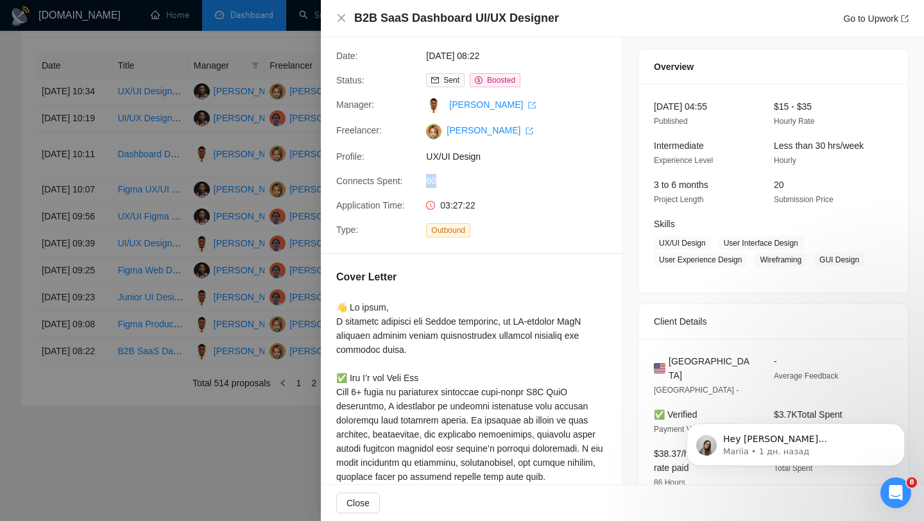
drag, startPoint x: 420, startPoint y: 177, endPoint x: 466, endPoint y: 177, distance: 46.2
click at [466, 177] on div "Connects Spent: 60" at bounding box center [466, 181] width 270 height 14
drag, startPoint x: 411, startPoint y: 19, endPoint x: 594, endPoint y: 19, distance: 183.6
click at [594, 19] on div "B2B SaaS Dashboard UI/UX Designer Go to Upwork" at bounding box center [631, 18] width 555 height 16
click at [281, 299] on div at bounding box center [462, 260] width 924 height 521
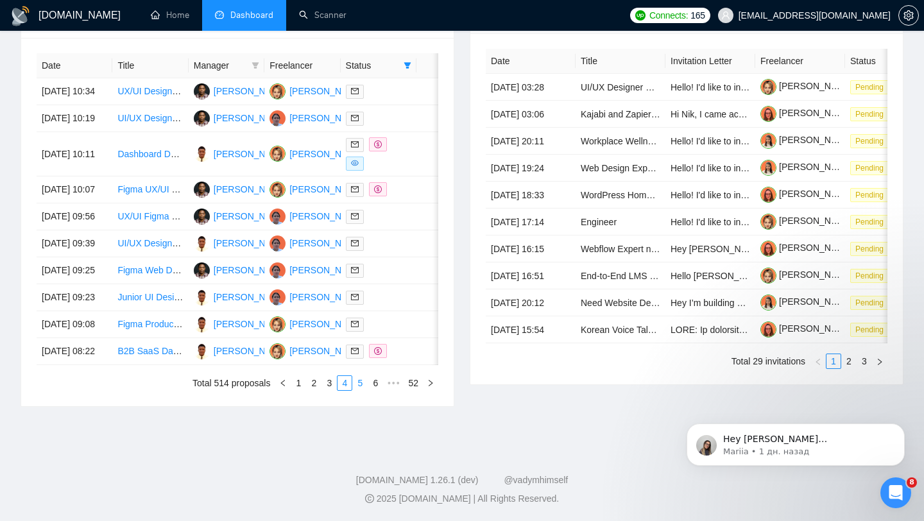
click at [359, 379] on link "5" at bounding box center [360, 383] width 14 height 14
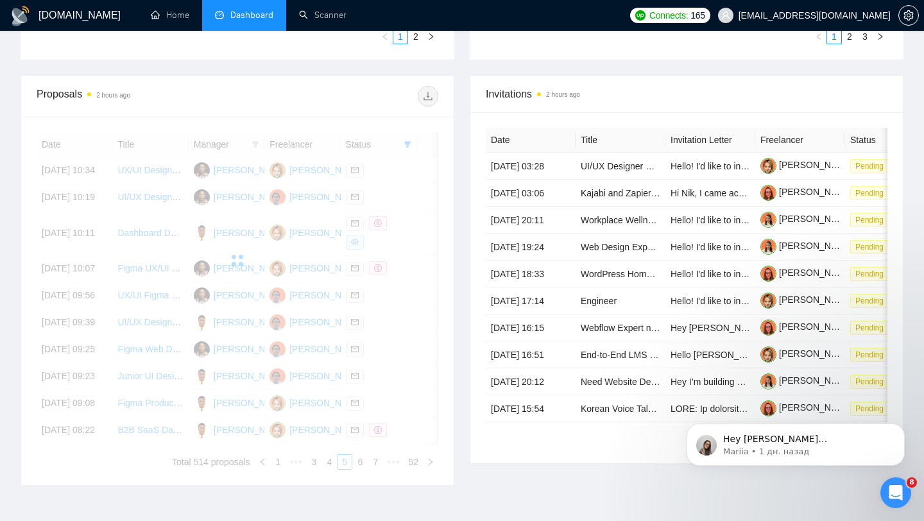
scroll to position [437, 0]
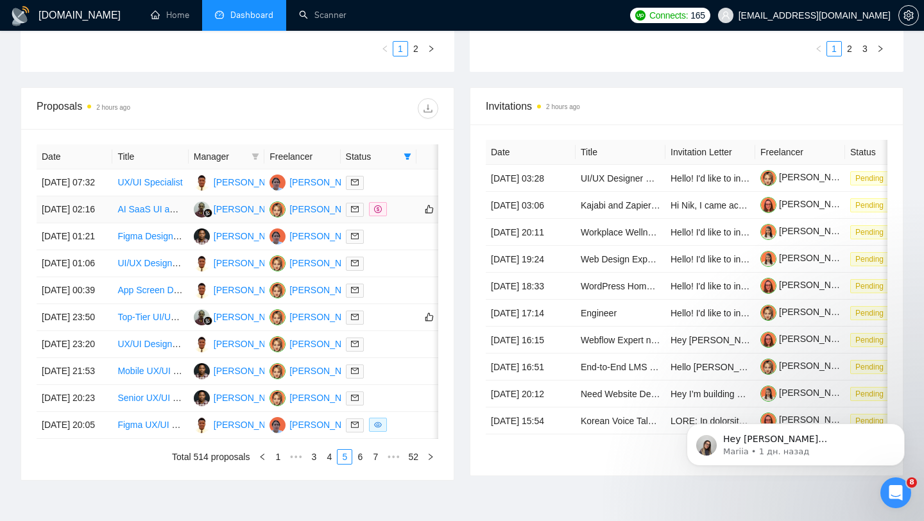
click at [406, 217] on div at bounding box center [378, 209] width 65 height 15
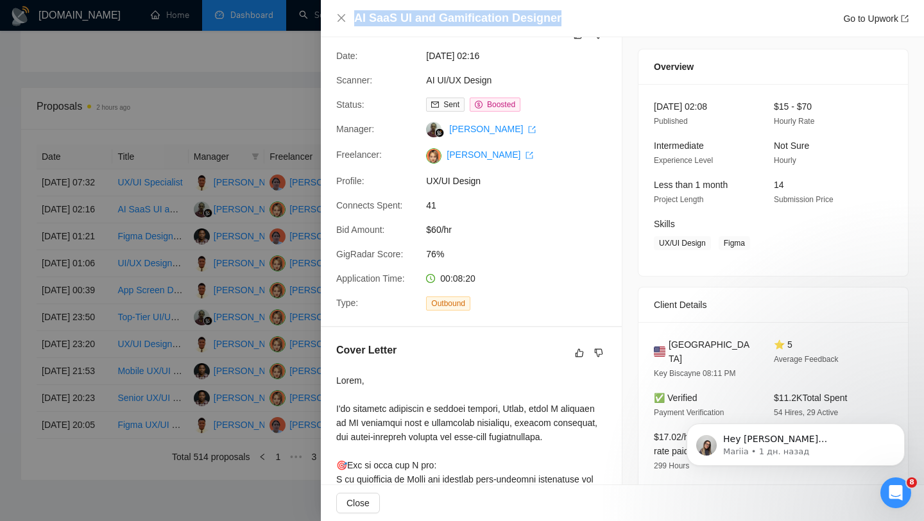
drag, startPoint x: 355, startPoint y: 19, endPoint x: 587, endPoint y: 21, distance: 232.4
click at [587, 21] on div "AI SaaS UI and Gamification Designer Go to Upwork" at bounding box center [631, 18] width 555 height 16
click at [270, 234] on div at bounding box center [462, 260] width 924 height 521
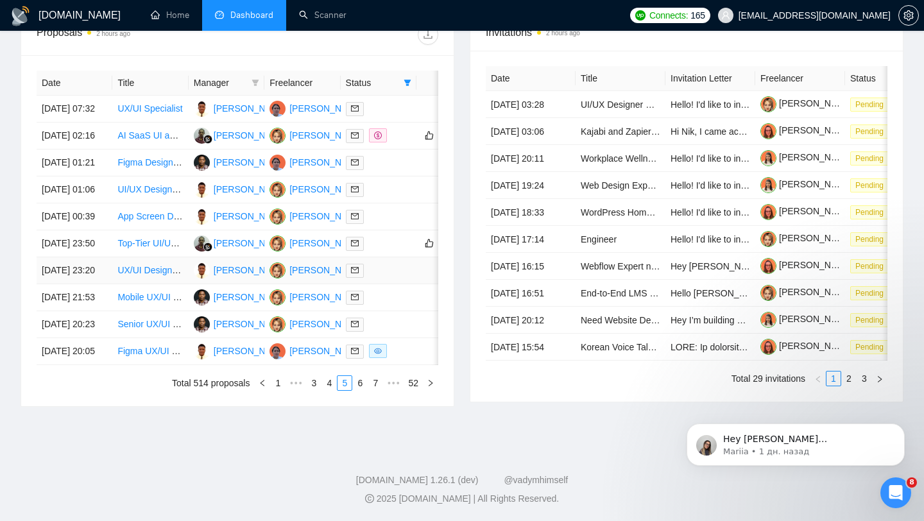
scroll to position [567, 0]
click at [363, 390] on link "6" at bounding box center [360, 383] width 14 height 14
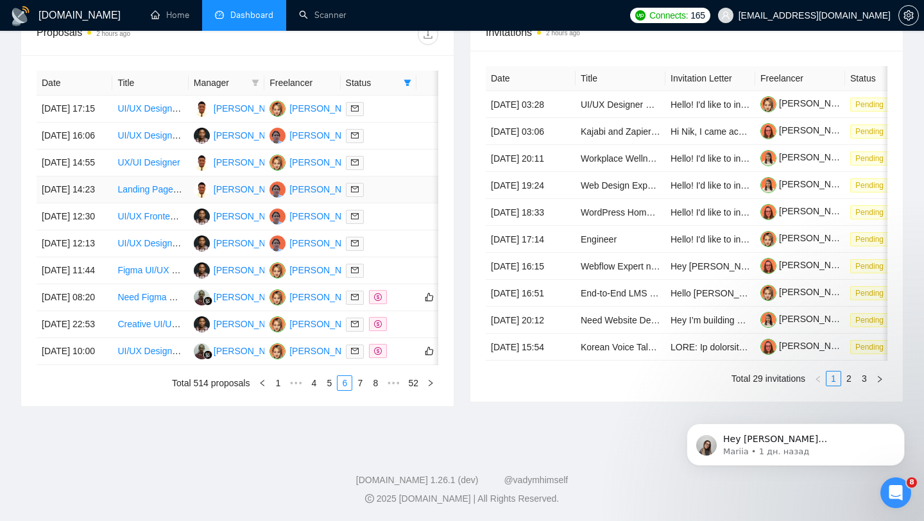
scroll to position [590, 0]
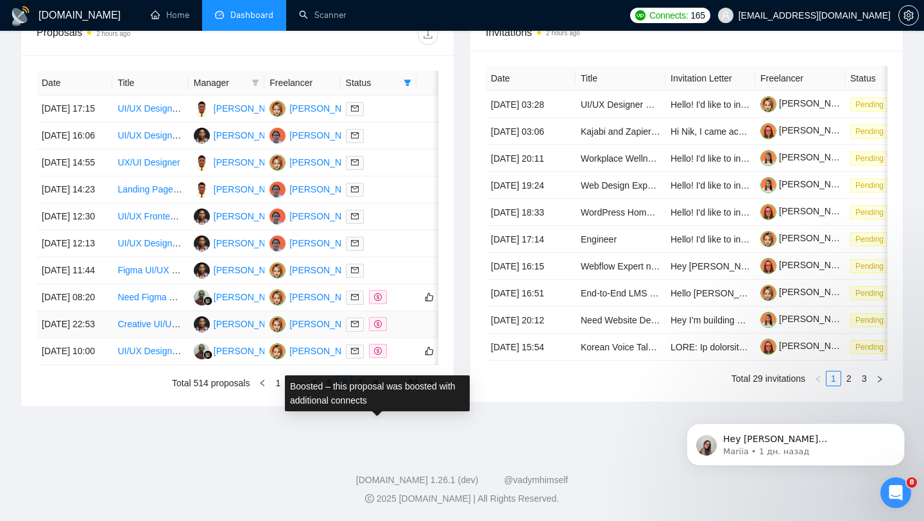
click at [405, 376] on div "Boosted – this proposal was boosted with additional connects" at bounding box center [377, 394] width 185 height 36
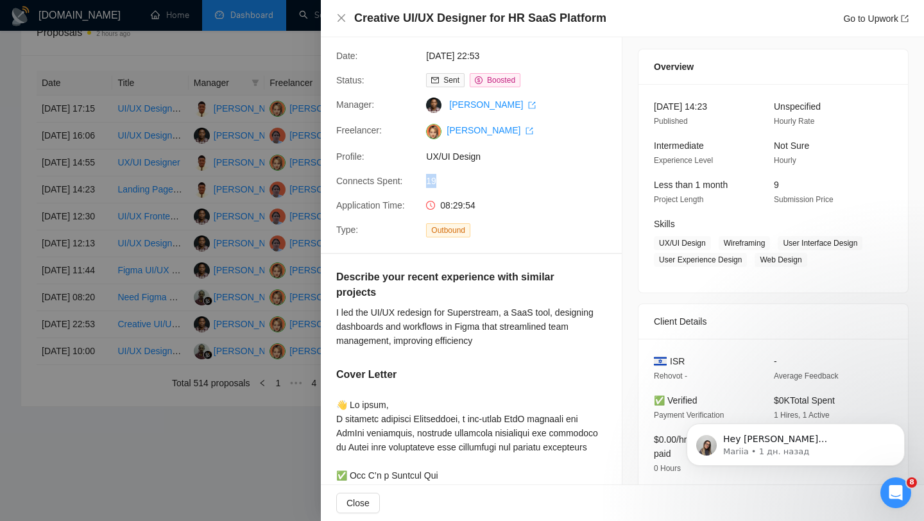
drag, startPoint x: 426, startPoint y: 184, endPoint x: 443, endPoint y: 184, distance: 17.3
click at [443, 184] on div "19" at bounding box center [488, 181] width 135 height 14
click at [512, 18] on h4 "Creative UI/UX Designer for HR SaaS Platform" at bounding box center [480, 18] width 252 height 16
drag, startPoint x: 508, startPoint y: 18, endPoint x: 539, endPoint y: 18, distance: 30.8
click at [539, 18] on h4 "Creative UI/UX Designer for HR SaaS Platform" at bounding box center [480, 18] width 252 height 16
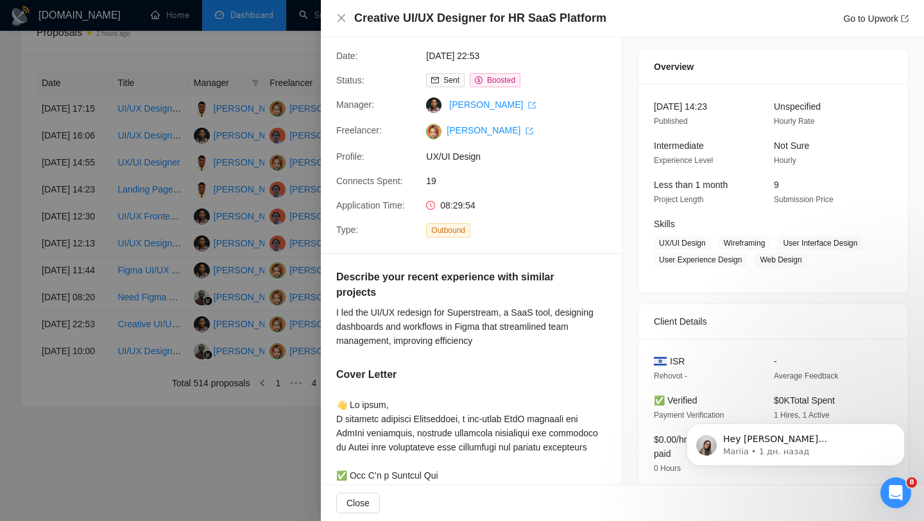
click at [399, 214] on div "Proposal Details Date: [DATE] 22:53 Status: Sent Boosted Manager: [PERSON_NAME]…" at bounding box center [471, 129] width 301 height 248
drag, startPoint x: 419, startPoint y: 177, endPoint x: 446, endPoint y: 177, distance: 27.6
click at [446, 177] on div "Connects Spent: 19" at bounding box center [466, 181] width 270 height 14
click at [272, 363] on div at bounding box center [462, 260] width 924 height 521
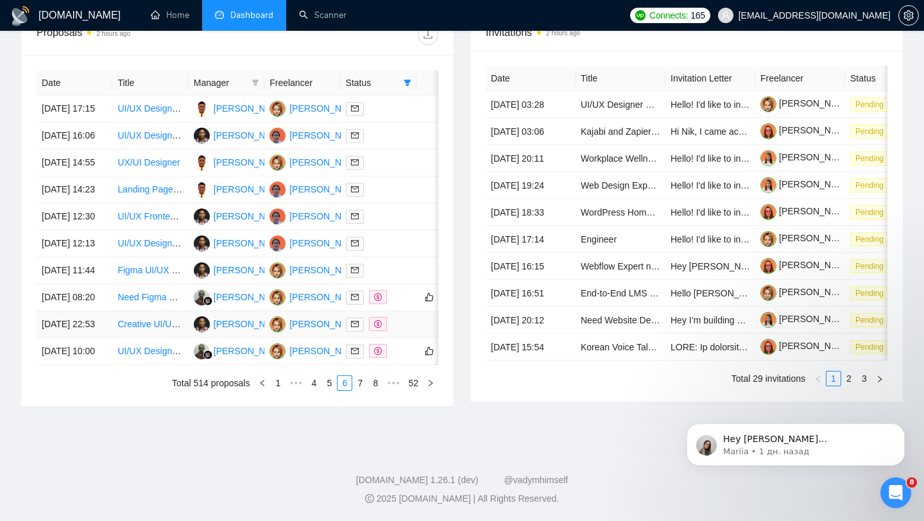
click at [419, 338] on td at bounding box center [439, 324] width 44 height 27
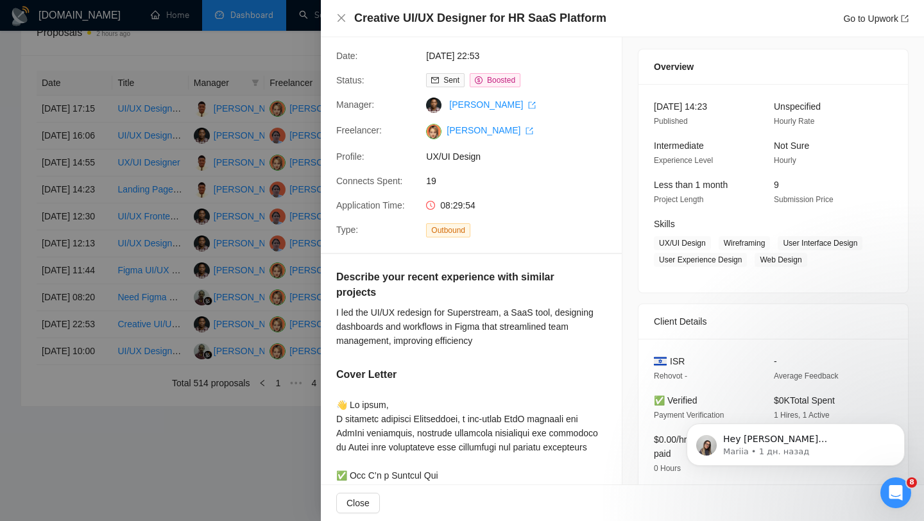
click at [249, 250] on div at bounding box center [462, 260] width 924 height 521
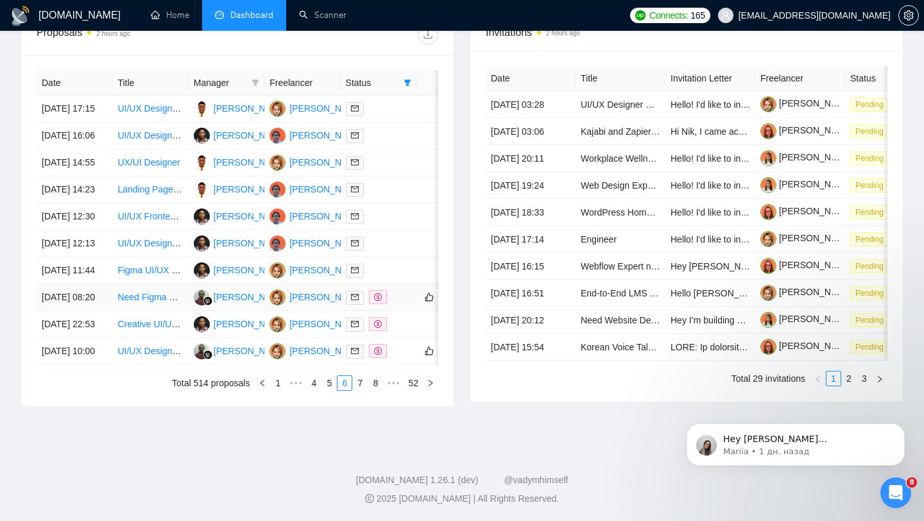
click at [401, 305] on div at bounding box center [378, 297] width 65 height 15
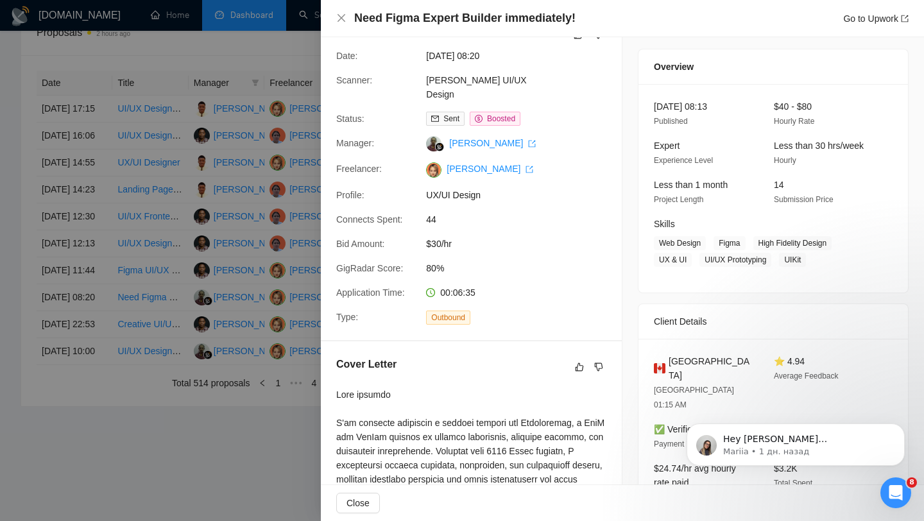
click at [261, 248] on div at bounding box center [462, 260] width 924 height 521
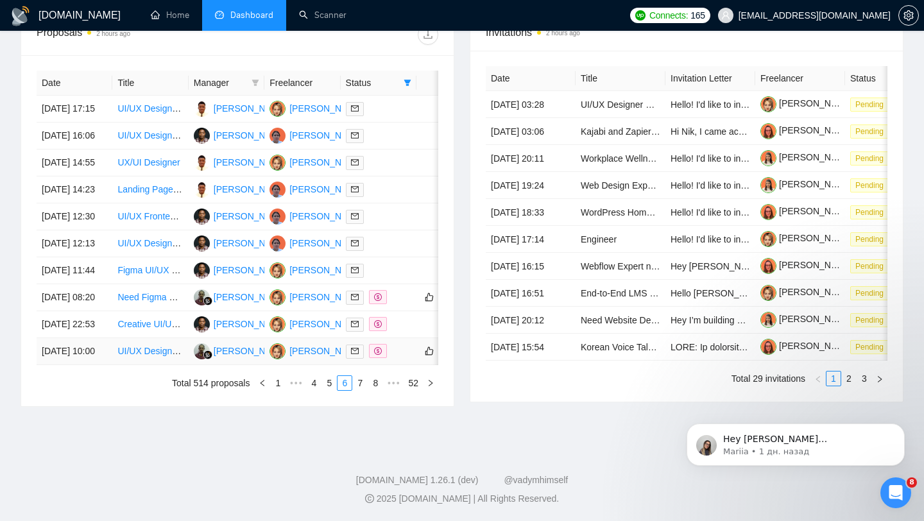
click at [396, 359] on div at bounding box center [378, 351] width 65 height 15
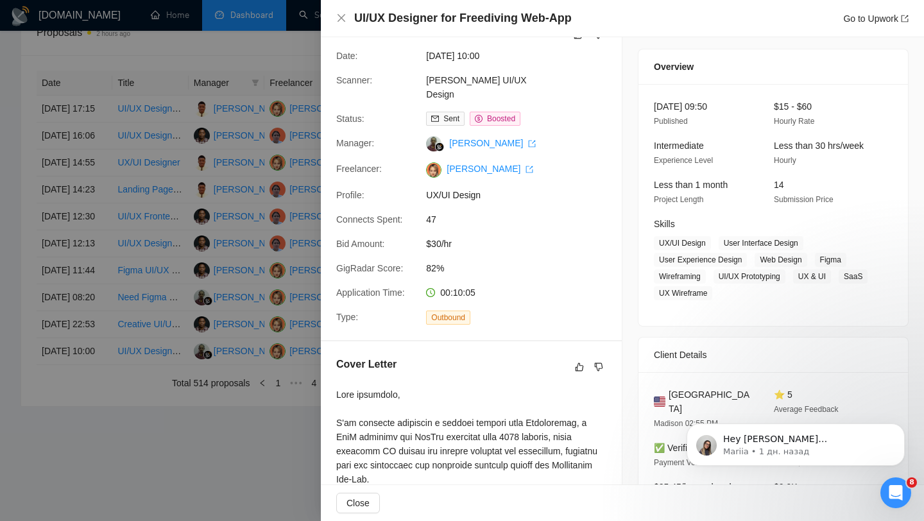
click at [247, 222] on div at bounding box center [462, 260] width 924 height 521
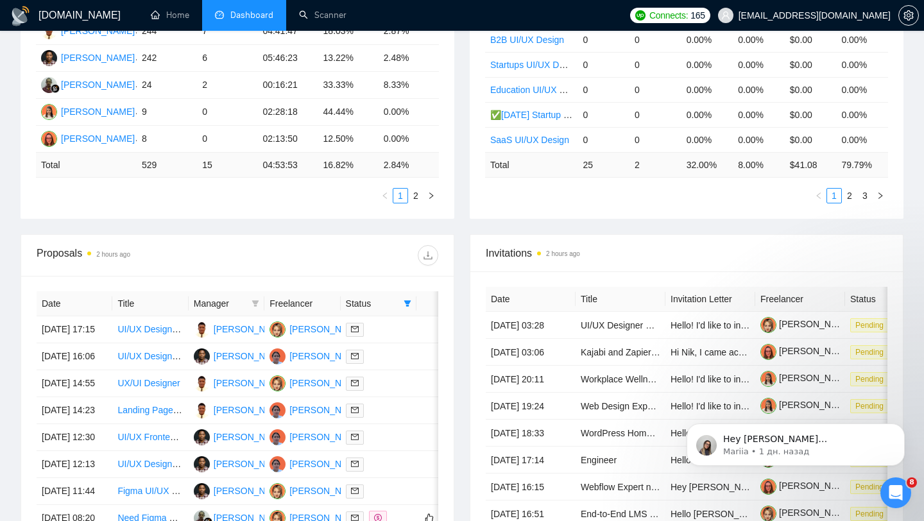
scroll to position [350, 0]
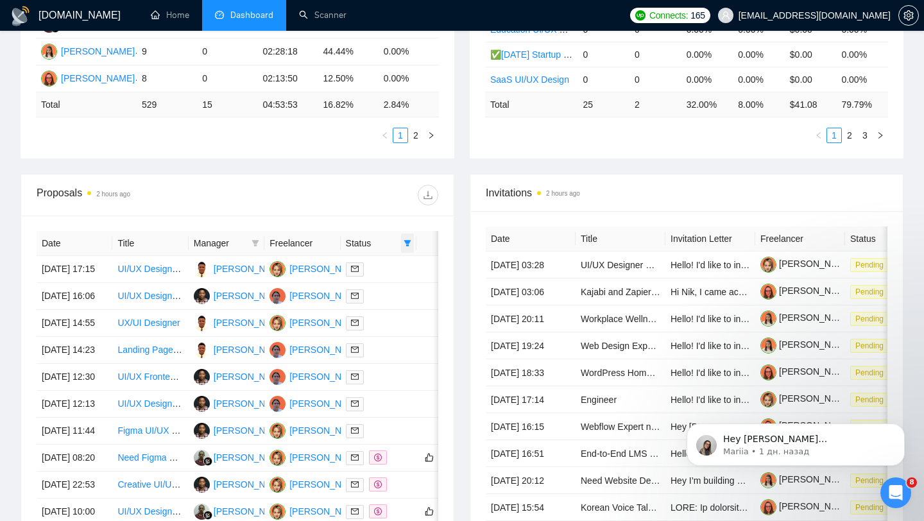
click at [401, 238] on span at bounding box center [407, 243] width 13 height 19
click at [376, 290] on span "Sent" at bounding box center [367, 288] width 24 height 10
checkbox input "false"
click at [461, 238] on div "Proposals 2 hours ago Date Title Manager Freelancer Status [DATE] 17:15 UI/UX D…" at bounding box center [237, 371] width 449 height 394
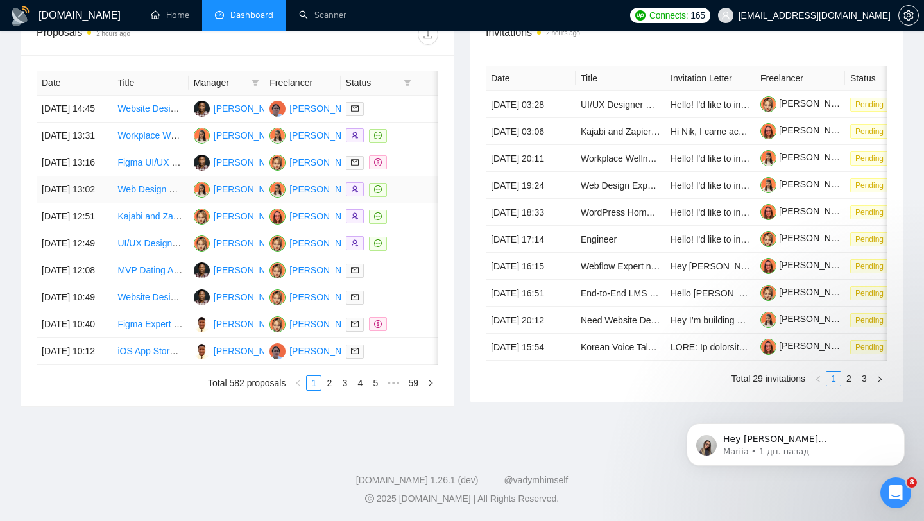
scroll to position [632, 0]
click at [327, 390] on link "2" at bounding box center [329, 383] width 14 height 14
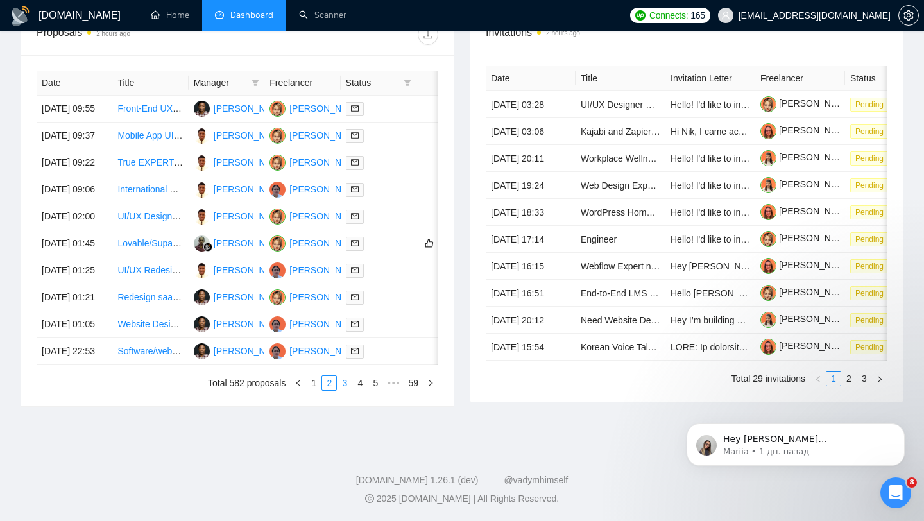
click at [342, 382] on link "3" at bounding box center [345, 383] width 14 height 14
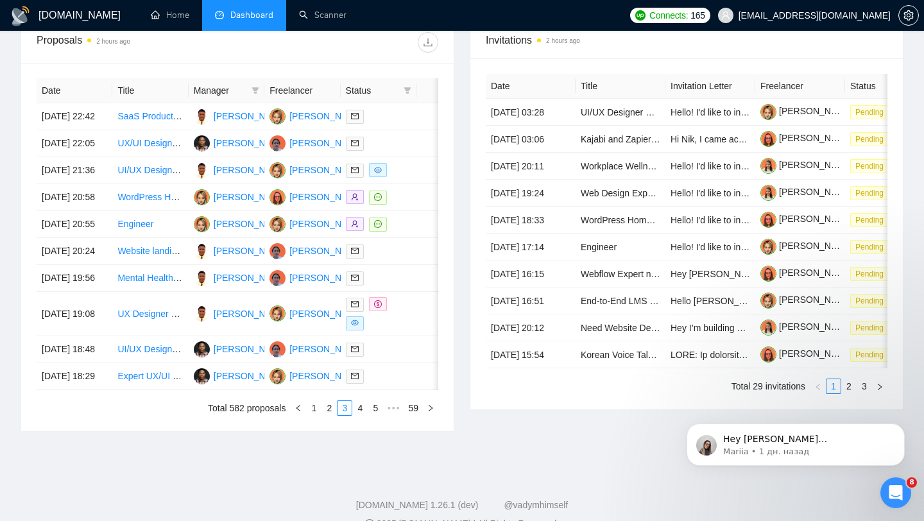
scroll to position [519, 0]
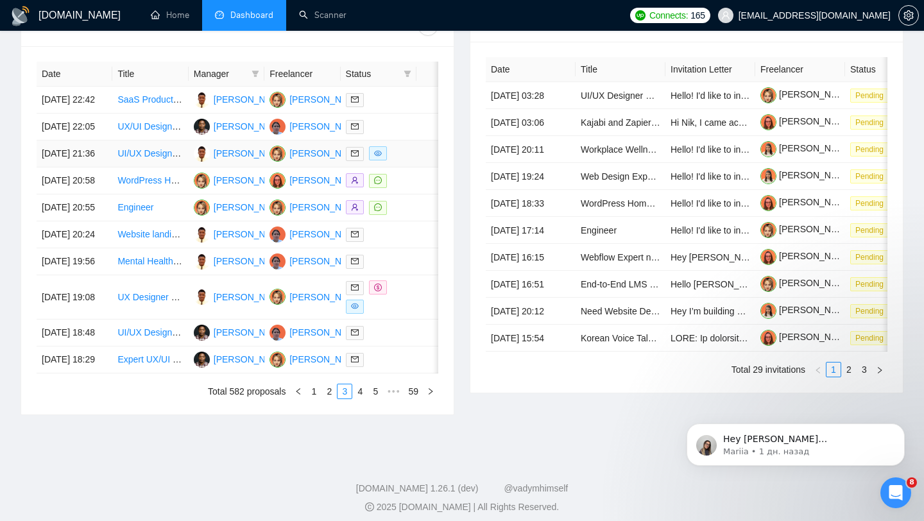
click at [408, 161] on div at bounding box center [378, 153] width 65 height 15
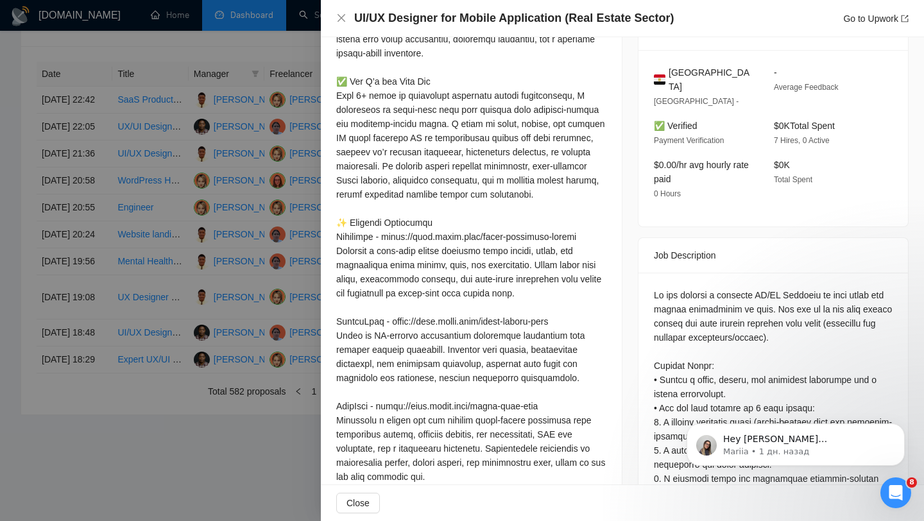
scroll to position [394, 0]
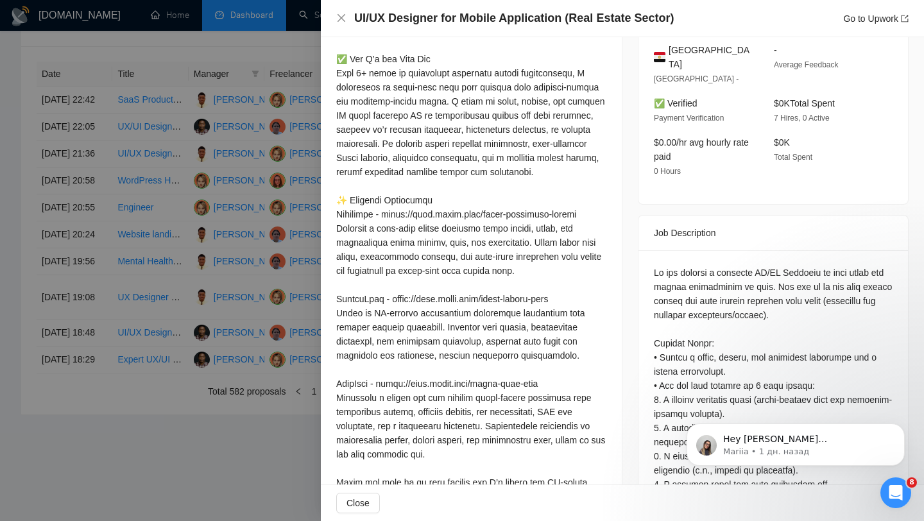
click at [676, 71] on span "[GEOGRAPHIC_DATA]" at bounding box center [711, 57] width 85 height 28
click at [178, 273] on div at bounding box center [462, 260] width 924 height 521
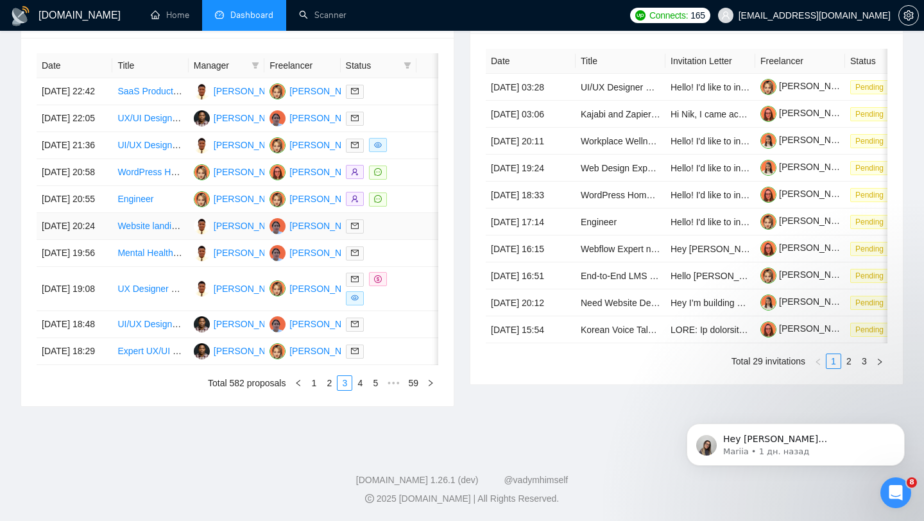
scroll to position [637, 0]
click at [354, 388] on link "4" at bounding box center [360, 383] width 14 height 14
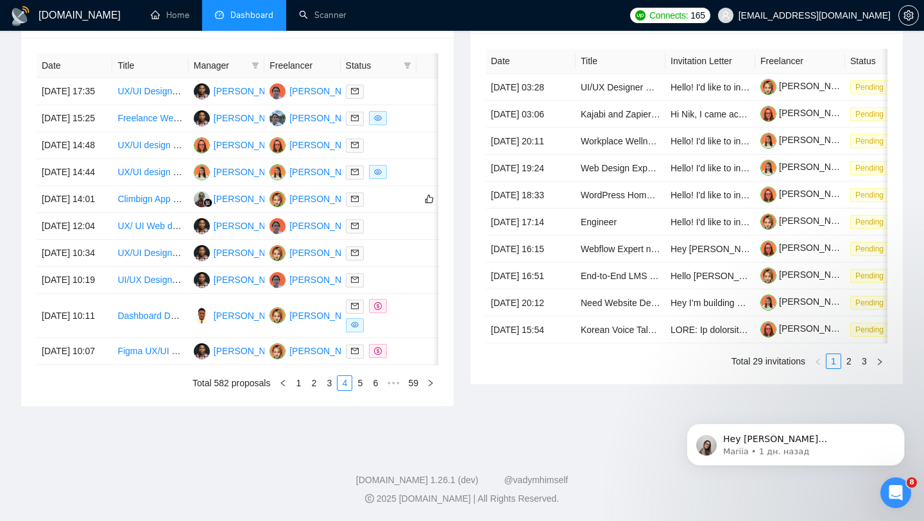
scroll to position [529, 0]
click at [400, 126] on div at bounding box center [378, 118] width 65 height 15
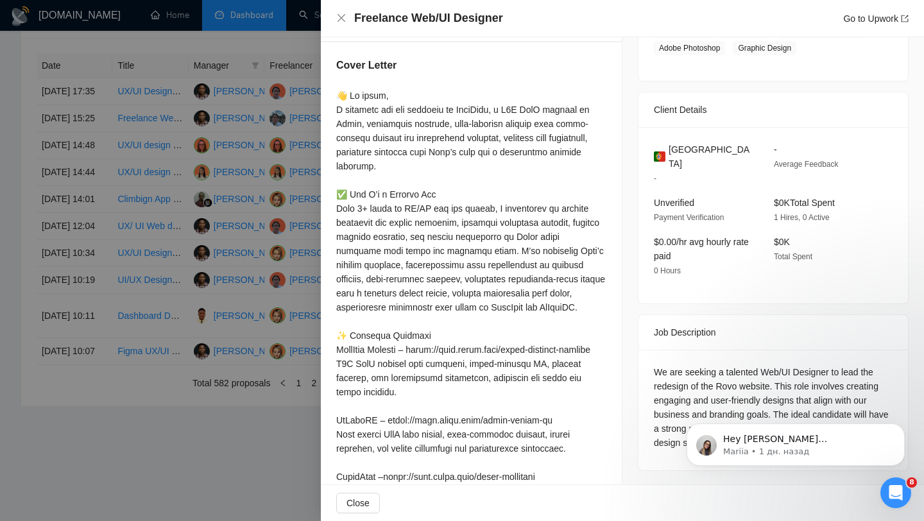
scroll to position [187, 0]
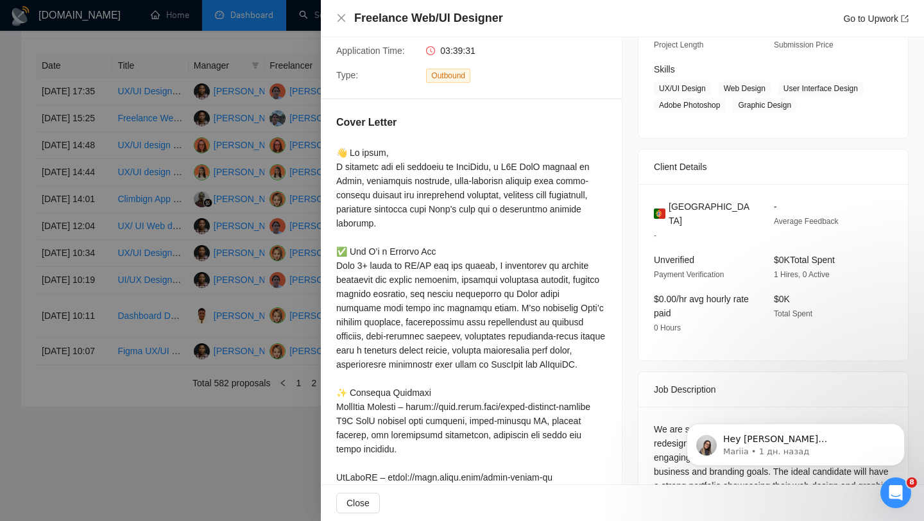
click at [681, 224] on span "[GEOGRAPHIC_DATA]" at bounding box center [711, 214] width 85 height 28
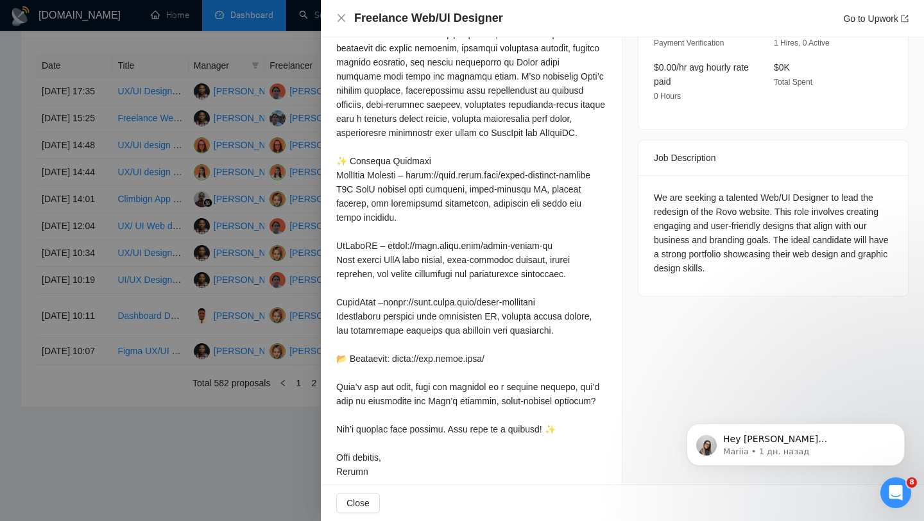
scroll to position [461, 0]
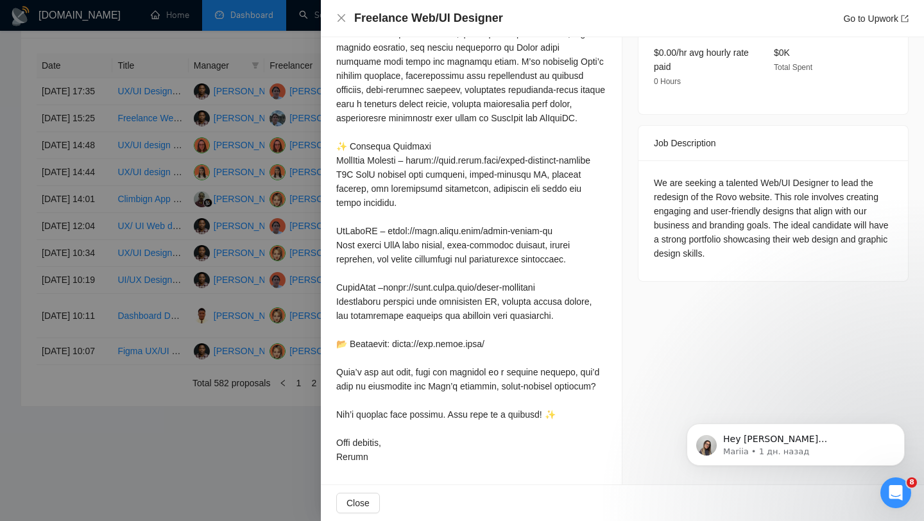
click at [275, 201] on div at bounding box center [462, 260] width 924 height 521
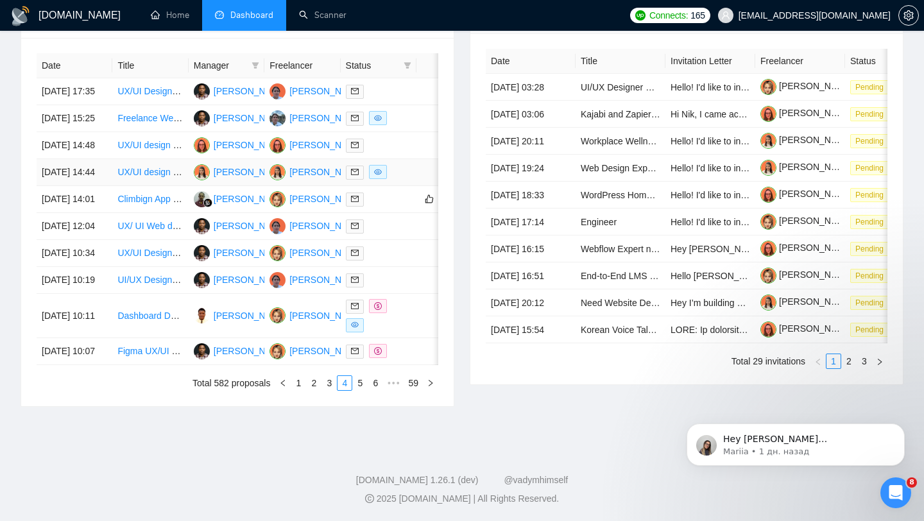
click at [399, 180] on div at bounding box center [378, 172] width 65 height 15
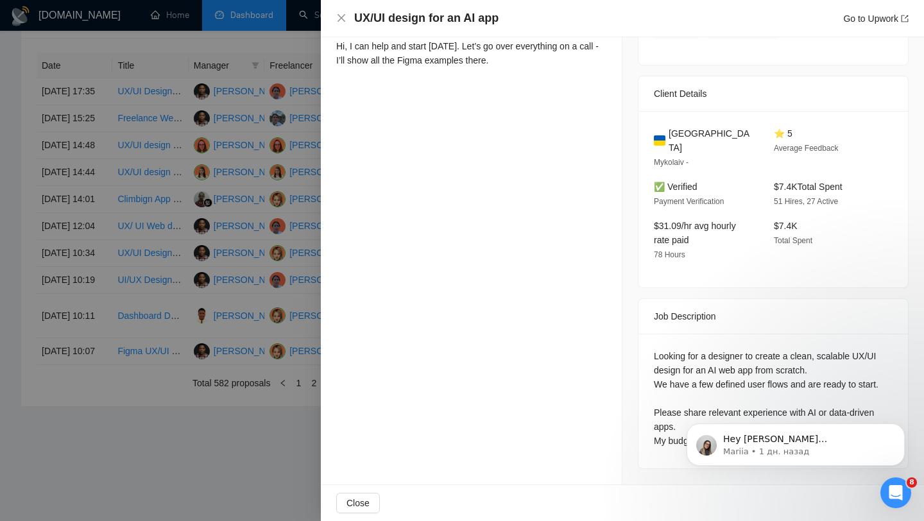
scroll to position [637, 0]
click at [899, 431] on button "Dismiss notification" at bounding box center [901, 427] width 17 height 17
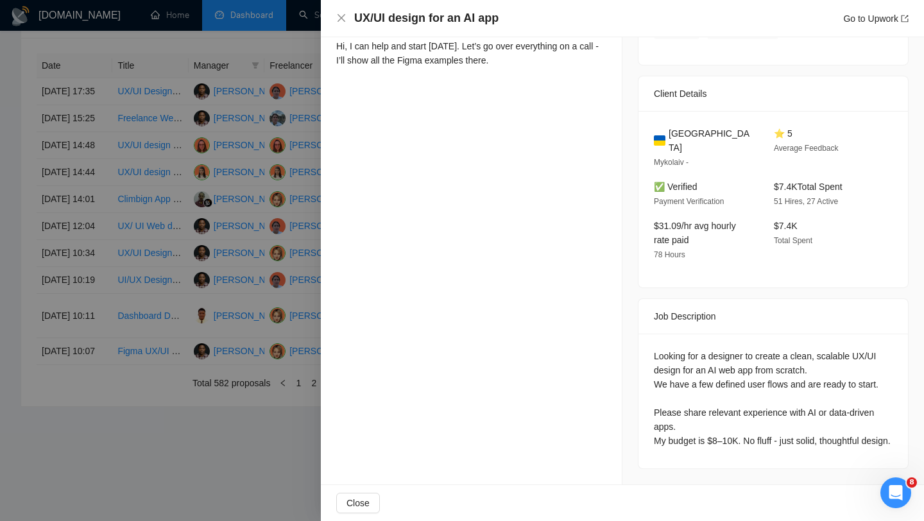
drag, startPoint x: 708, startPoint y: 428, endPoint x: 761, endPoint y: 428, distance: 52.6
click at [727, 428] on div "Looking for a designer to create a clean, scalable UX/UI design for an AI web a…" at bounding box center [773, 398] width 239 height 99
click at [78, 201] on div at bounding box center [462, 260] width 924 height 521
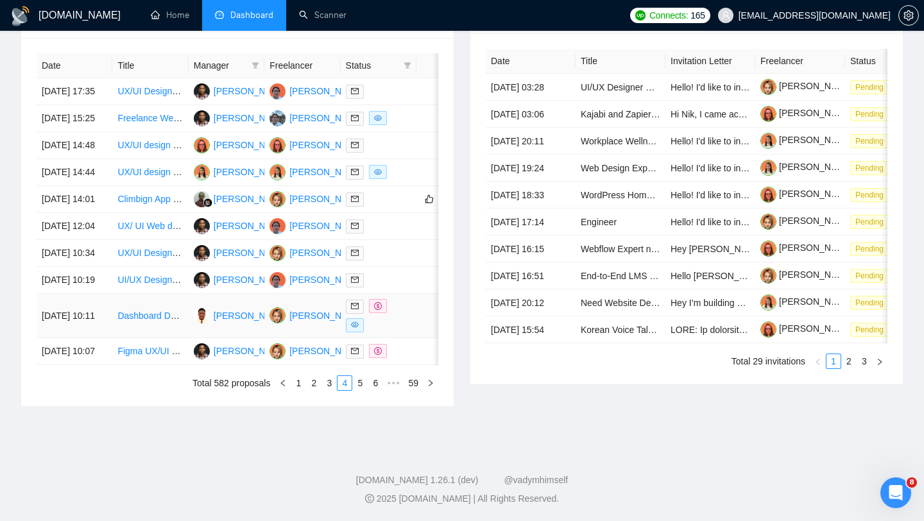
click at [393, 312] on div at bounding box center [378, 315] width 65 height 33
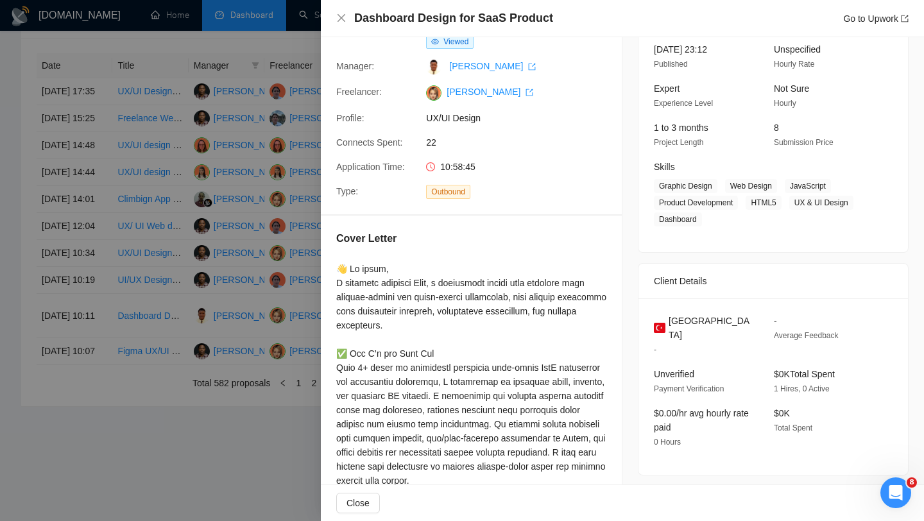
scroll to position [0, 0]
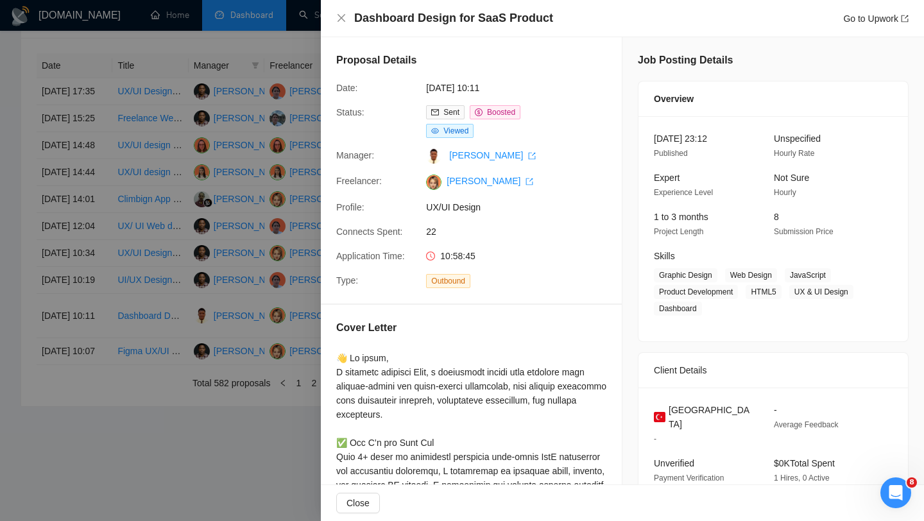
click at [225, 328] on div at bounding box center [462, 260] width 924 height 521
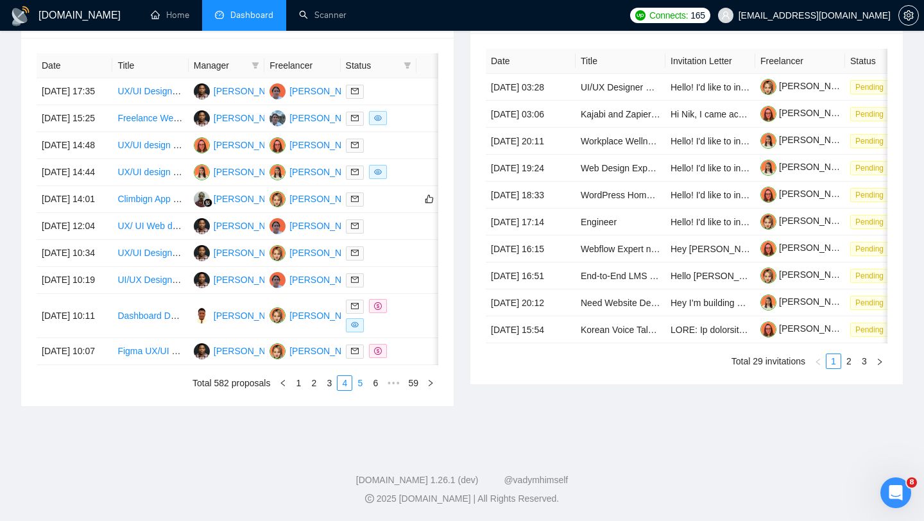
click at [357, 381] on link "5" at bounding box center [360, 383] width 14 height 14
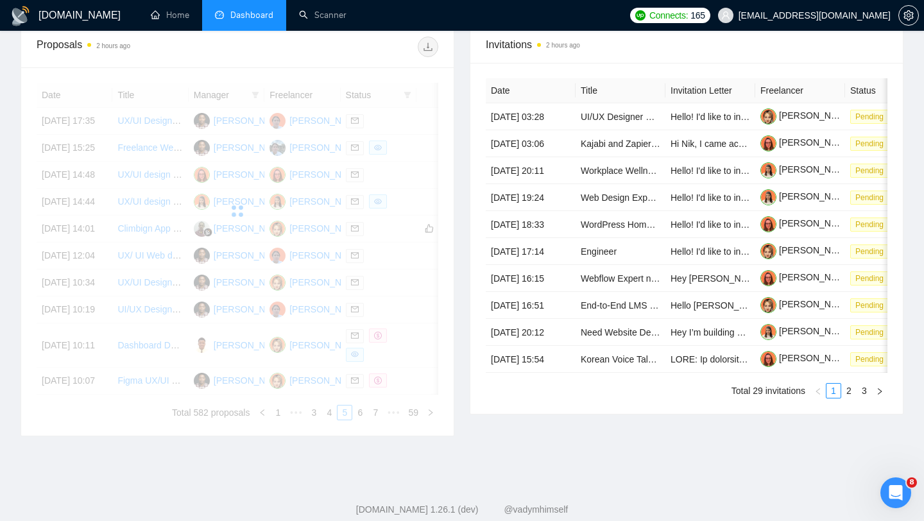
scroll to position [494, 0]
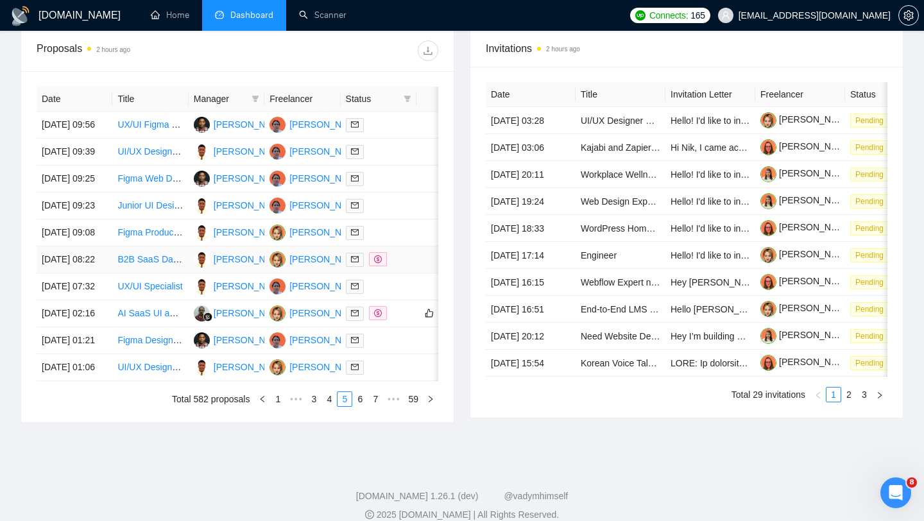
click at [406, 267] on div at bounding box center [378, 259] width 65 height 15
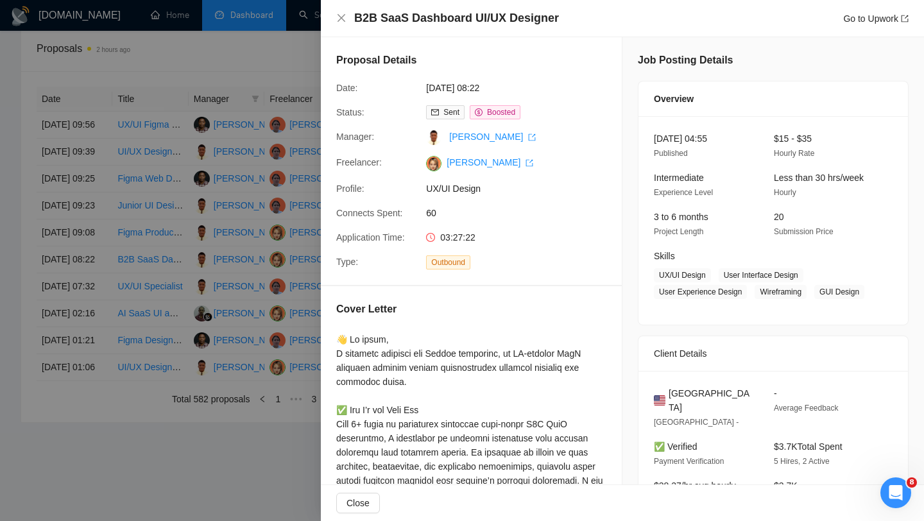
click at [196, 268] on div at bounding box center [462, 260] width 924 height 521
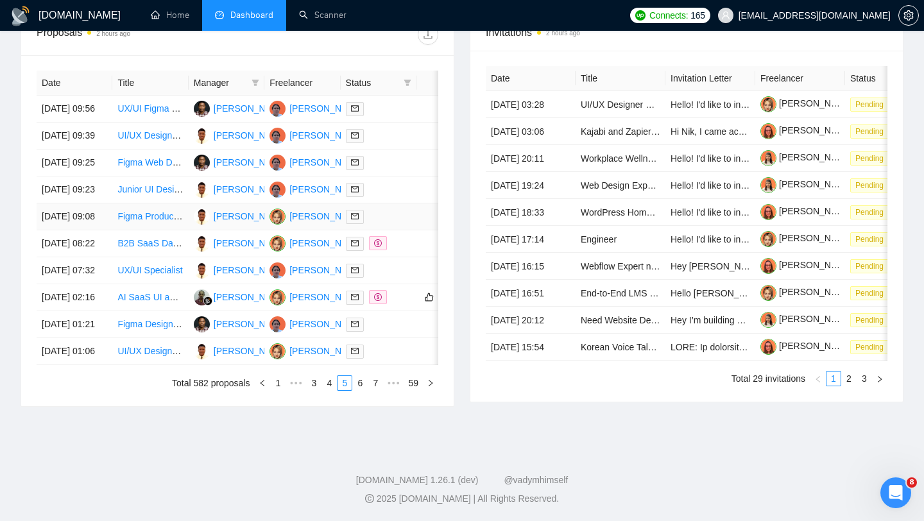
scroll to position [632, 0]
click at [356, 387] on link "6" at bounding box center [360, 383] width 14 height 14
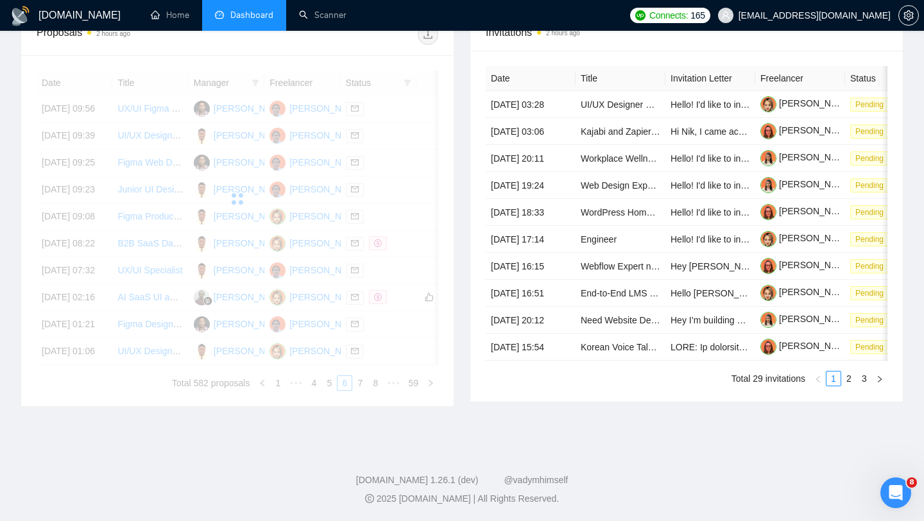
scroll to position [551, 0]
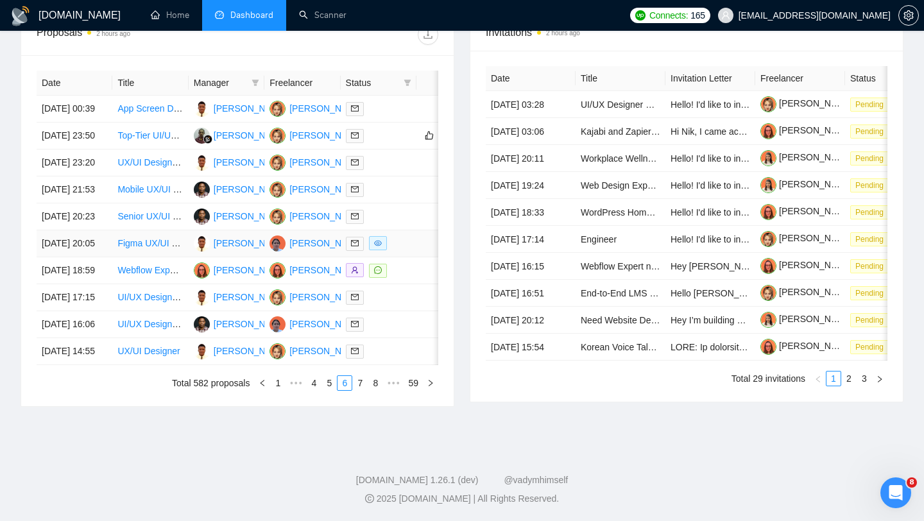
click at [418, 257] on td at bounding box center [439, 243] width 44 height 27
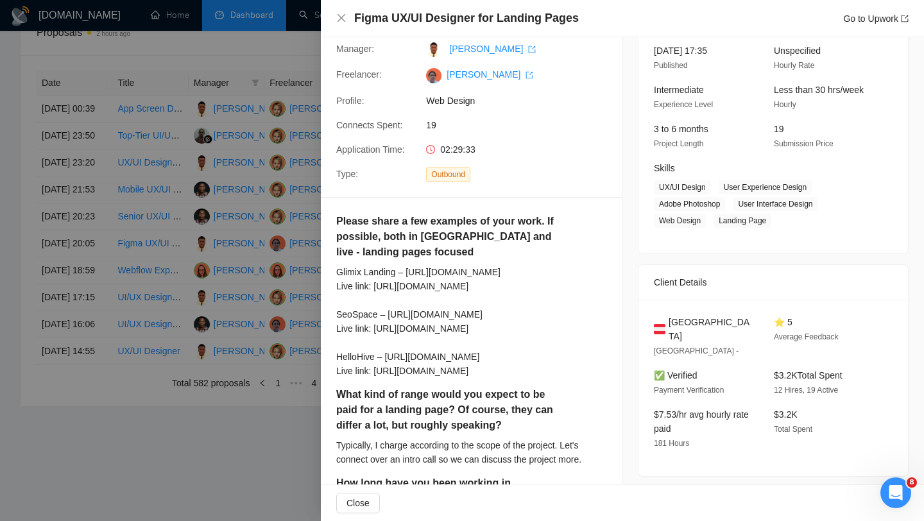
scroll to position [0, 0]
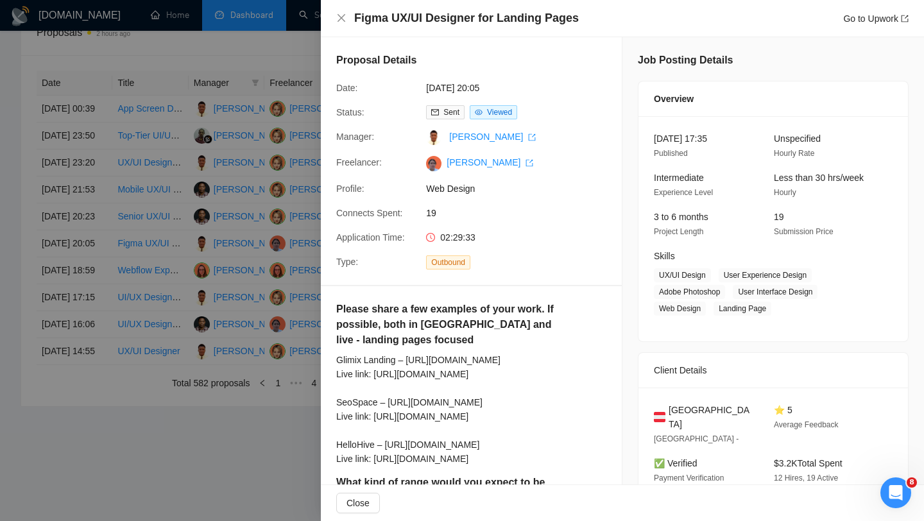
click at [180, 229] on div at bounding box center [462, 260] width 924 height 521
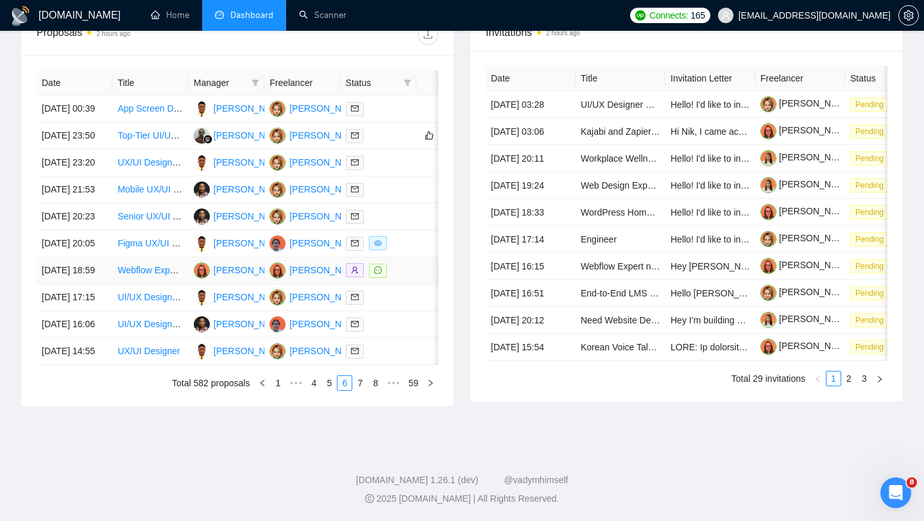
scroll to position [609, 0]
click at [421, 230] on td at bounding box center [439, 243] width 44 height 27
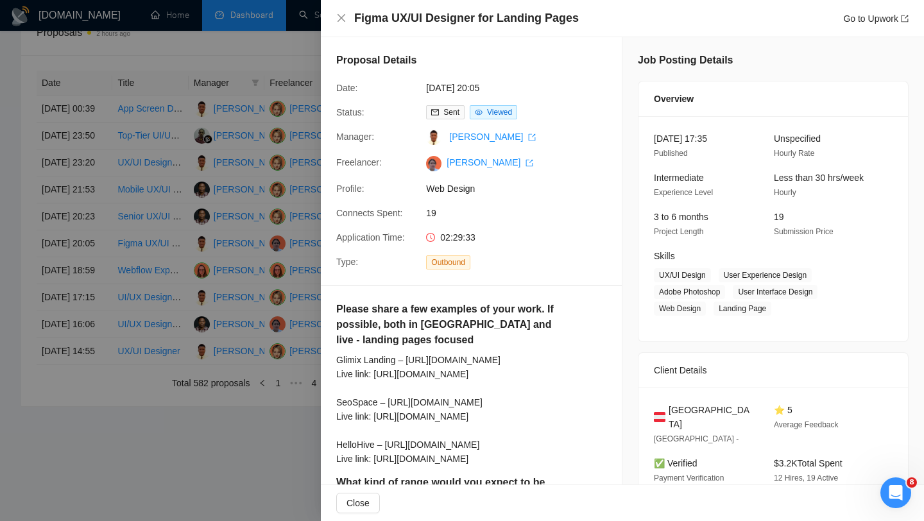
click at [225, 257] on div at bounding box center [462, 260] width 924 height 521
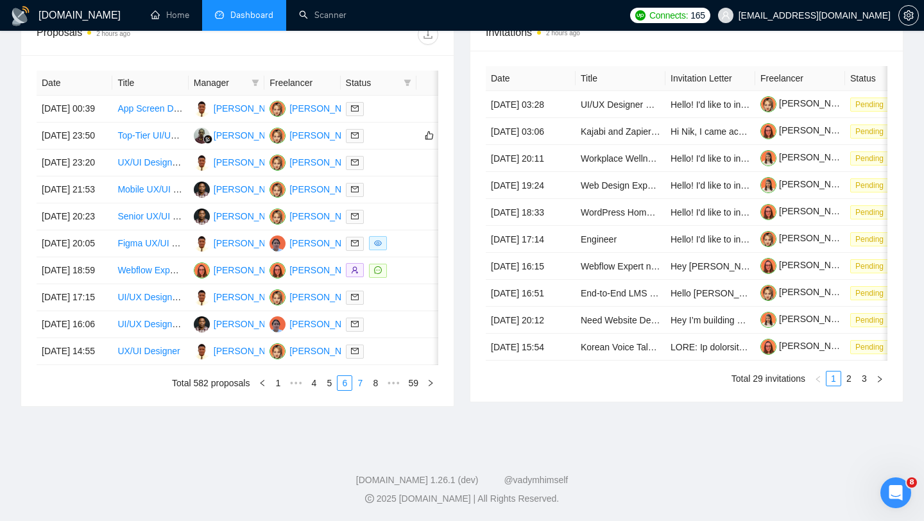
click at [354, 390] on link "7" at bounding box center [360, 383] width 14 height 14
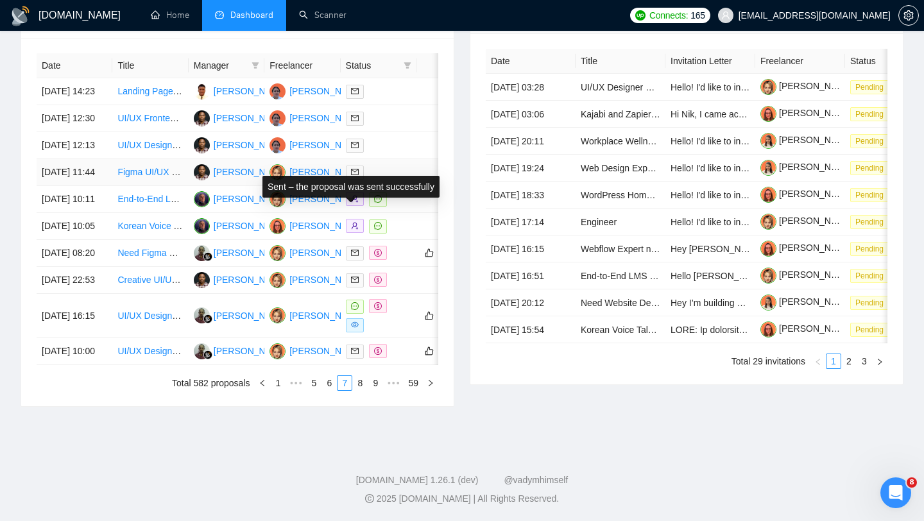
scroll to position [535, 0]
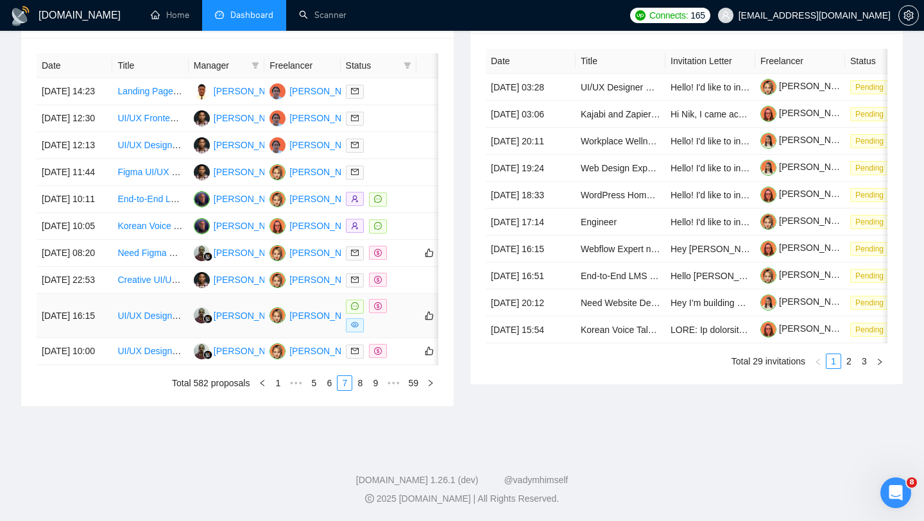
click at [400, 333] on div at bounding box center [378, 315] width 65 height 33
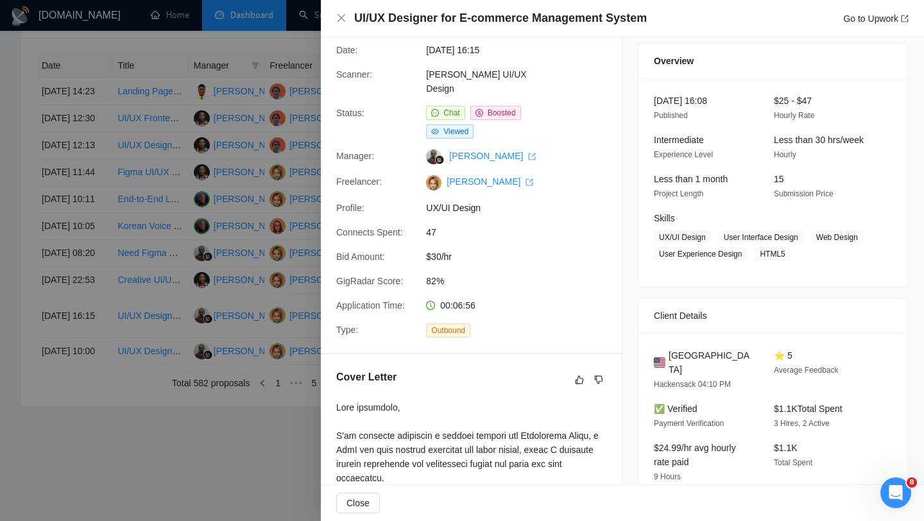
scroll to position [49, 0]
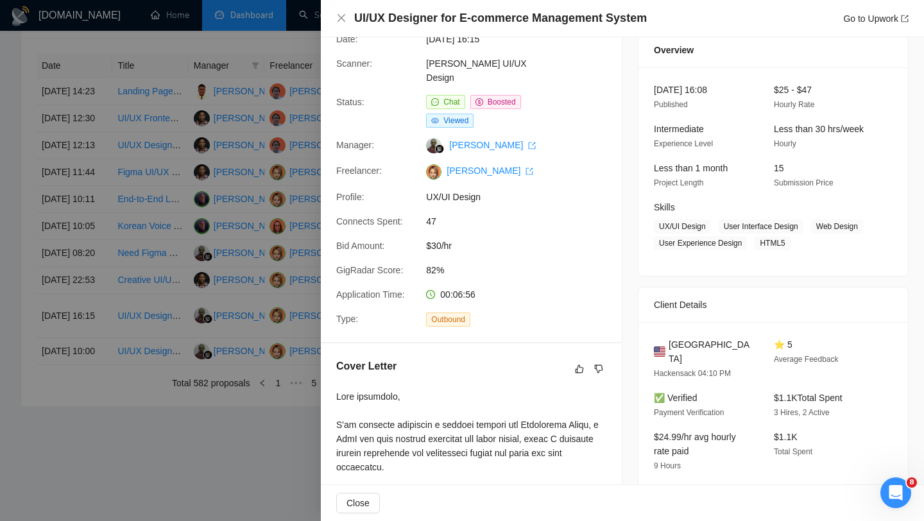
click at [227, 325] on div at bounding box center [462, 260] width 924 height 521
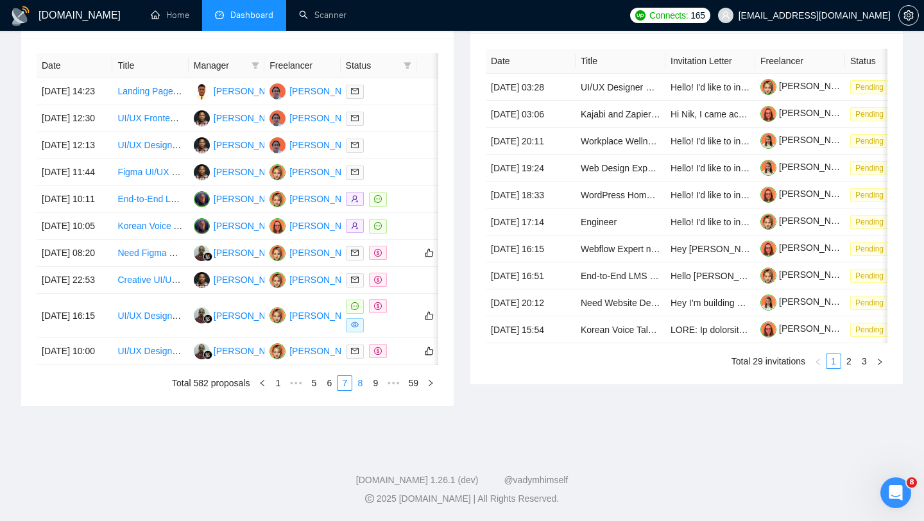
click at [358, 390] on link "8" at bounding box center [360, 383] width 14 height 14
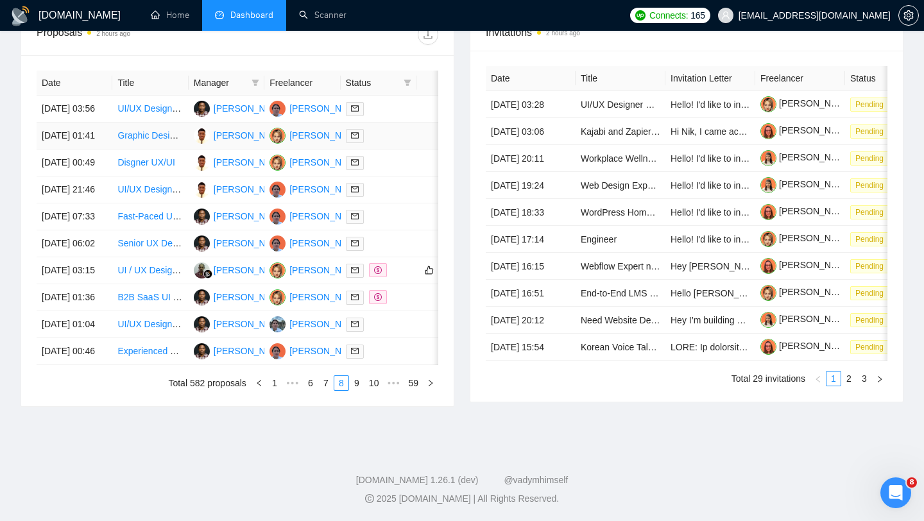
scroll to position [632, 0]
click at [350, 379] on link "9" at bounding box center [357, 383] width 14 height 14
click at [351, 390] on link "10" at bounding box center [355, 383] width 18 height 14
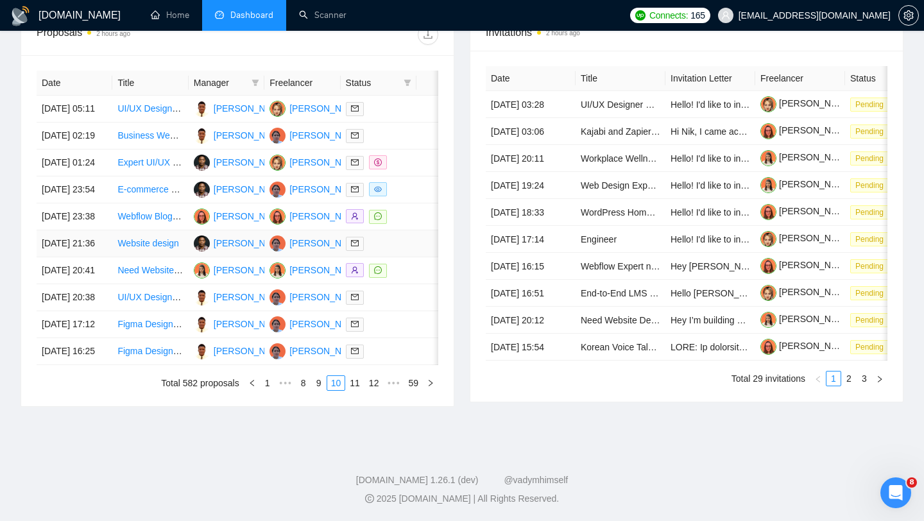
scroll to position [553, 0]
click at [409, 200] on td at bounding box center [379, 190] width 76 height 27
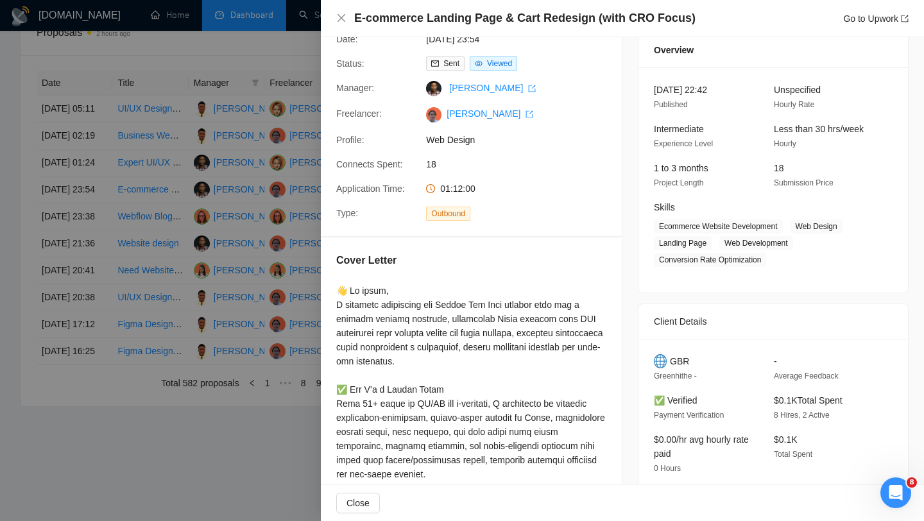
click at [278, 176] on div at bounding box center [462, 260] width 924 height 521
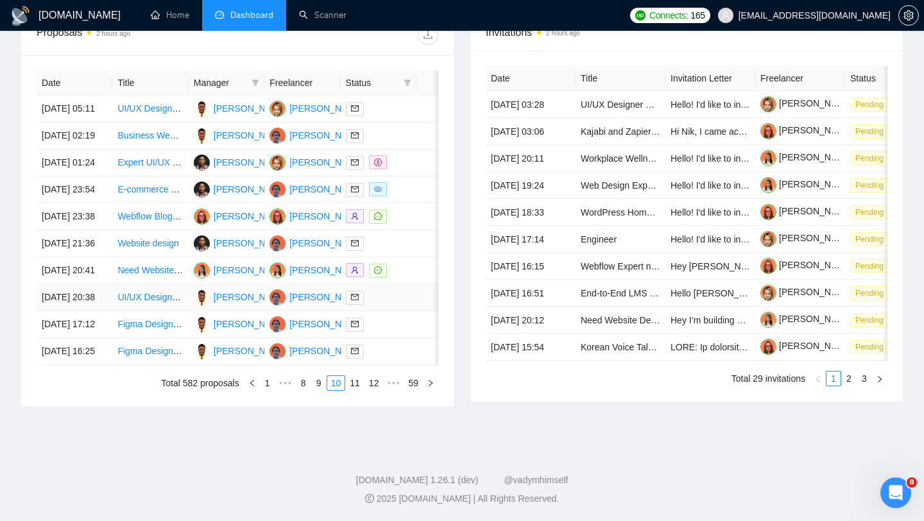
scroll to position [594, 0]
click at [352, 390] on link "11" at bounding box center [355, 383] width 18 height 14
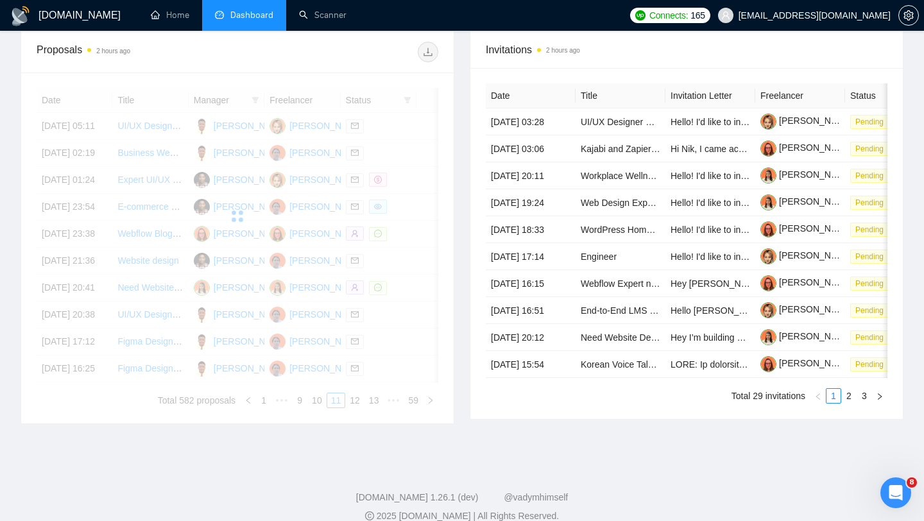
scroll to position [483, 0]
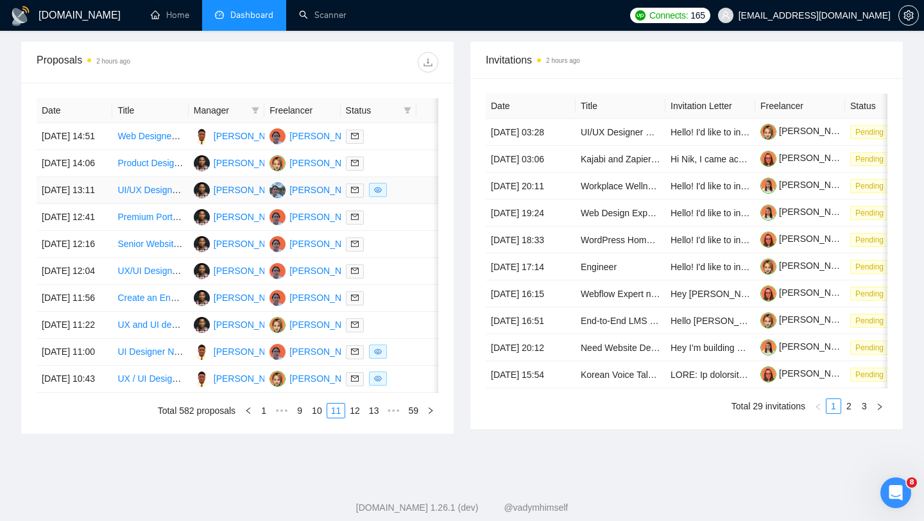
click at [395, 204] on td at bounding box center [379, 190] width 76 height 27
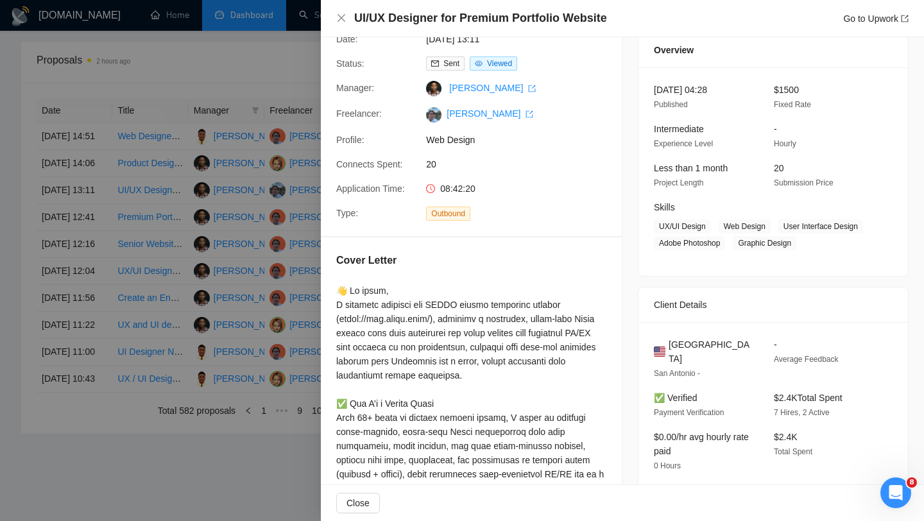
click at [214, 303] on div at bounding box center [462, 260] width 924 height 521
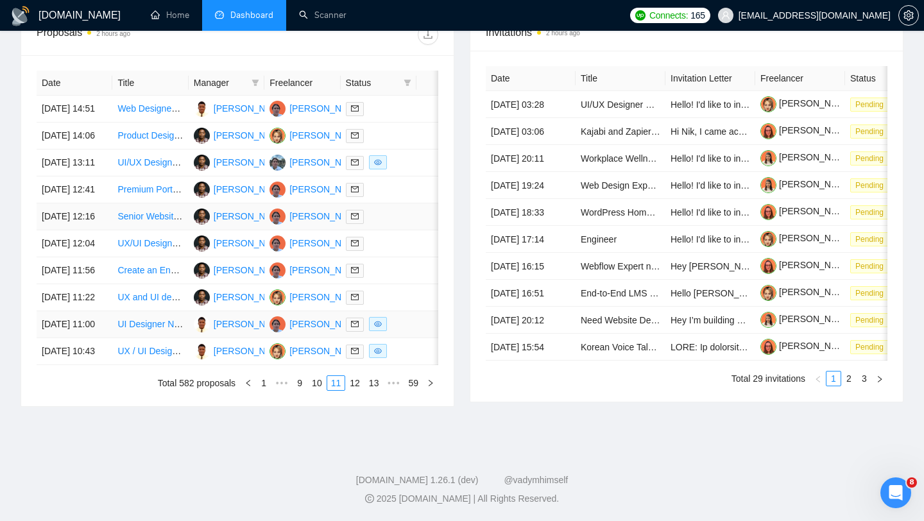
scroll to position [603, 0]
click at [401, 338] on td at bounding box center [379, 324] width 76 height 27
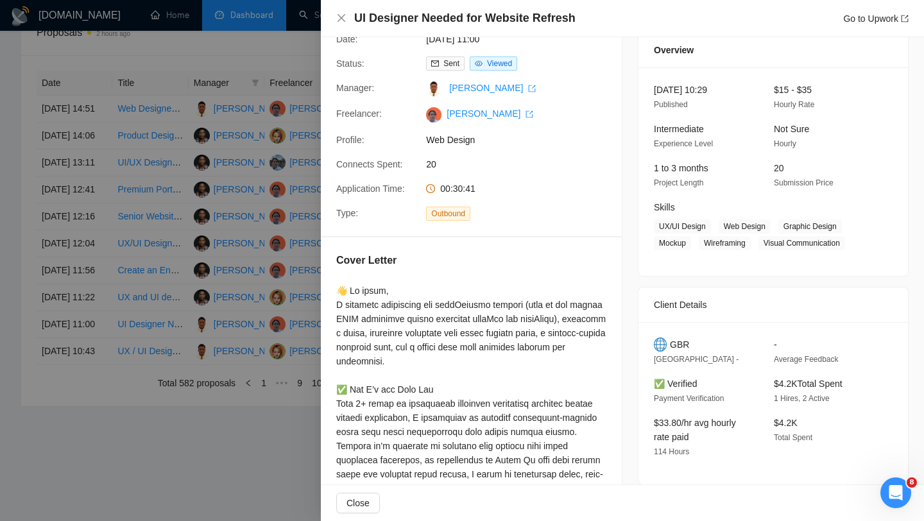
click at [235, 254] on div at bounding box center [462, 260] width 924 height 521
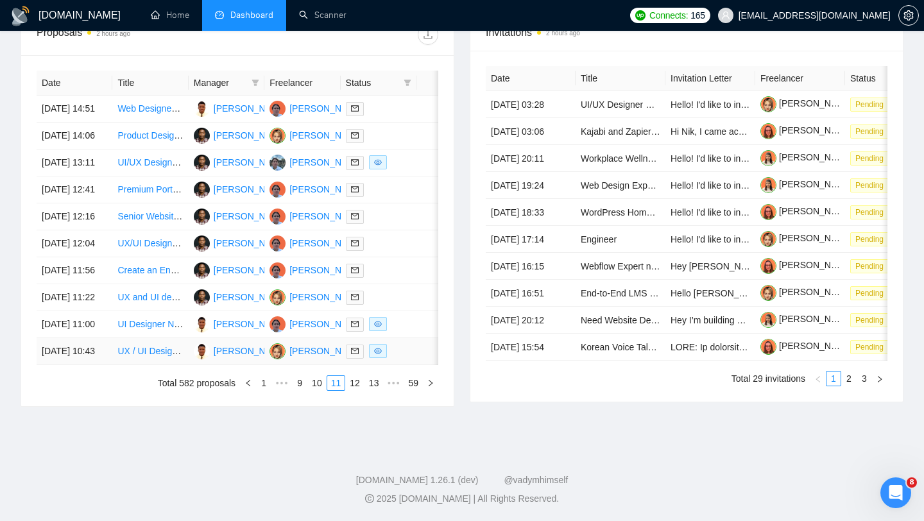
click at [422, 365] on td at bounding box center [439, 351] width 44 height 27
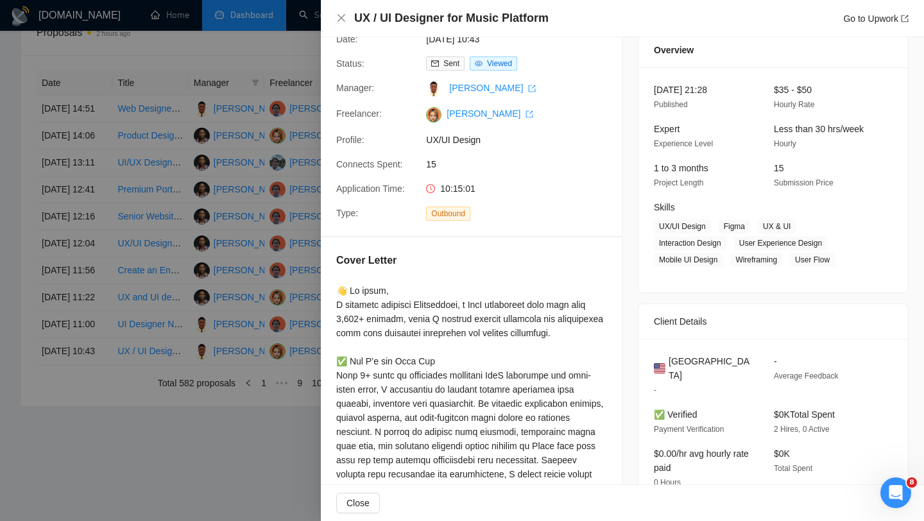
click at [287, 242] on div at bounding box center [462, 260] width 924 height 521
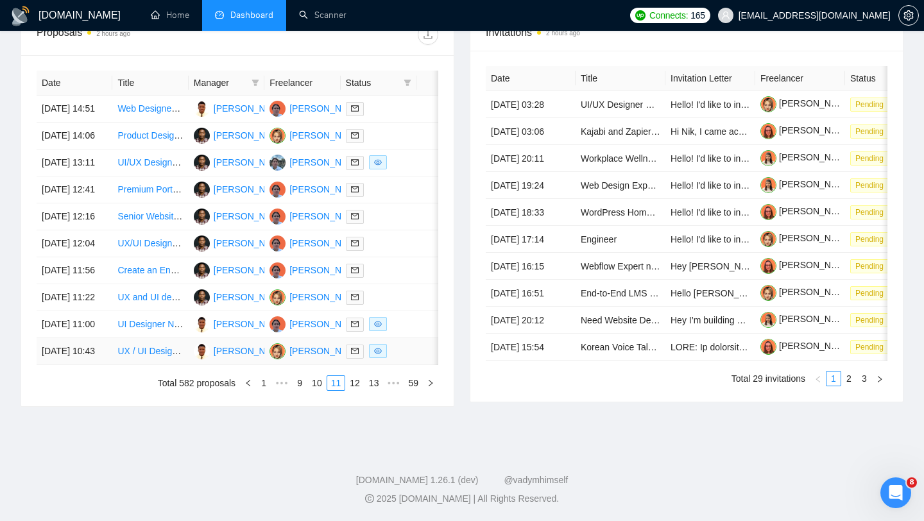
click at [406, 359] on div at bounding box center [378, 351] width 65 height 15
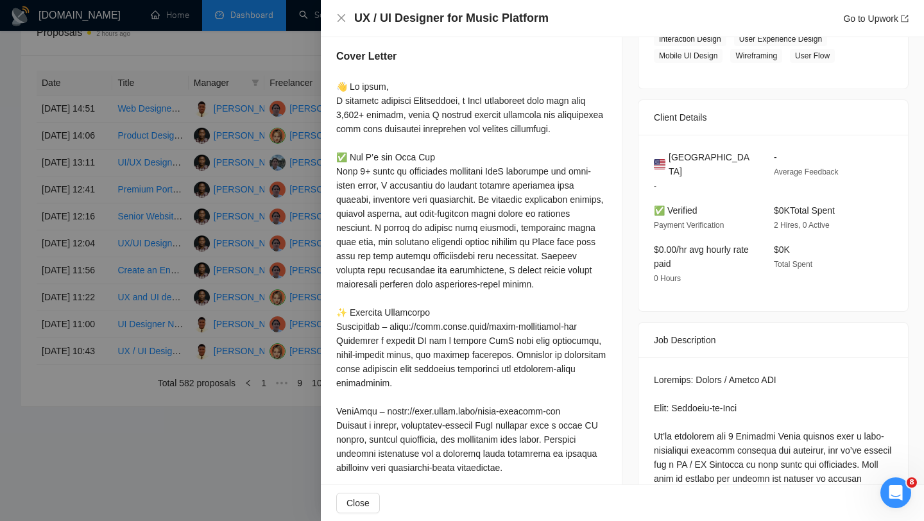
scroll to position [0, 0]
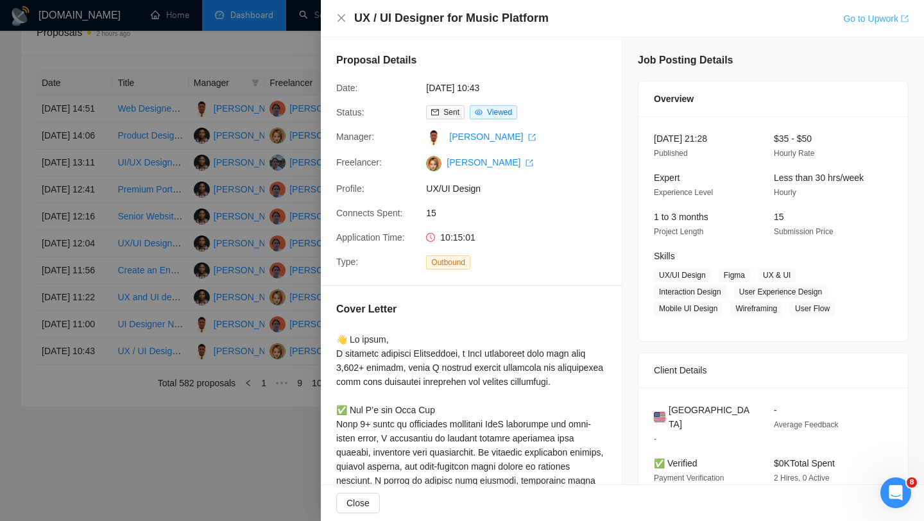
click at [874, 21] on link "Go to Upwork" at bounding box center [876, 18] width 65 height 10
click at [135, 402] on div at bounding box center [462, 260] width 924 height 521
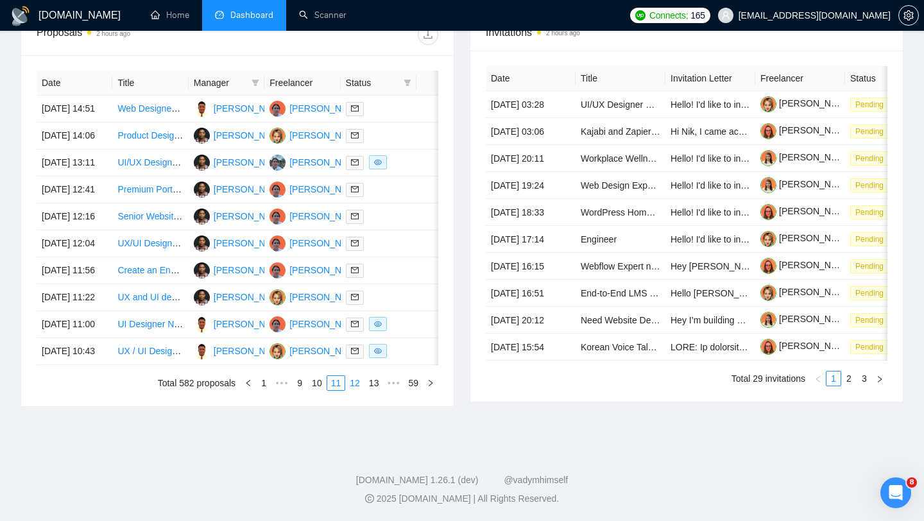
click at [361, 391] on li "12" at bounding box center [354, 383] width 19 height 15
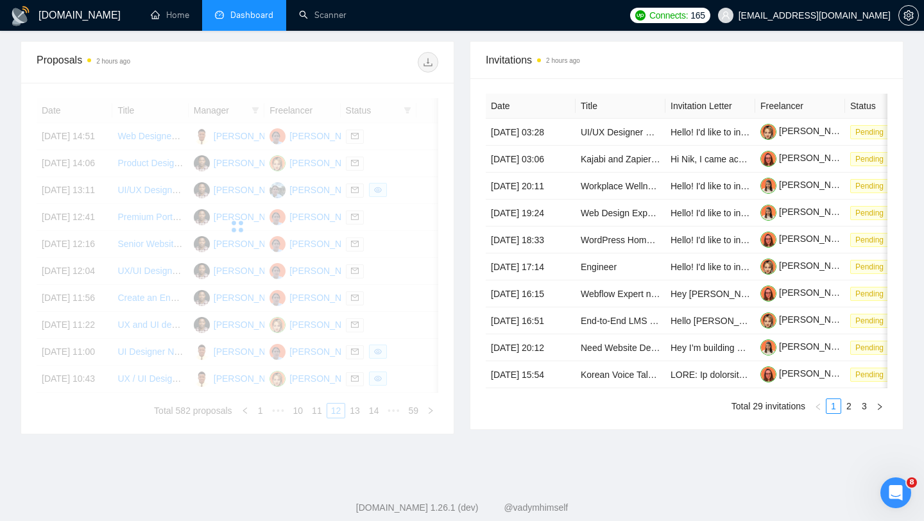
scroll to position [483, 0]
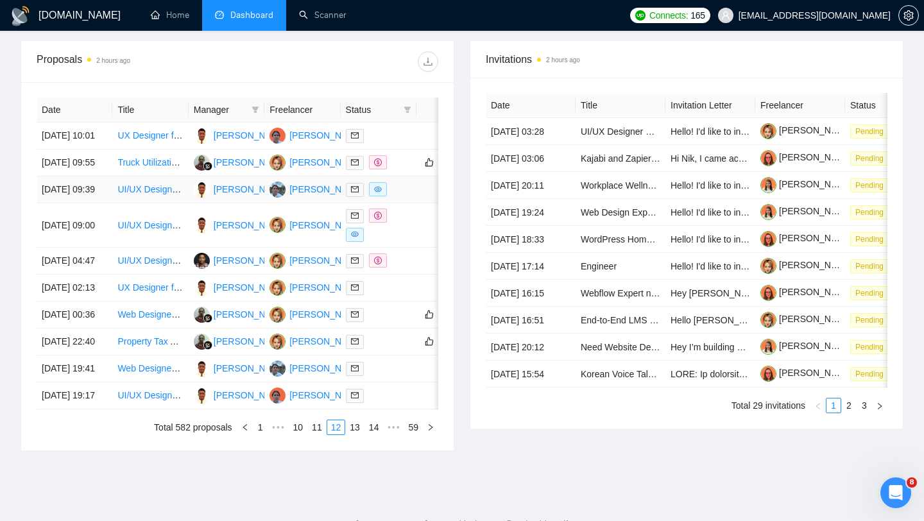
click at [402, 197] on div at bounding box center [378, 189] width 65 height 15
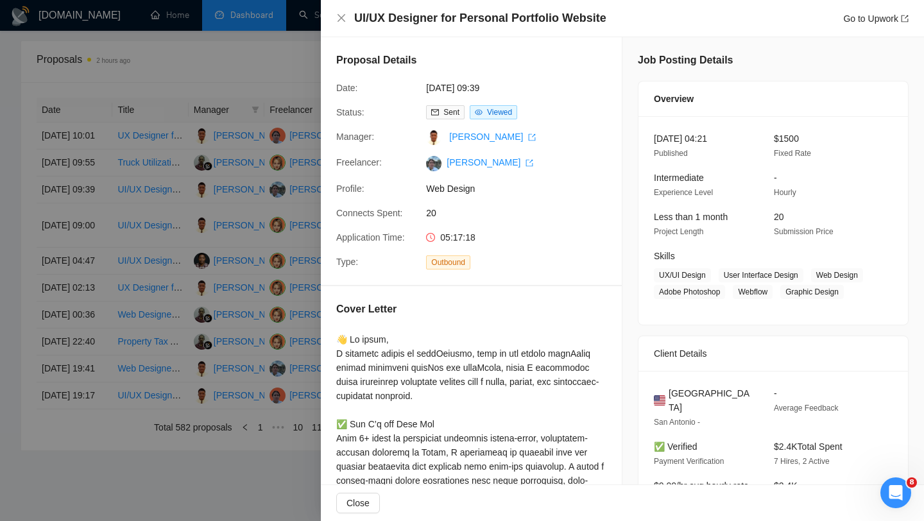
scroll to position [433, 0]
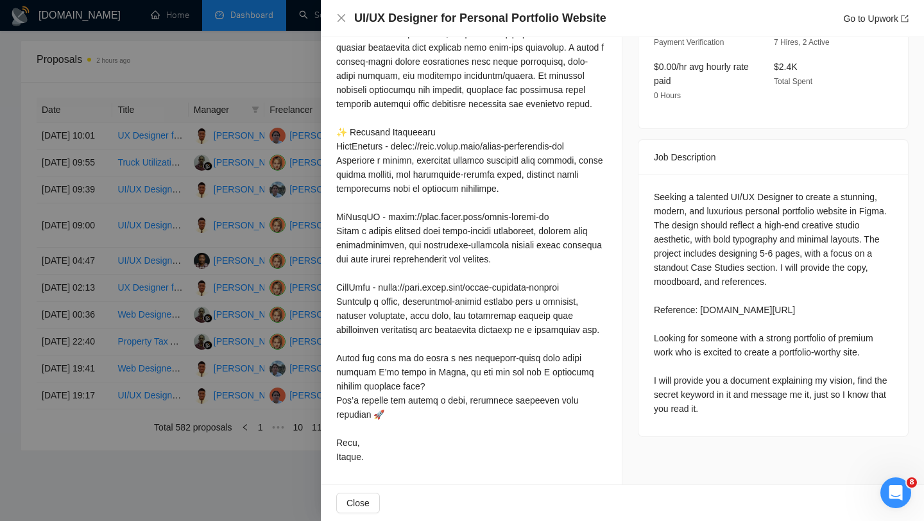
click at [268, 341] on div at bounding box center [462, 260] width 924 height 521
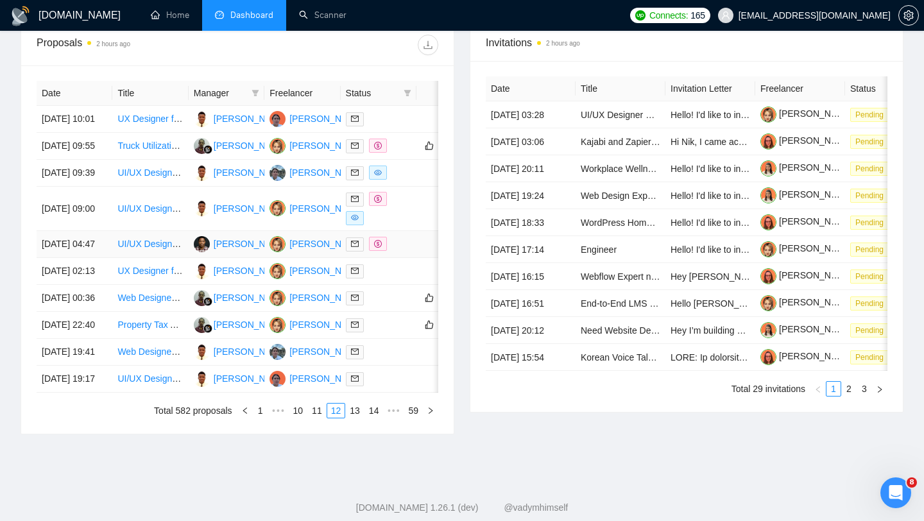
scroll to position [501, 0]
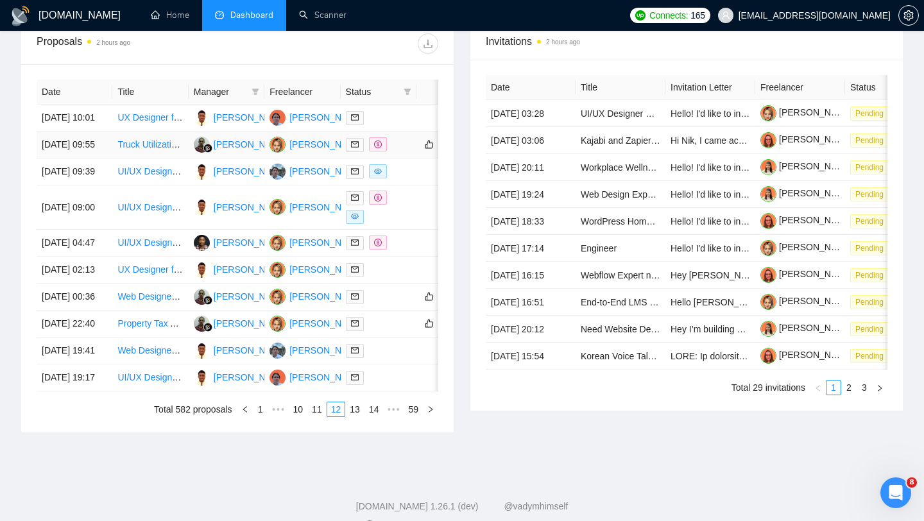
click at [397, 152] on div at bounding box center [378, 144] width 65 height 15
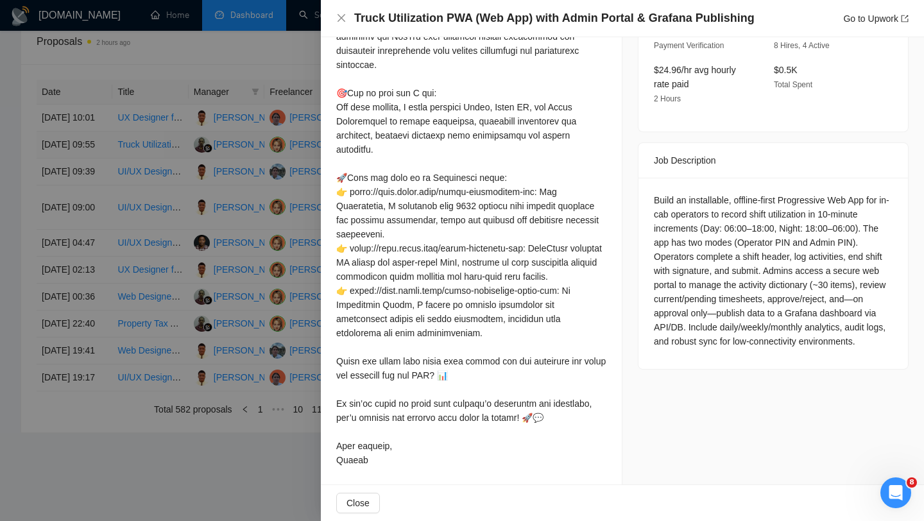
scroll to position [407, 0]
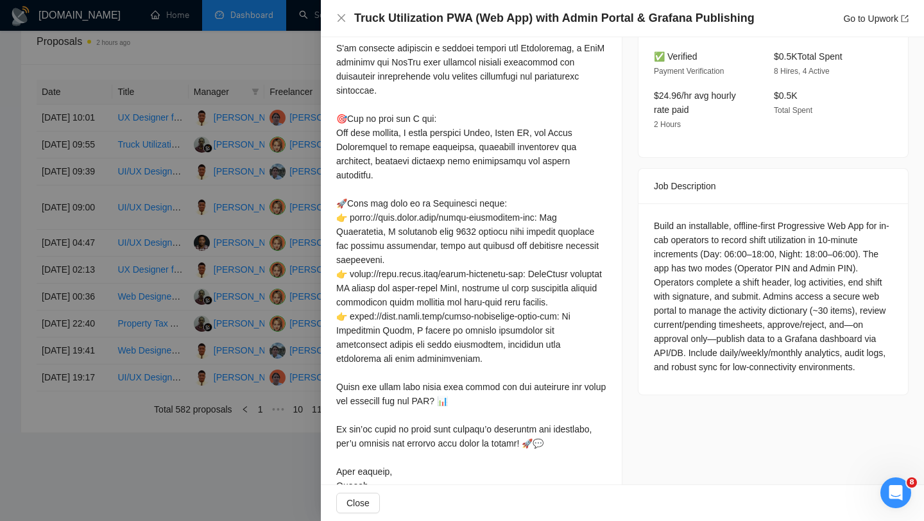
click at [204, 202] on div at bounding box center [462, 260] width 924 height 521
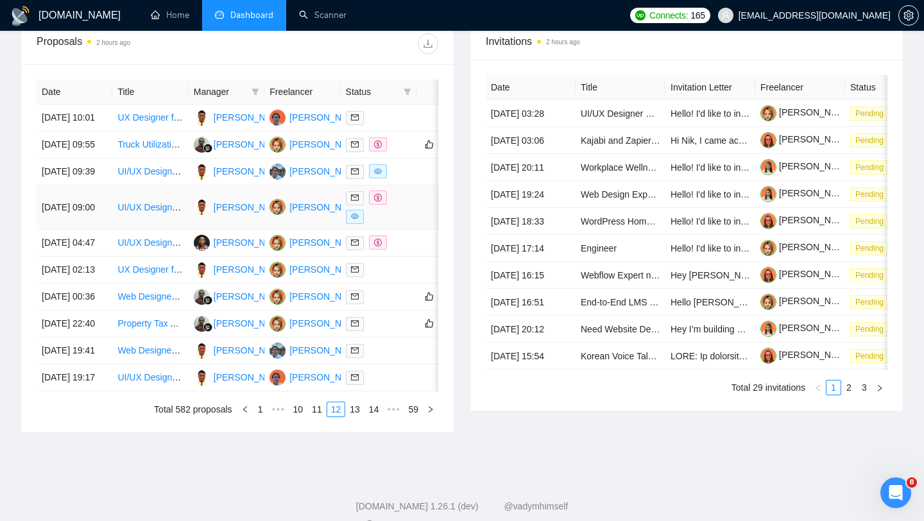
click at [392, 224] on div at bounding box center [378, 207] width 65 height 33
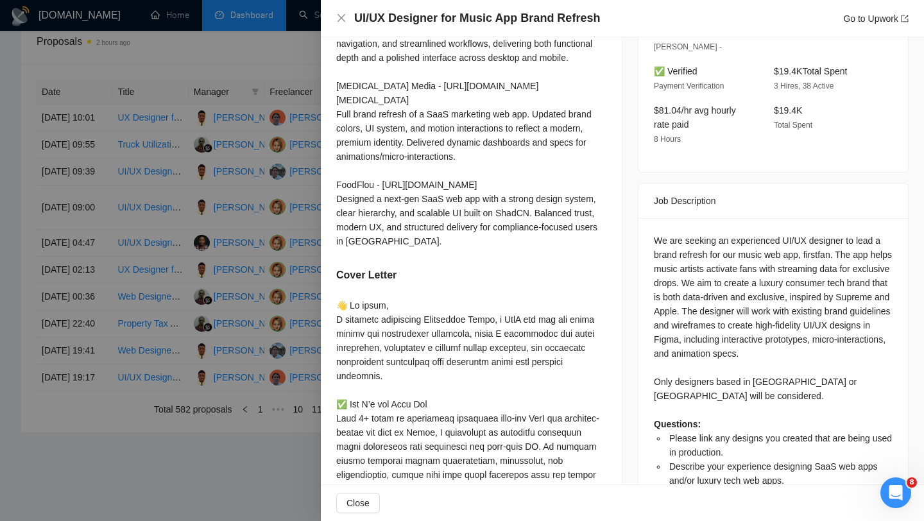
click at [261, 335] on div at bounding box center [462, 260] width 924 height 521
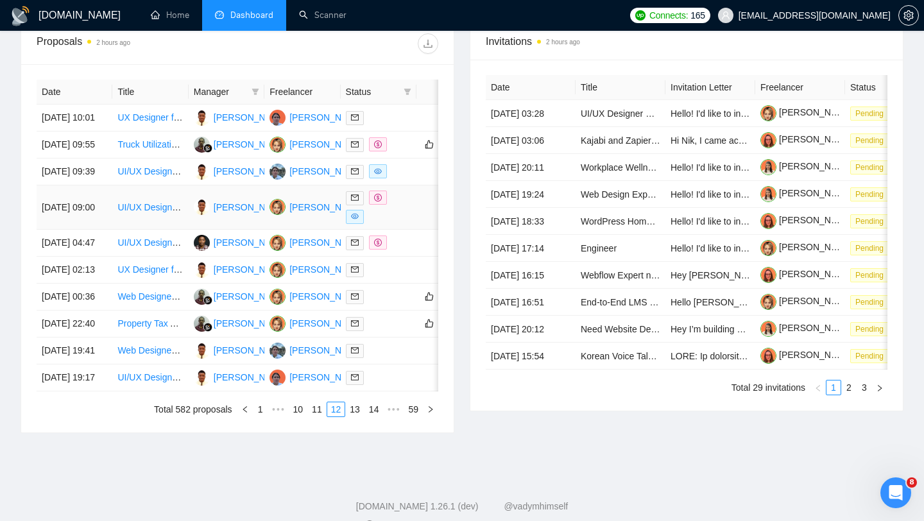
click at [409, 224] on div at bounding box center [378, 207] width 65 height 33
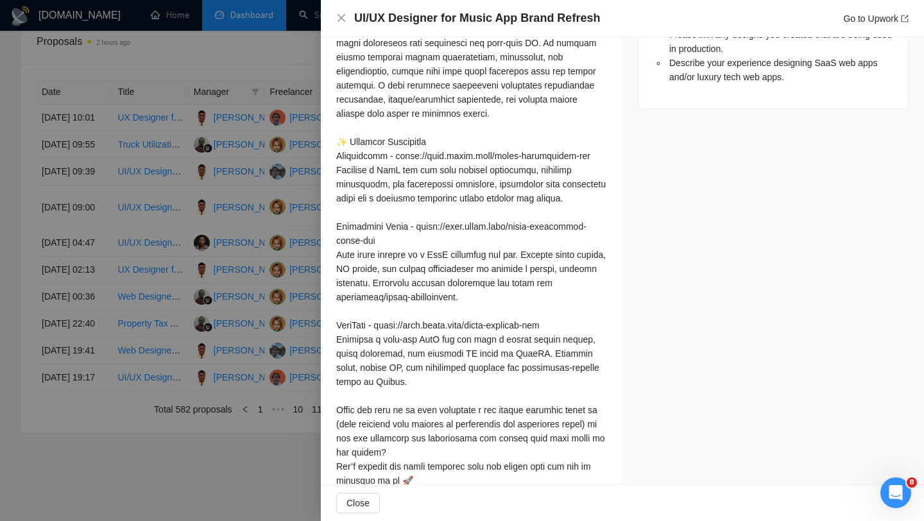
scroll to position [876, 0]
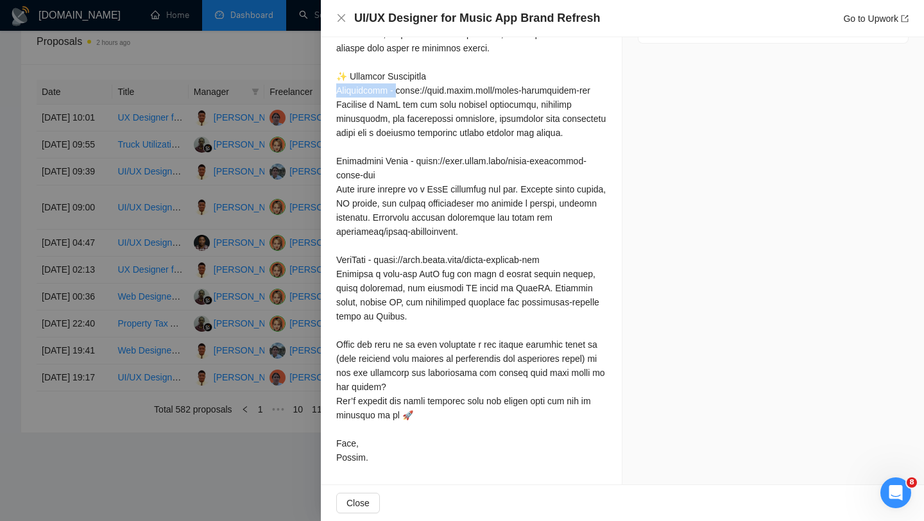
drag, startPoint x: 336, startPoint y: 93, endPoint x: 399, endPoint y: 97, distance: 63.0
click at [399, 97] on div at bounding box center [471, 147] width 270 height 636
click at [434, 107] on div at bounding box center [471, 147] width 270 height 636
drag, startPoint x: 338, startPoint y: 164, endPoint x: 411, endPoint y: 164, distance: 73.2
click at [411, 164] on div at bounding box center [471, 147] width 270 height 636
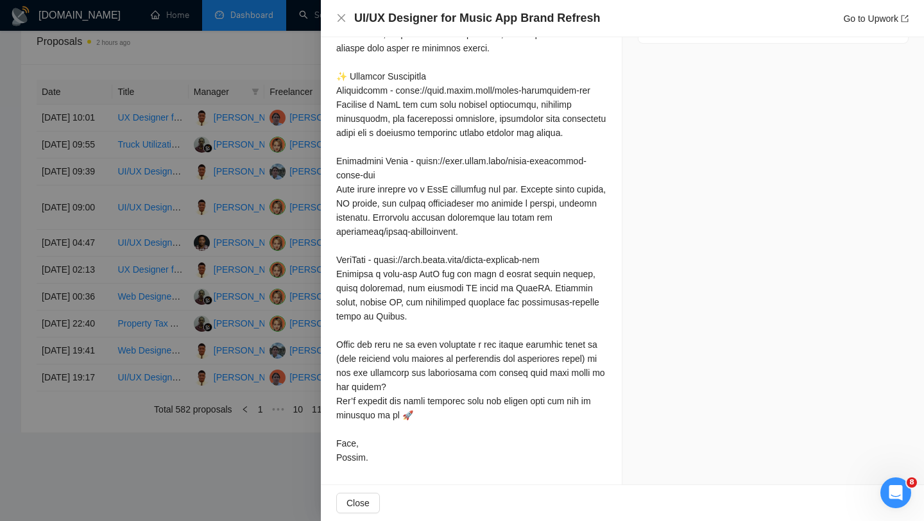
click at [499, 195] on div at bounding box center [471, 147] width 270 height 636
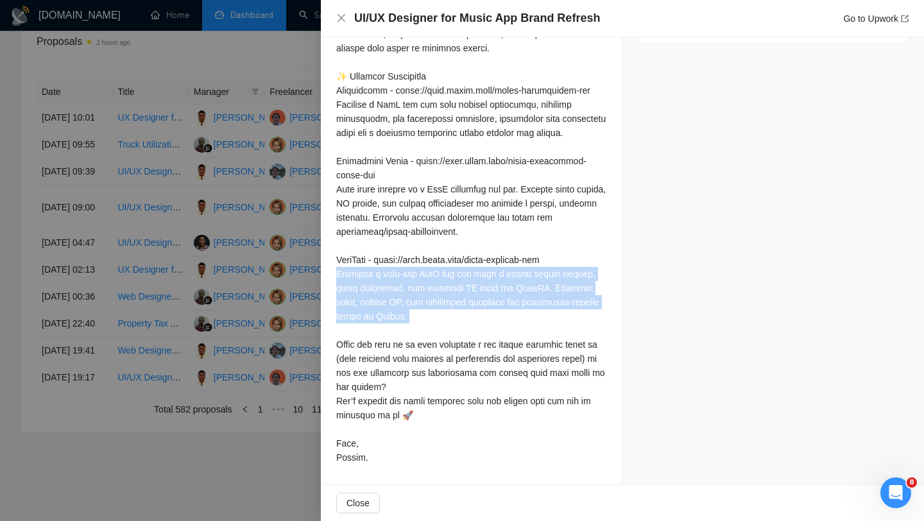
drag, startPoint x: 336, startPoint y: 275, endPoint x: 462, endPoint y: 322, distance: 135.1
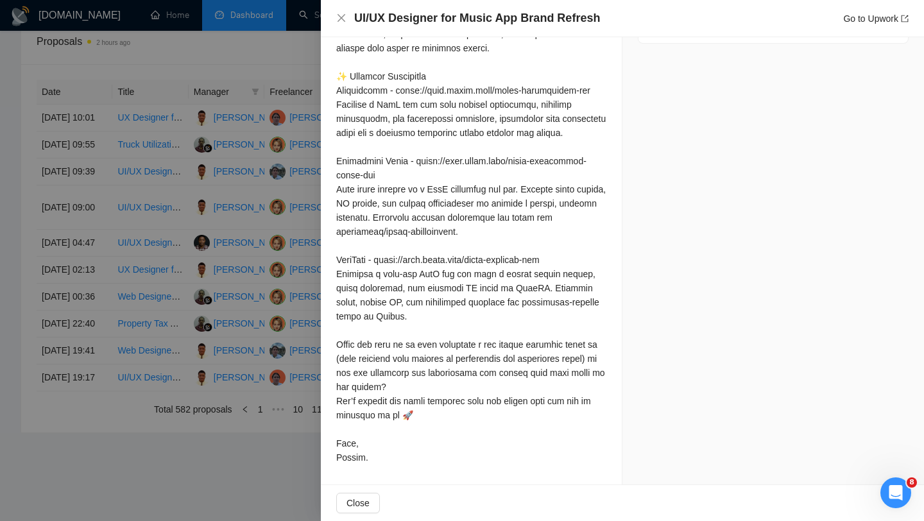
click at [235, 316] on div at bounding box center [462, 260] width 924 height 521
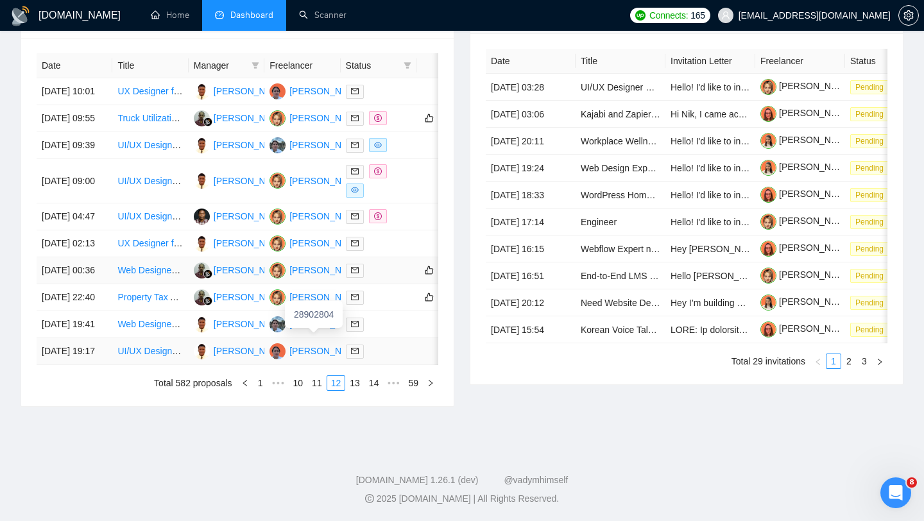
scroll to position [637, 0]
click at [352, 381] on link "13" at bounding box center [355, 383] width 18 height 14
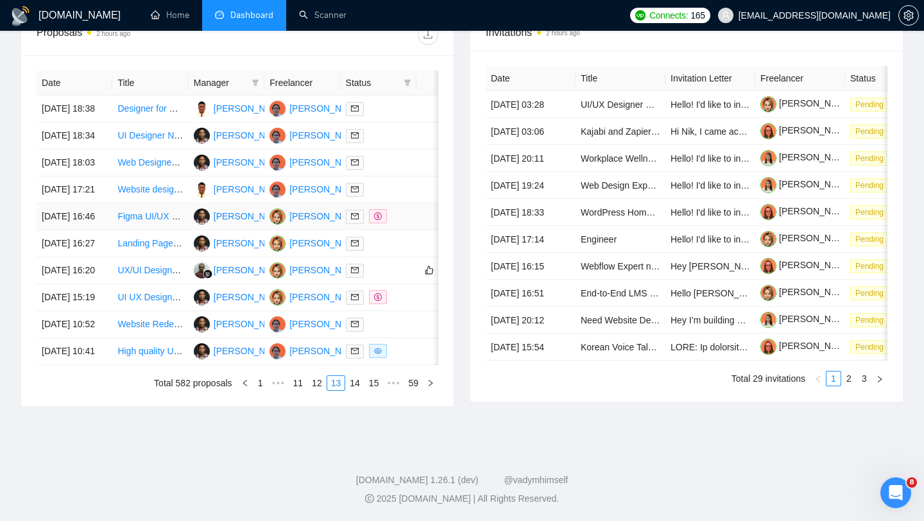
scroll to position [632, 0]
click at [407, 345] on div at bounding box center [378, 351] width 65 height 15
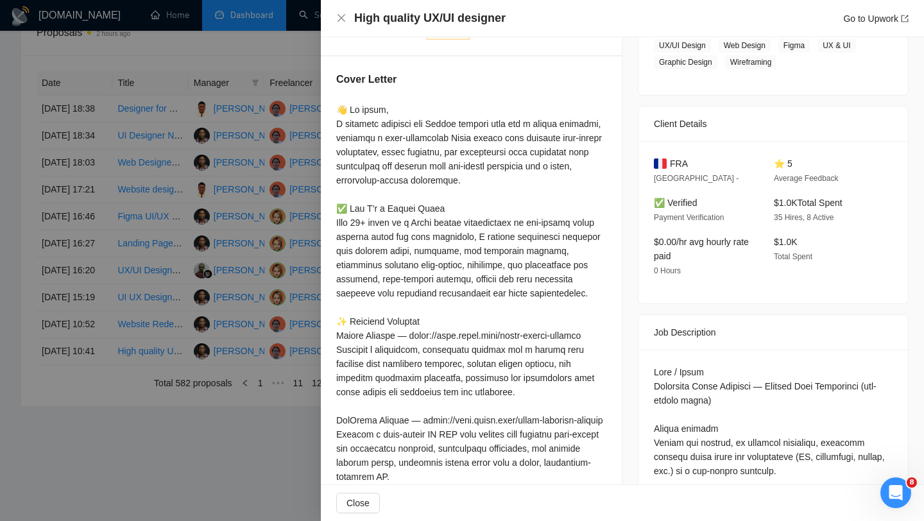
scroll to position [200, 0]
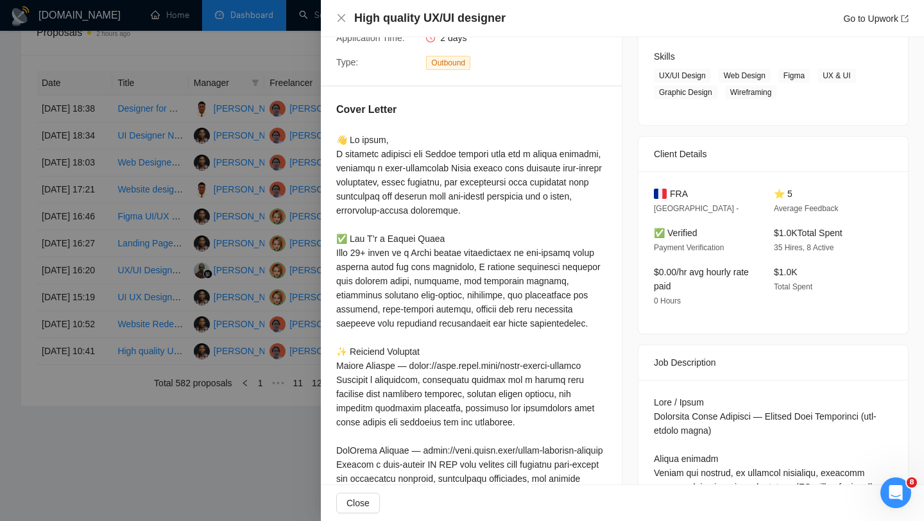
click at [220, 274] on div at bounding box center [462, 260] width 924 height 521
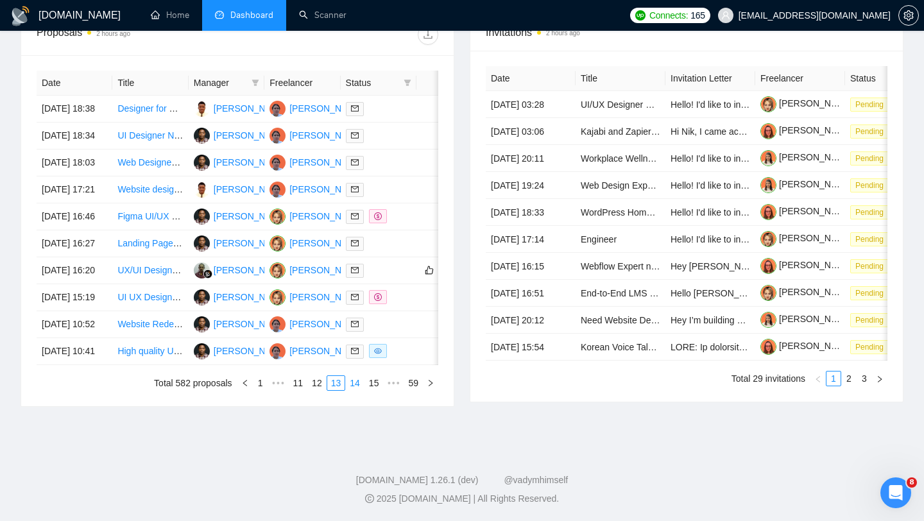
click at [349, 389] on link "14" at bounding box center [355, 383] width 18 height 14
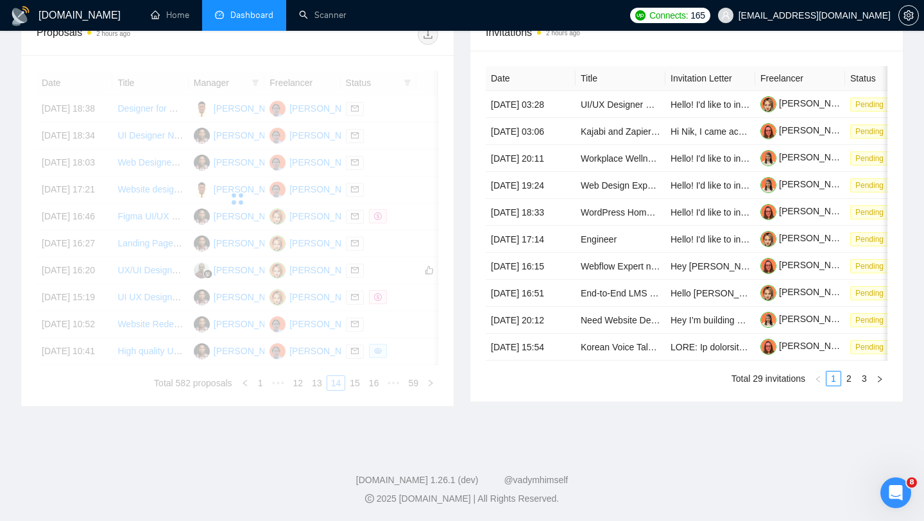
scroll to position [528, 0]
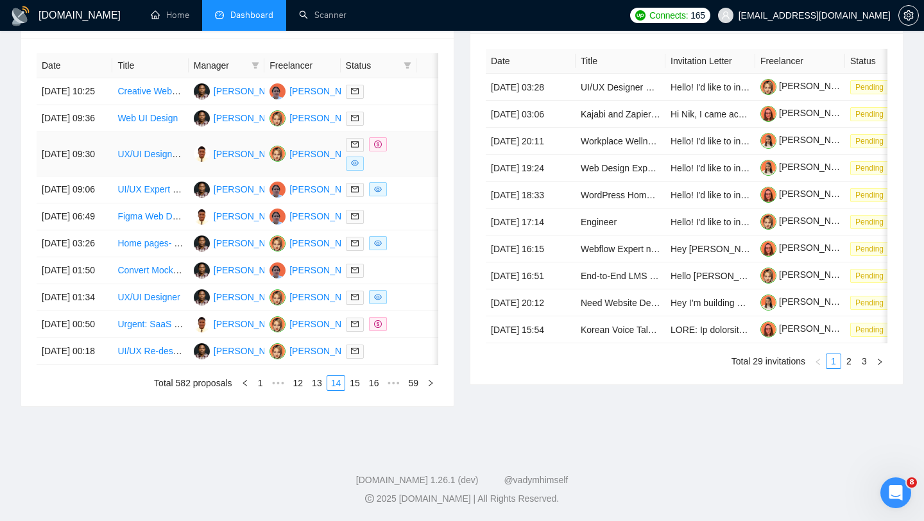
click at [395, 171] on div at bounding box center [378, 153] width 65 height 33
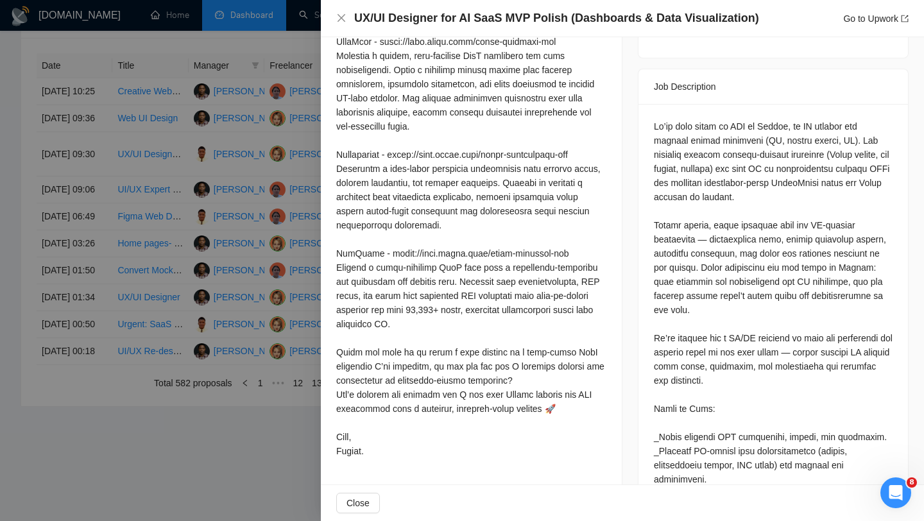
scroll to position [559, 0]
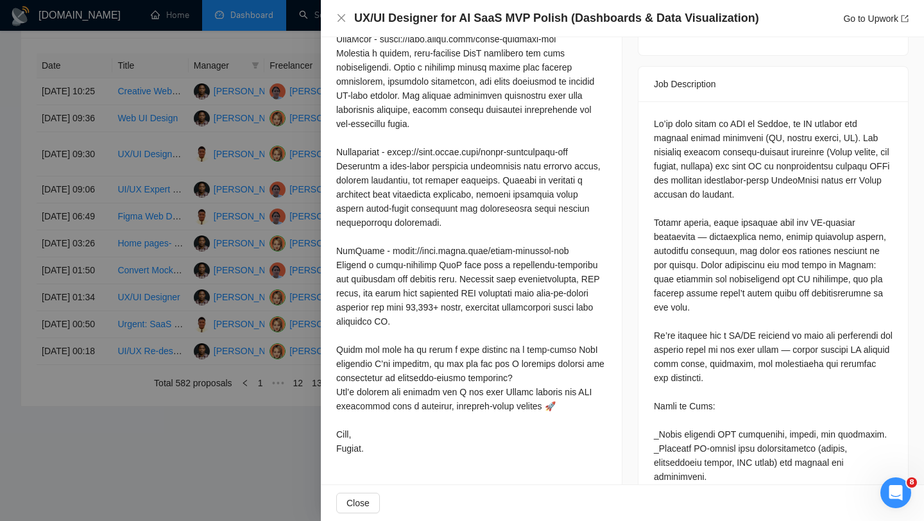
click at [279, 343] on div at bounding box center [462, 260] width 924 height 521
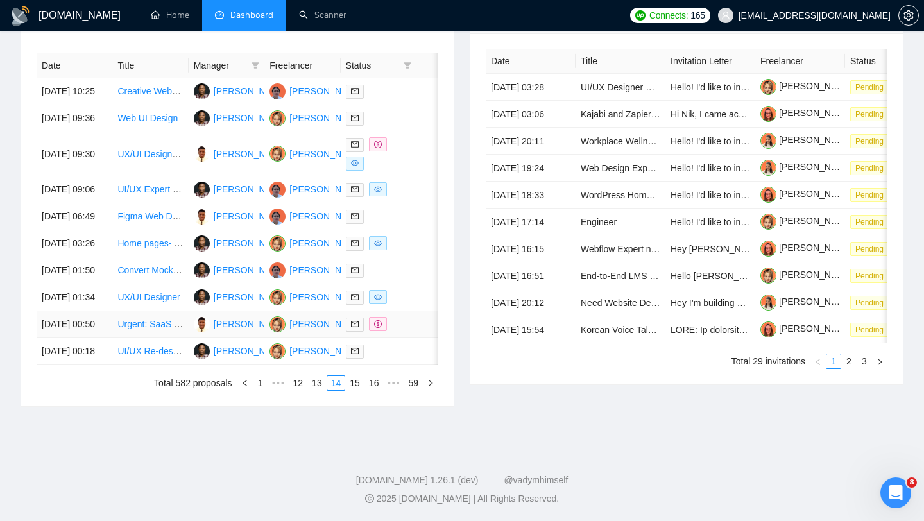
scroll to position [619, 0]
click at [353, 390] on link "15" at bounding box center [355, 383] width 18 height 14
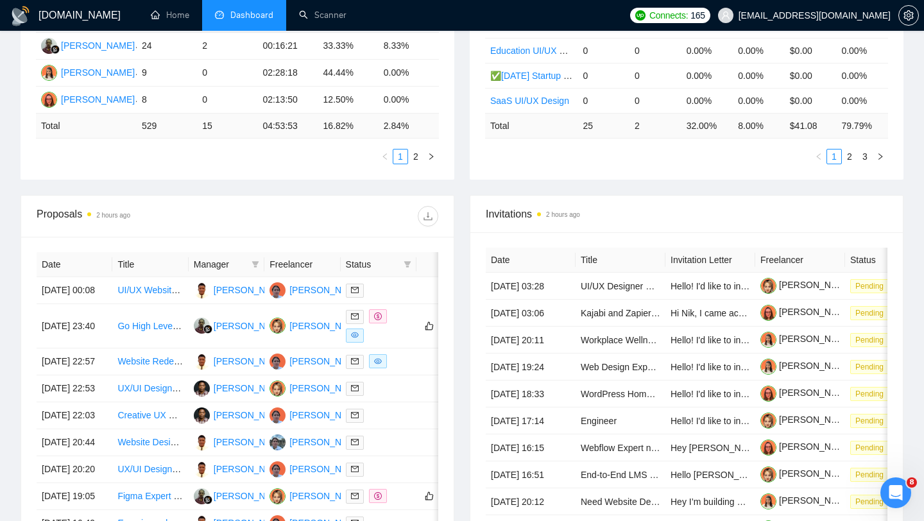
scroll to position [0, 0]
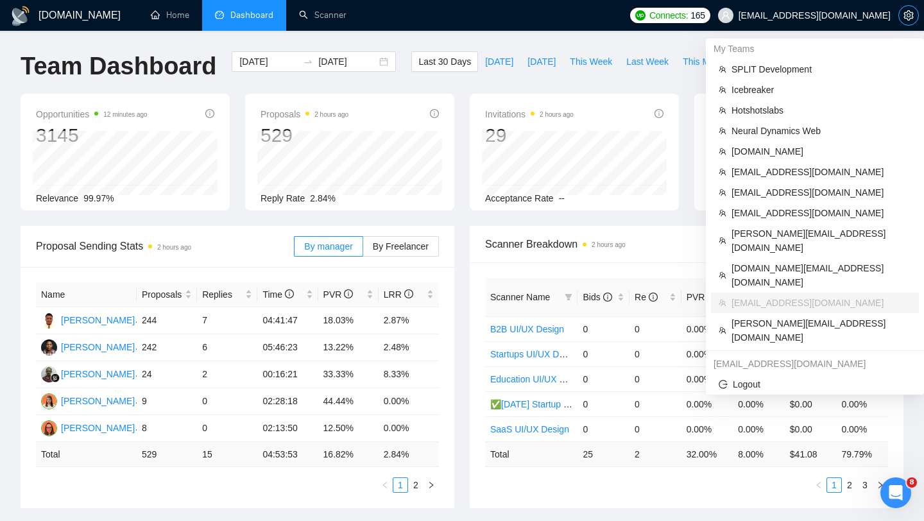
click at [908, 16] on icon "setting" at bounding box center [909, 15] width 10 height 10
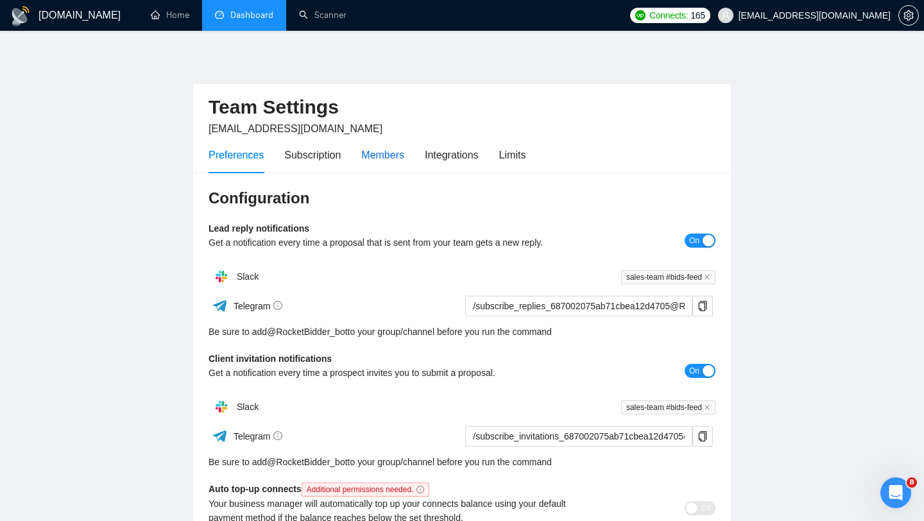
click at [365, 150] on div "Members" at bounding box center [382, 155] width 43 height 16
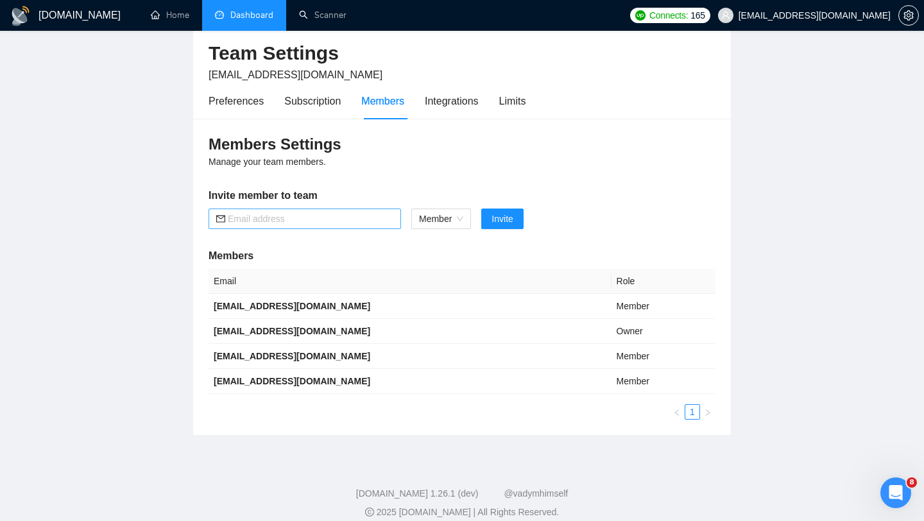
scroll to position [67, 0]
